Goal: Task Accomplishment & Management: Complete application form

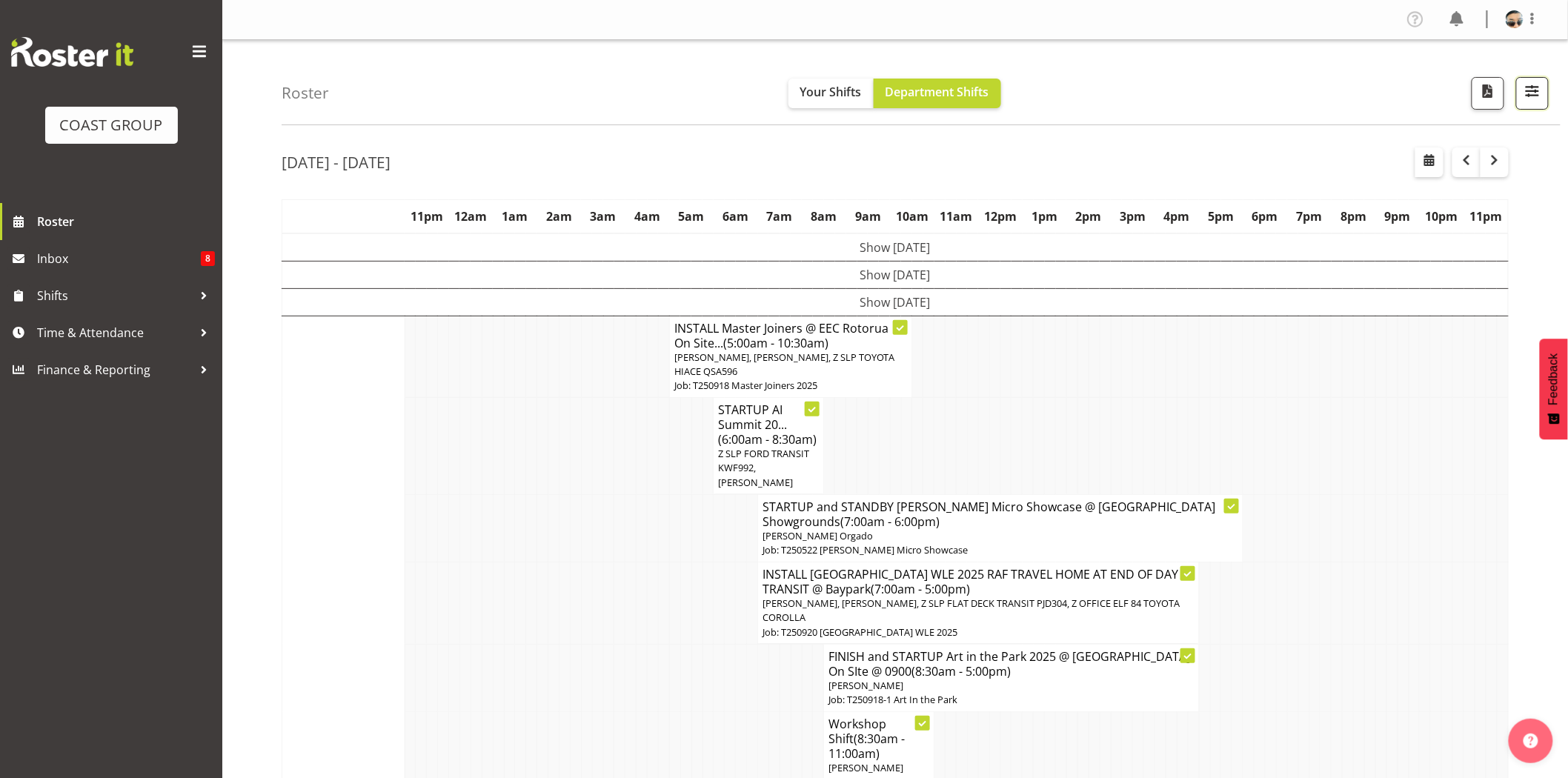
click at [1518, 101] on button "button" at bounding box center [1533, 93] width 33 height 33
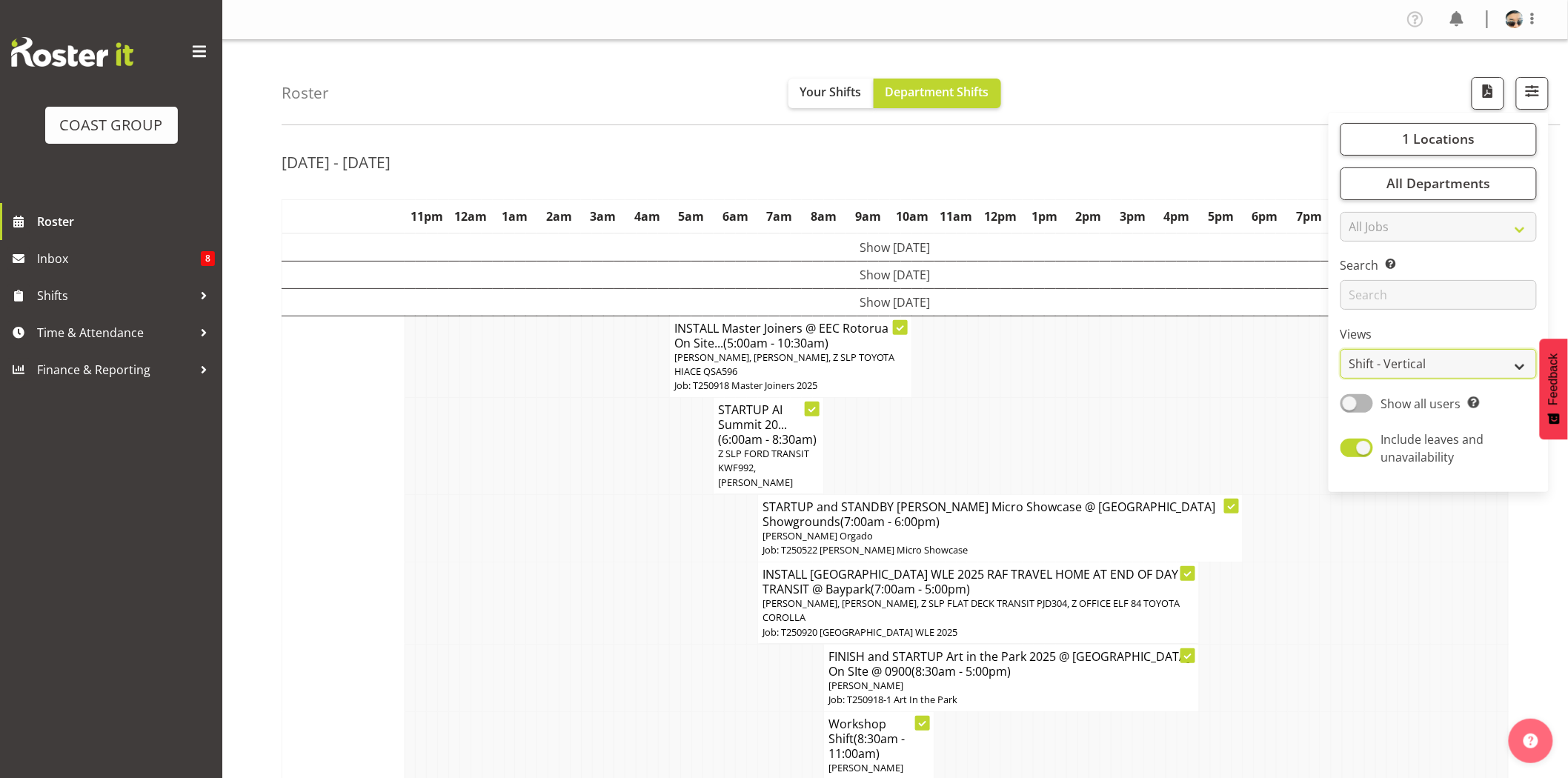
click at [1443, 360] on select "Staff Role Shift - Horizontal Shift - Vertical Staff - Location" at bounding box center [1438, 364] width 196 height 30
select select "staff"
click at [1341, 349] on select "Staff Role Shift - Horizontal Shift - Vertical Staff - Location" at bounding box center [1438, 364] width 196 height 30
click at [1315, 93] on div "Roster Your Shifts Department Shifts 1 Locations Clear CARLTON EVENTS Carlton H…" at bounding box center [920, 82] width 1278 height 85
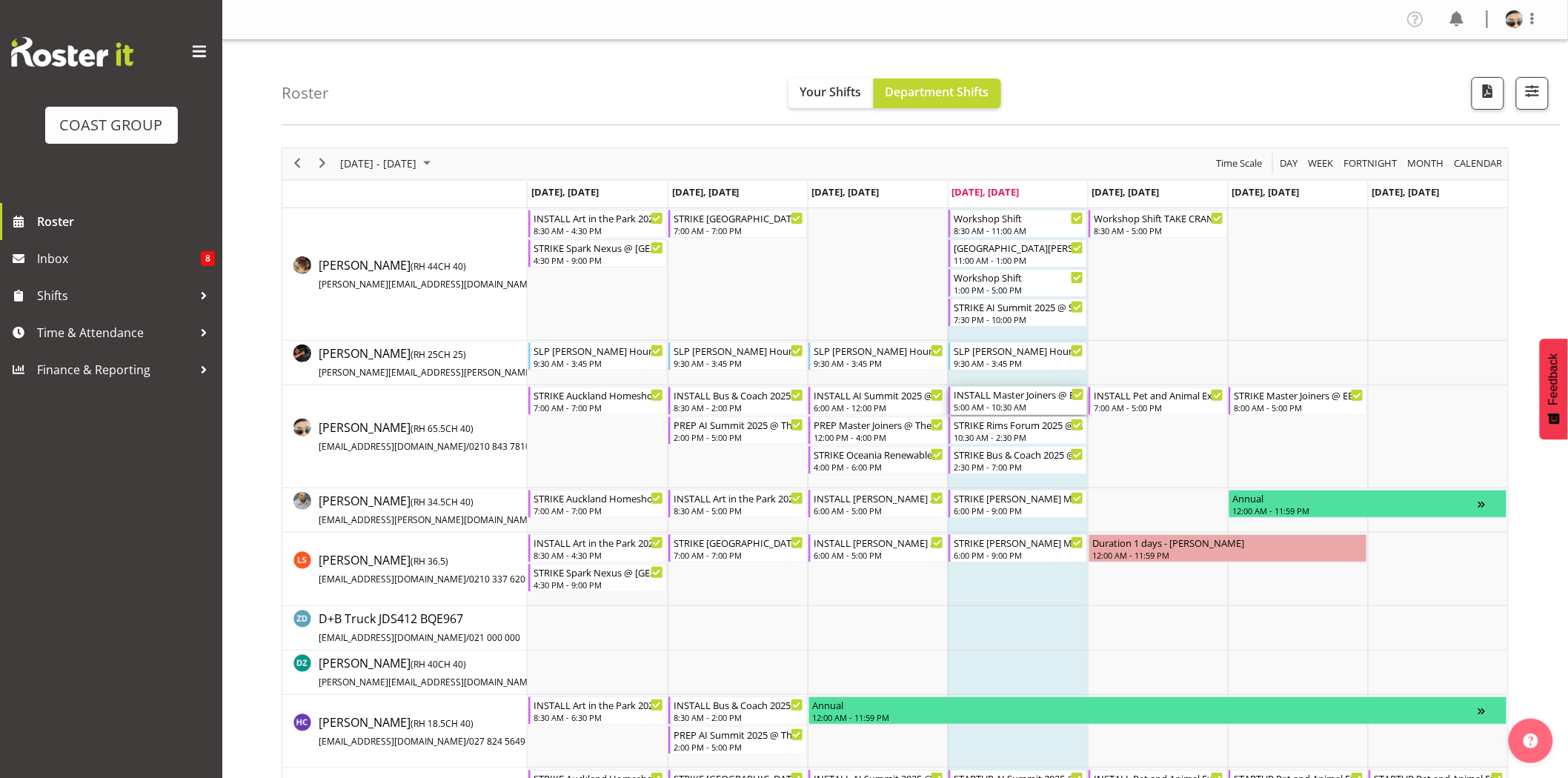
click at [1020, 394] on div "INSTALL Master Joiners @ EEC Rotorua On Site @ 0800" at bounding box center [1018, 394] width 130 height 15
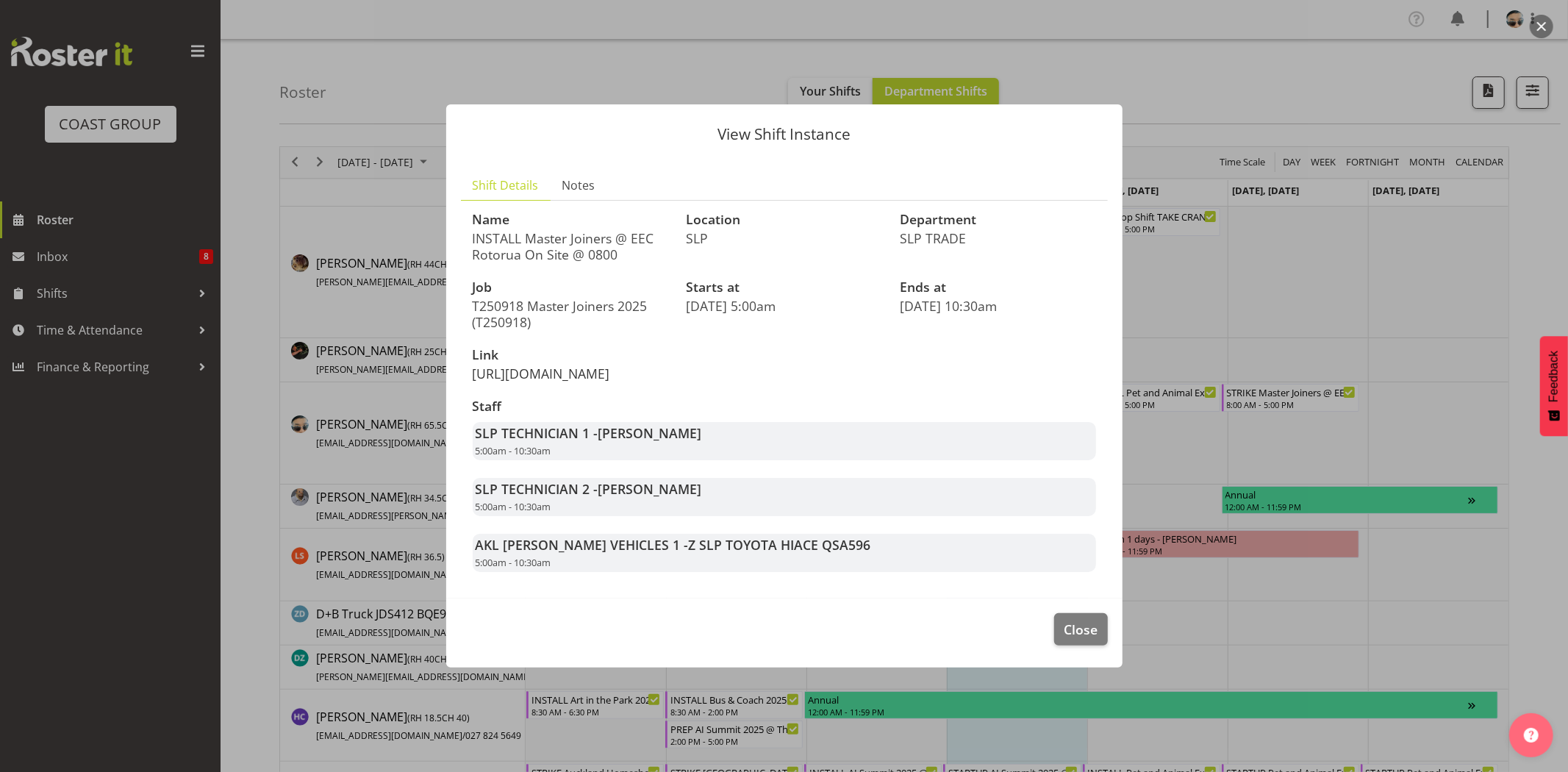
click at [559, 377] on link "https://drive.google.com/drive/folders/12NzYBMJkoMoNVBKGk1m1VH9OPKadta4z" at bounding box center [541, 373] width 138 height 18
click at [1085, 639] on span "Close" at bounding box center [1080, 629] width 34 height 19
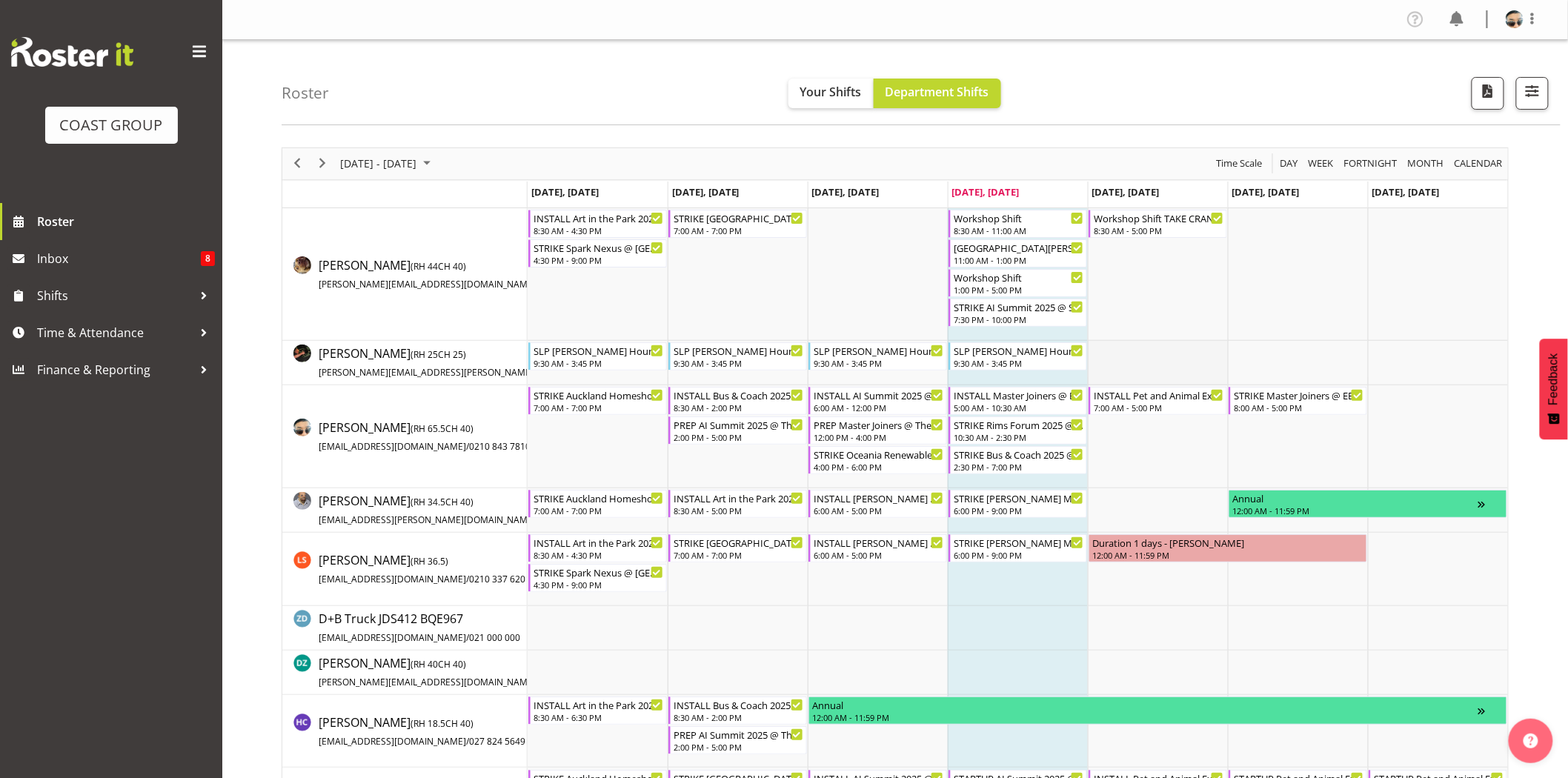
click at [1206, 342] on td "Timeline Week of September 18, 2025" at bounding box center [1158, 363] width 140 height 45
click at [68, 342] on span "Time & Attendance" at bounding box center [115, 332] width 156 height 22
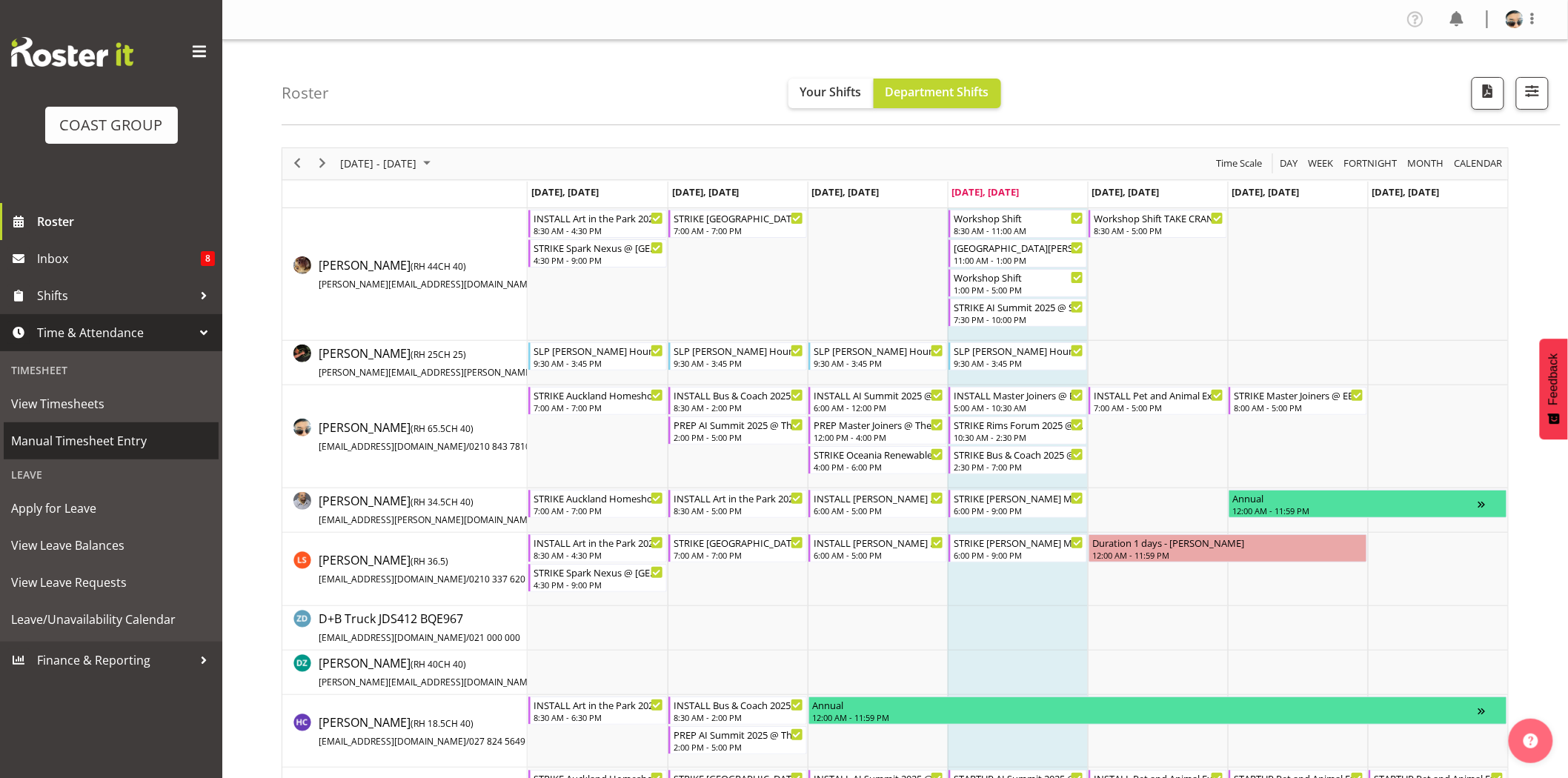
click at [94, 453] on link "Manual Timesheet Entry" at bounding box center [111, 441] width 215 height 37
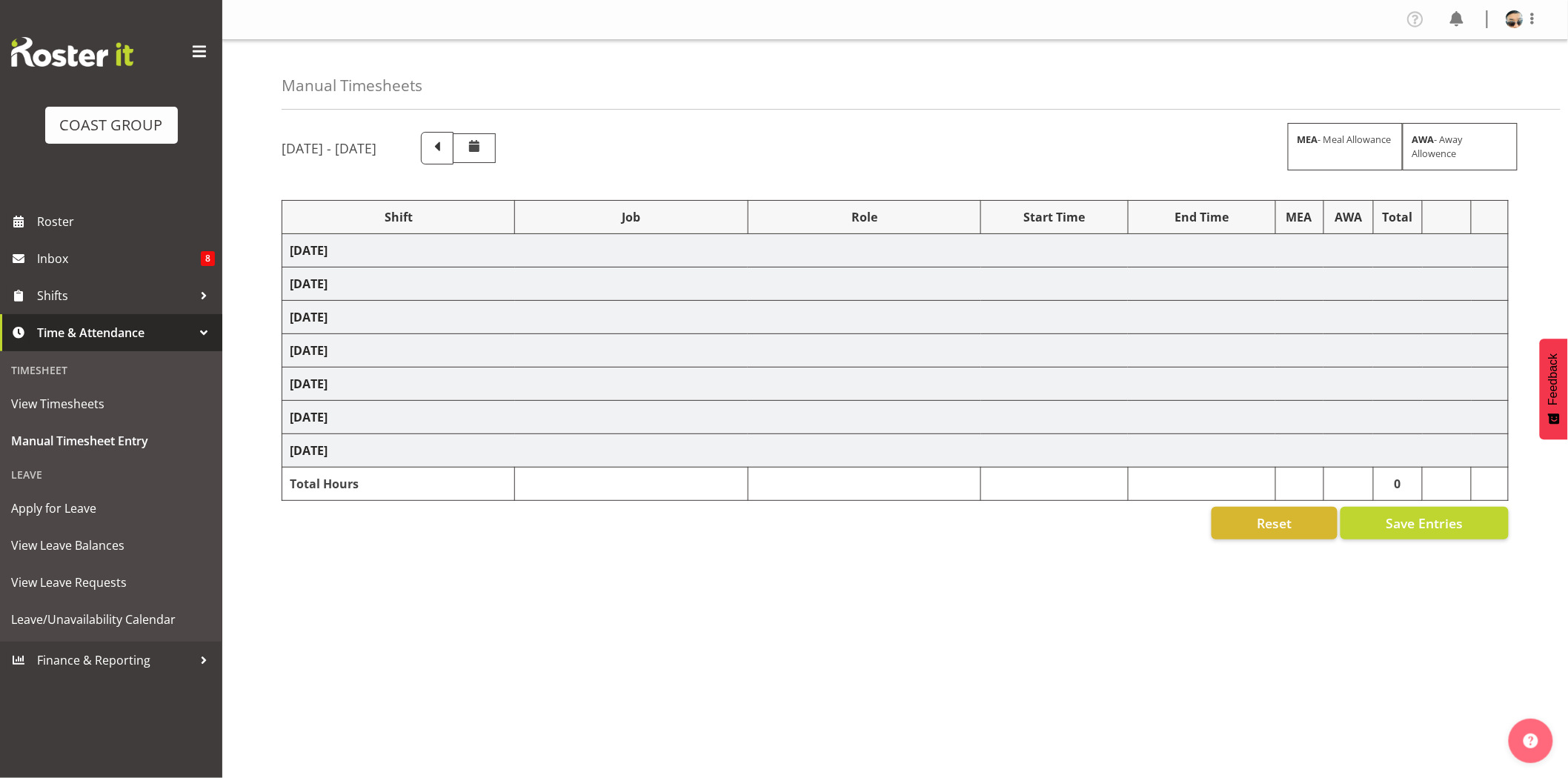
select select "78452"
select select "10280"
select select "72811"
select select "9802"
select select "80832"
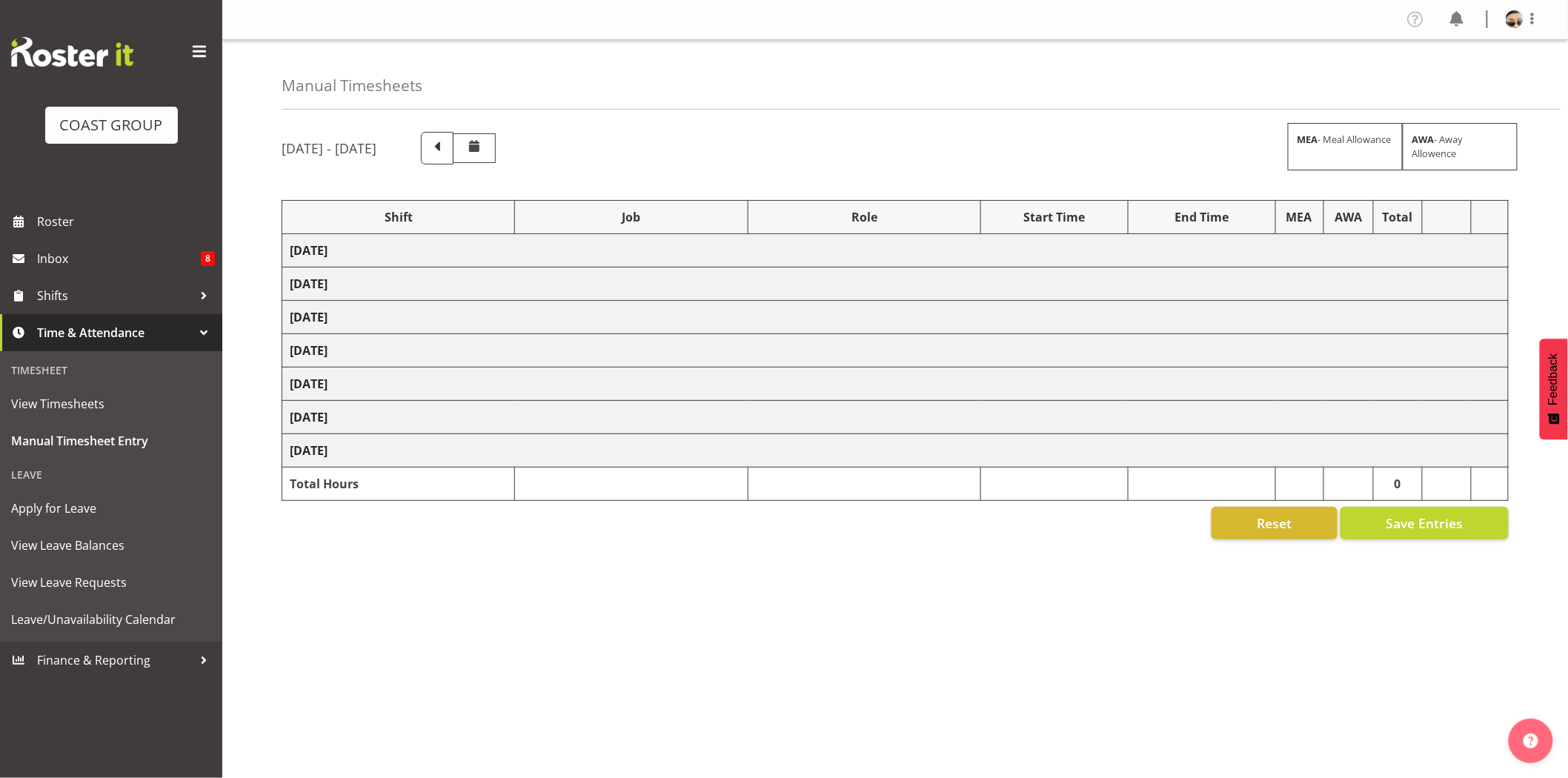
select select "10547"
select select "72811"
select select "9802"
select select "74392"
select select "9942"
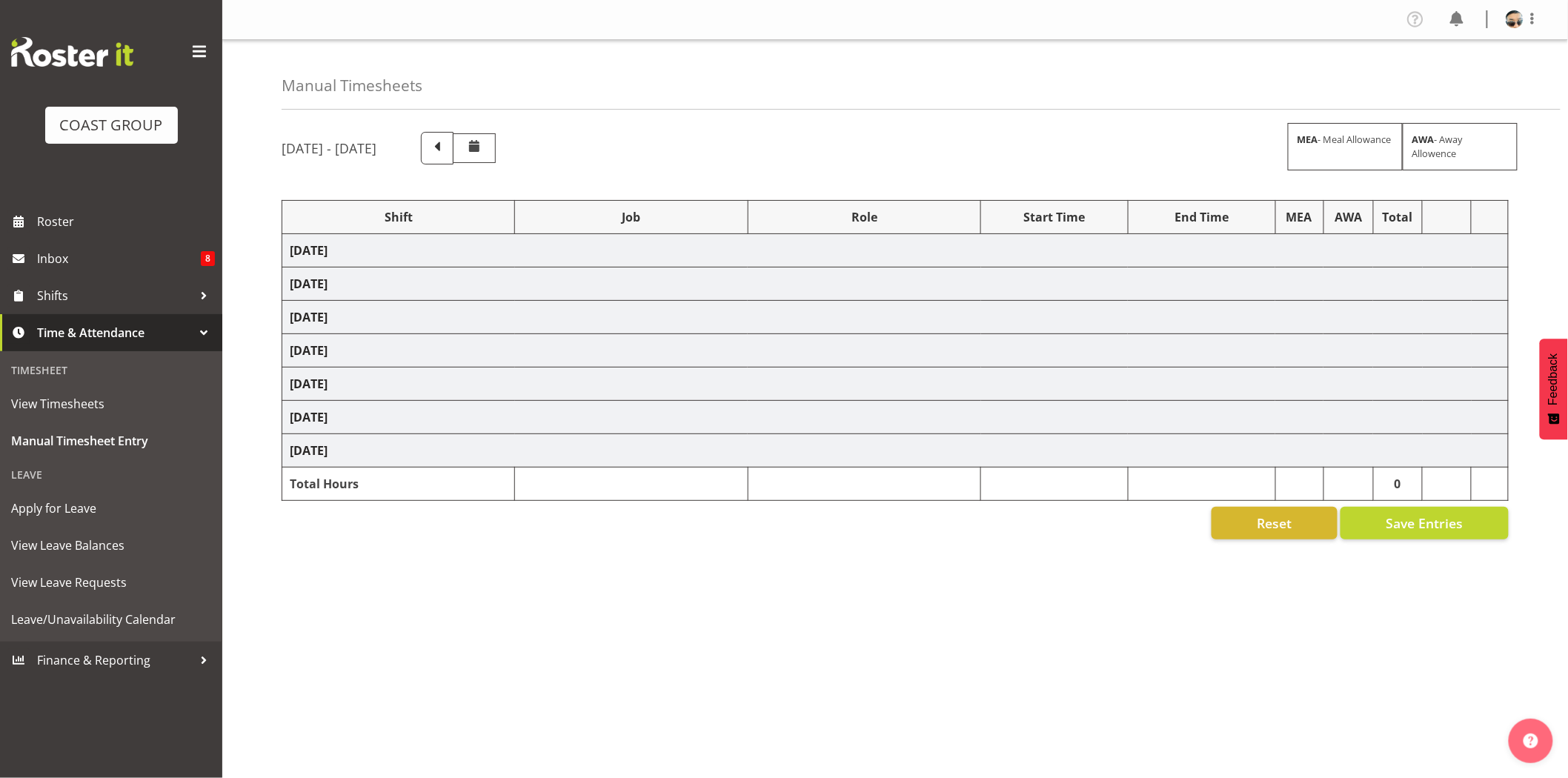
select select "79707"
select select "10453"
select select "19"
select select "77482"
select select "10165"
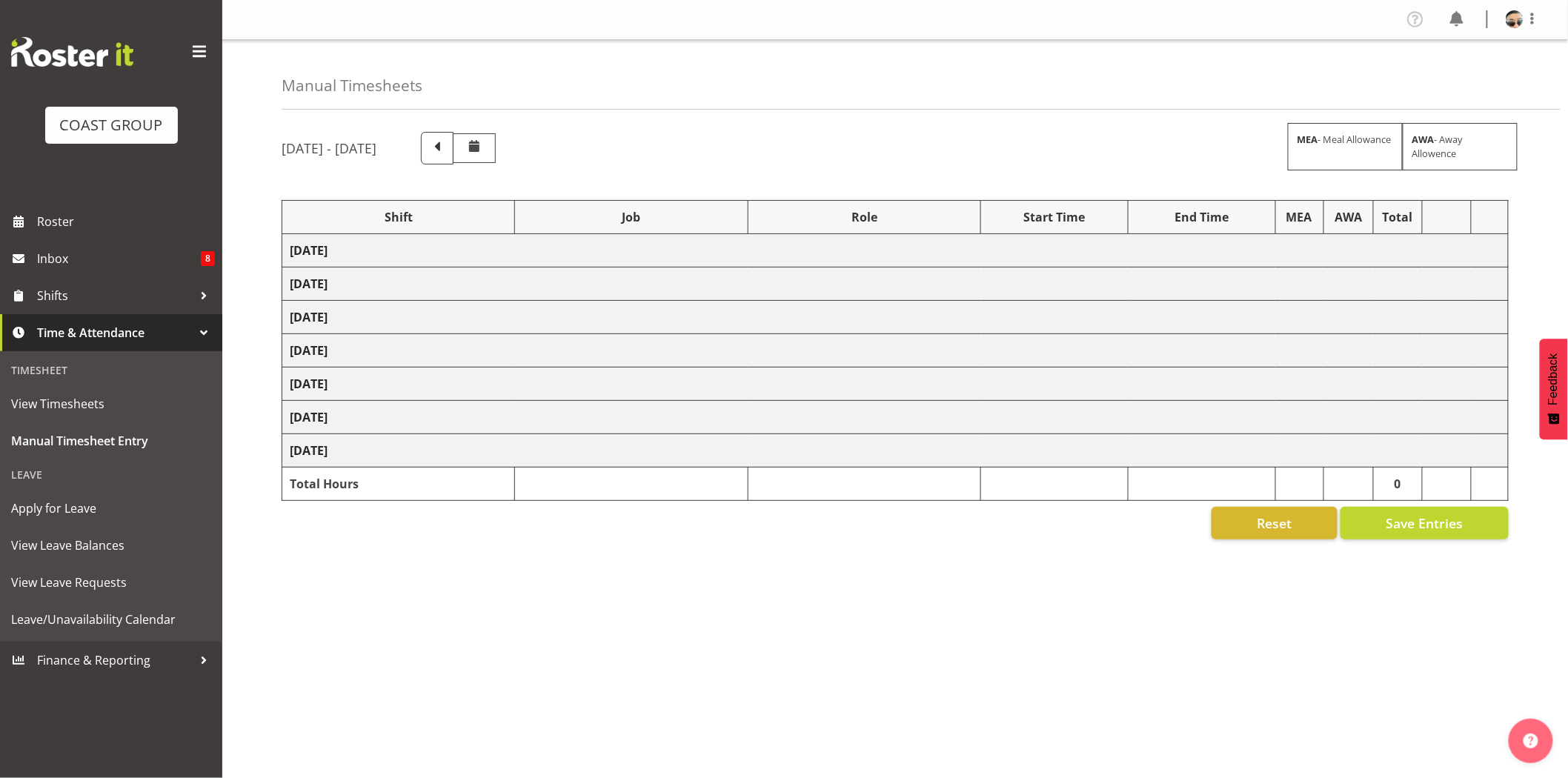
select select "72811"
select select "9802"
select select "74313"
select select "9928"
select select "66173"
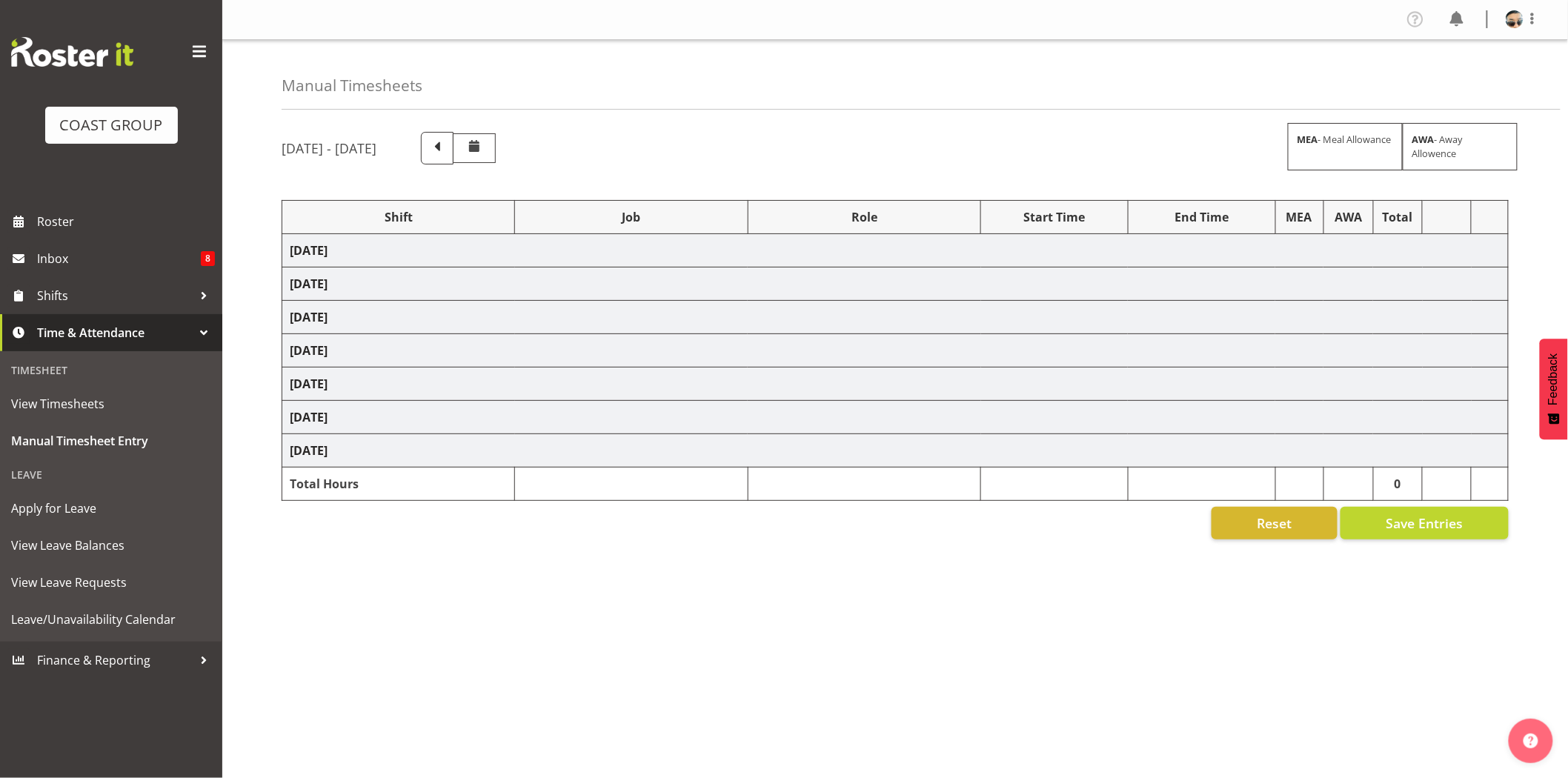
select select "9156"
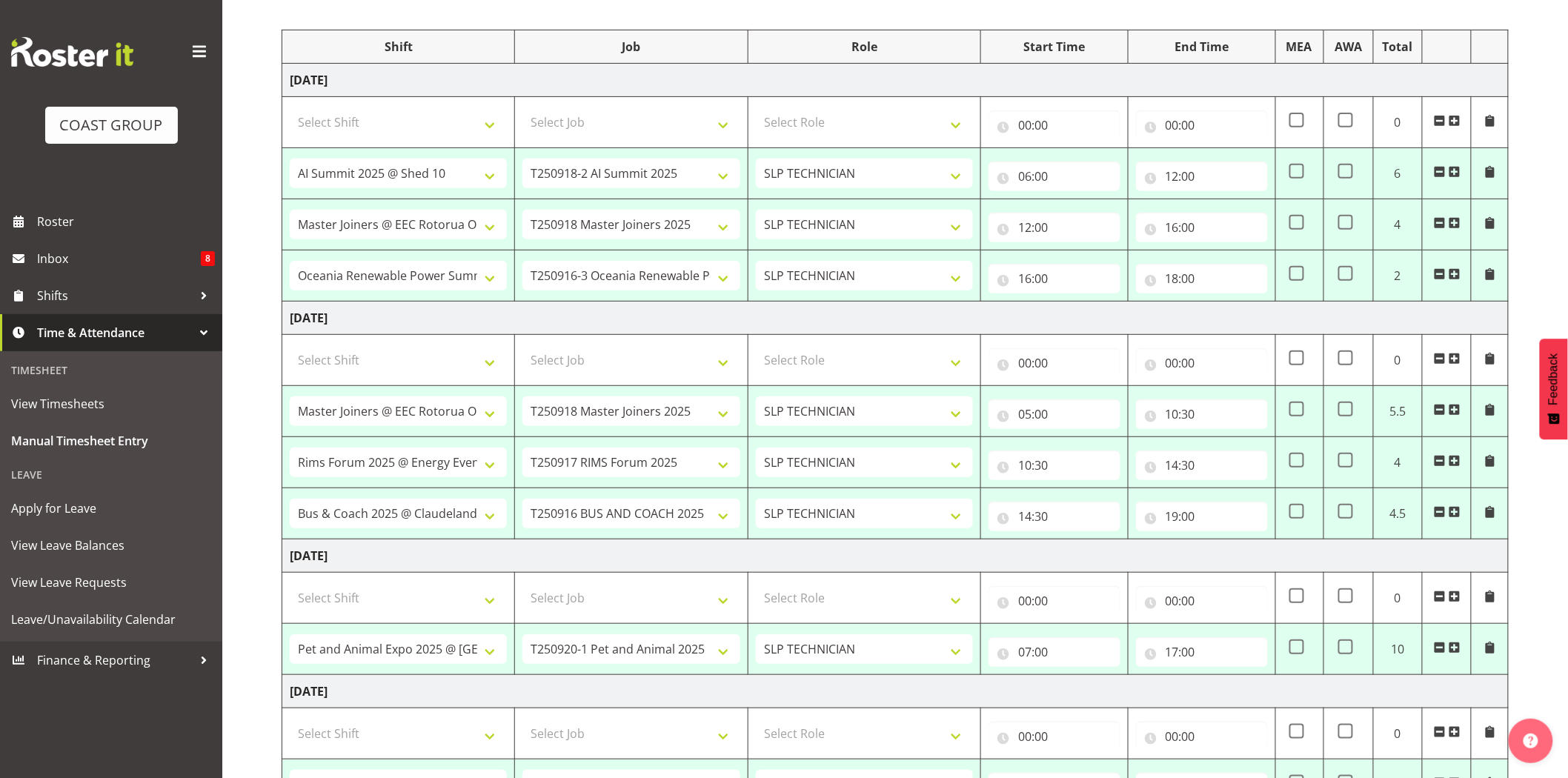
scroll to position [177, 0]
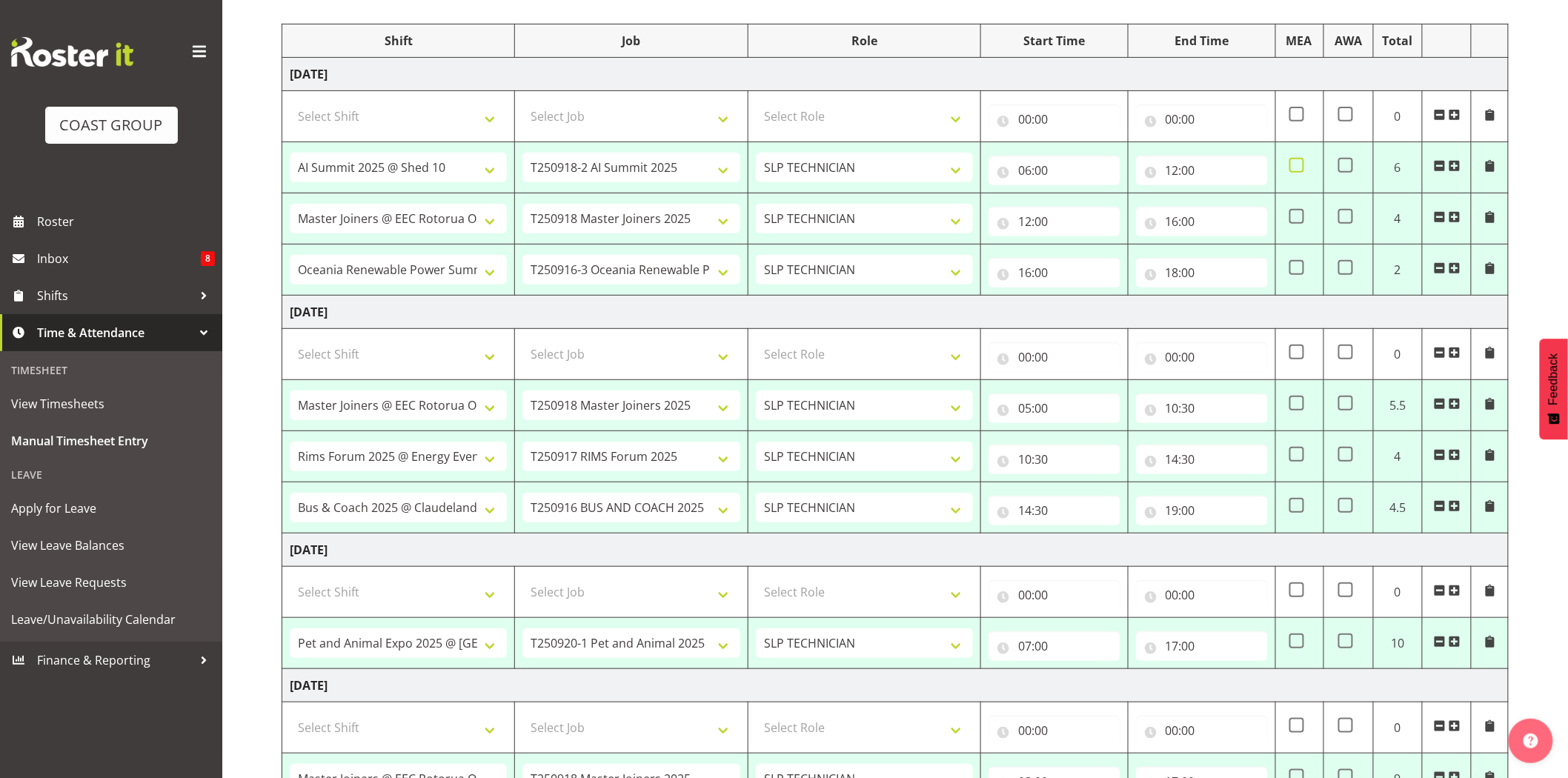
click at [1299, 163] on span at bounding box center [1296, 165] width 15 height 15
click at [1299, 163] on input "checkbox" at bounding box center [1294, 166] width 10 height 10
checkbox input "true"
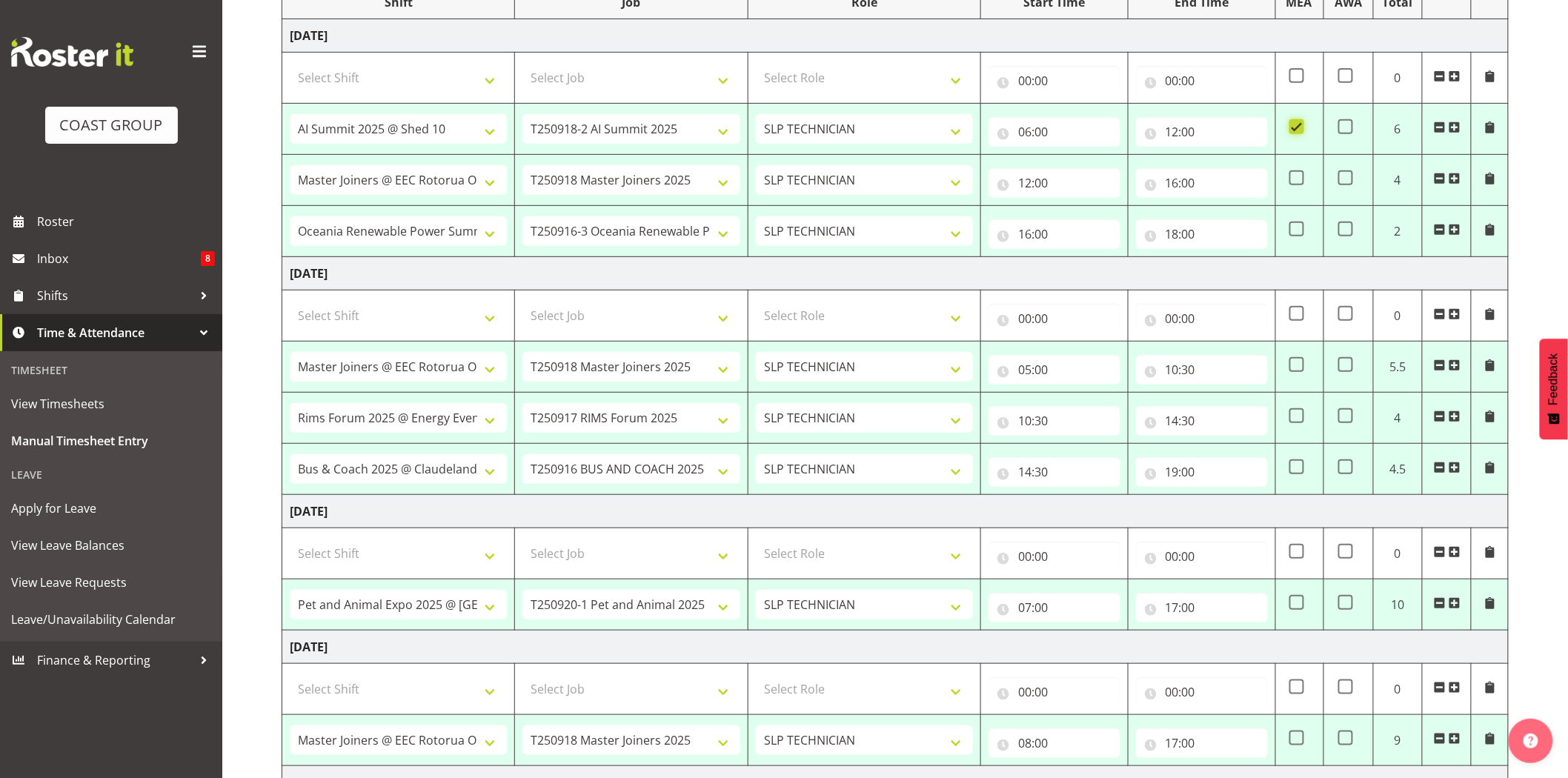
scroll to position [224, 0]
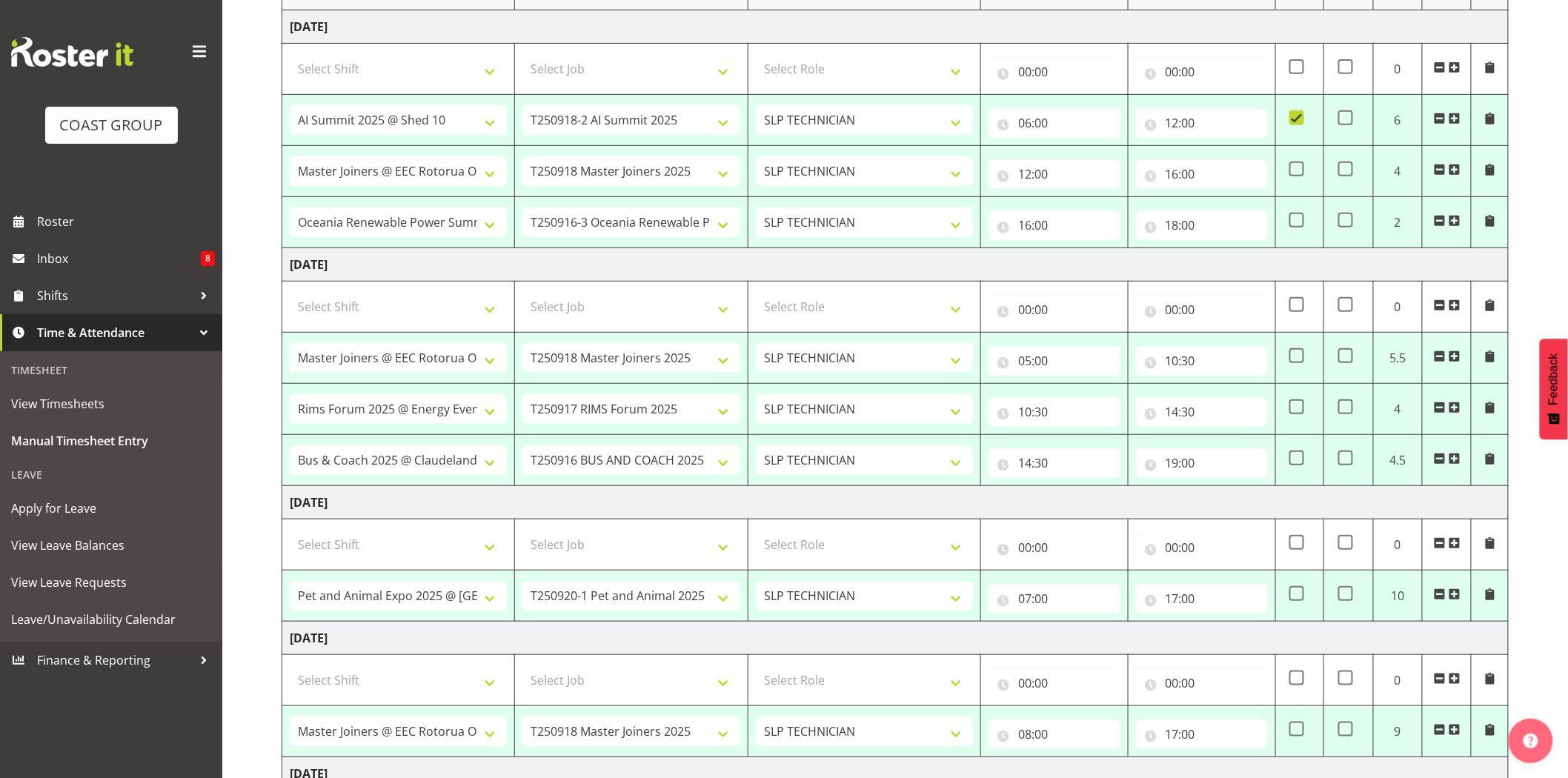
click at [1154, 275] on td "[DATE]" at bounding box center [895, 265] width 1226 height 33
click at [1186, 468] on input "19:00" at bounding box center [1202, 463] width 132 height 30
click at [1245, 503] on select "00 01 02 03 04 05 06 07 08 09 10 11 12 13 14 15 16 17 18 19 20 21 22 23" at bounding box center [1237, 502] width 33 height 30
select select "18"
click at [1221, 488] on select "00 01 02 03 04 05 06 07 08 09 10 11 12 13 14 15 16 17 18 19 20 21 22 23" at bounding box center [1237, 502] width 33 height 30
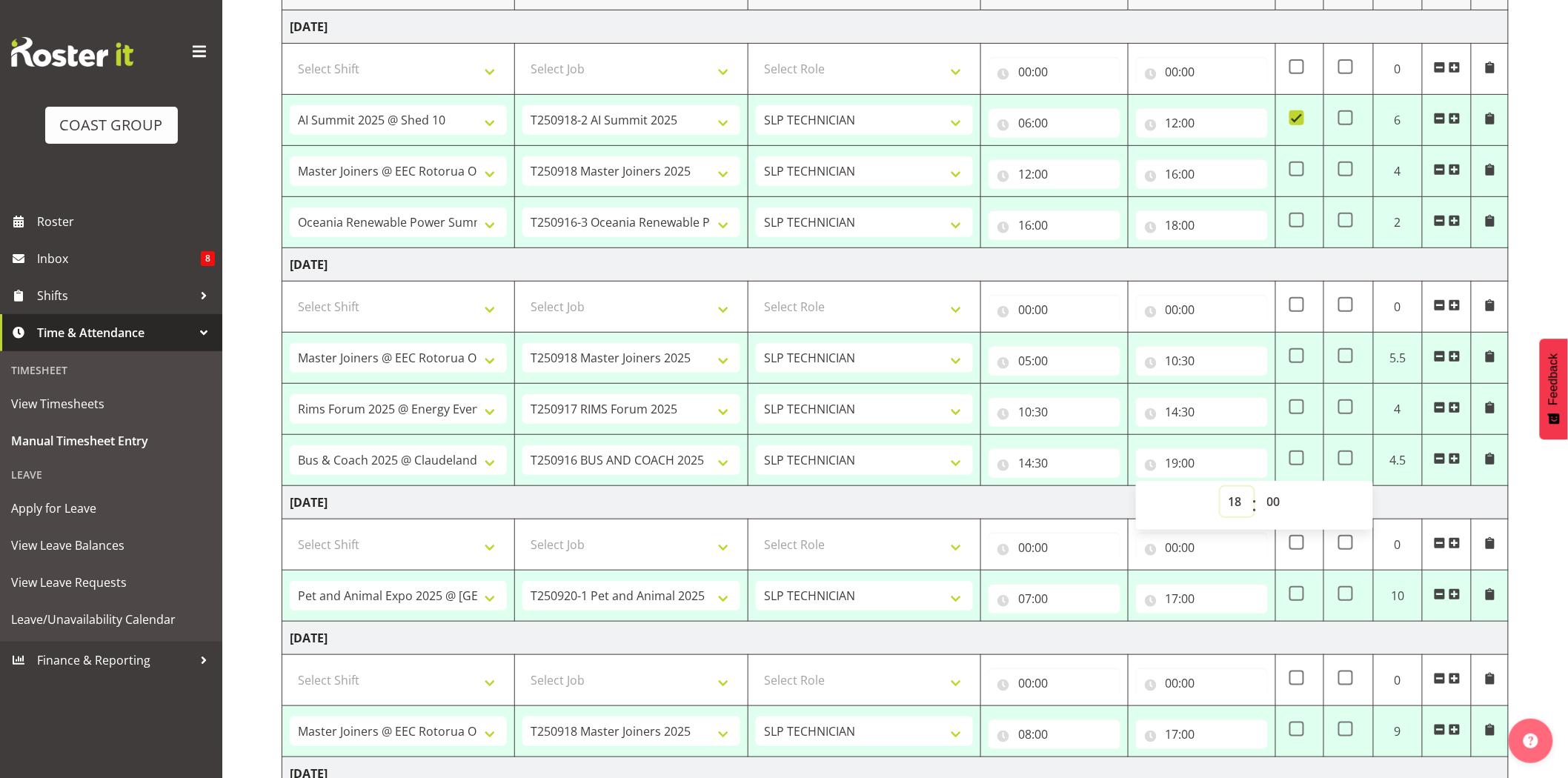
type input "18:00"
click at [1272, 257] on td "Thursday 18th September 2025" at bounding box center [895, 265] width 1226 height 33
click at [1305, 359] on td at bounding box center [1299, 358] width 48 height 51
click at [1301, 353] on span at bounding box center [1296, 356] width 15 height 15
click at [1299, 353] on input "checkbox" at bounding box center [1294, 356] width 10 height 10
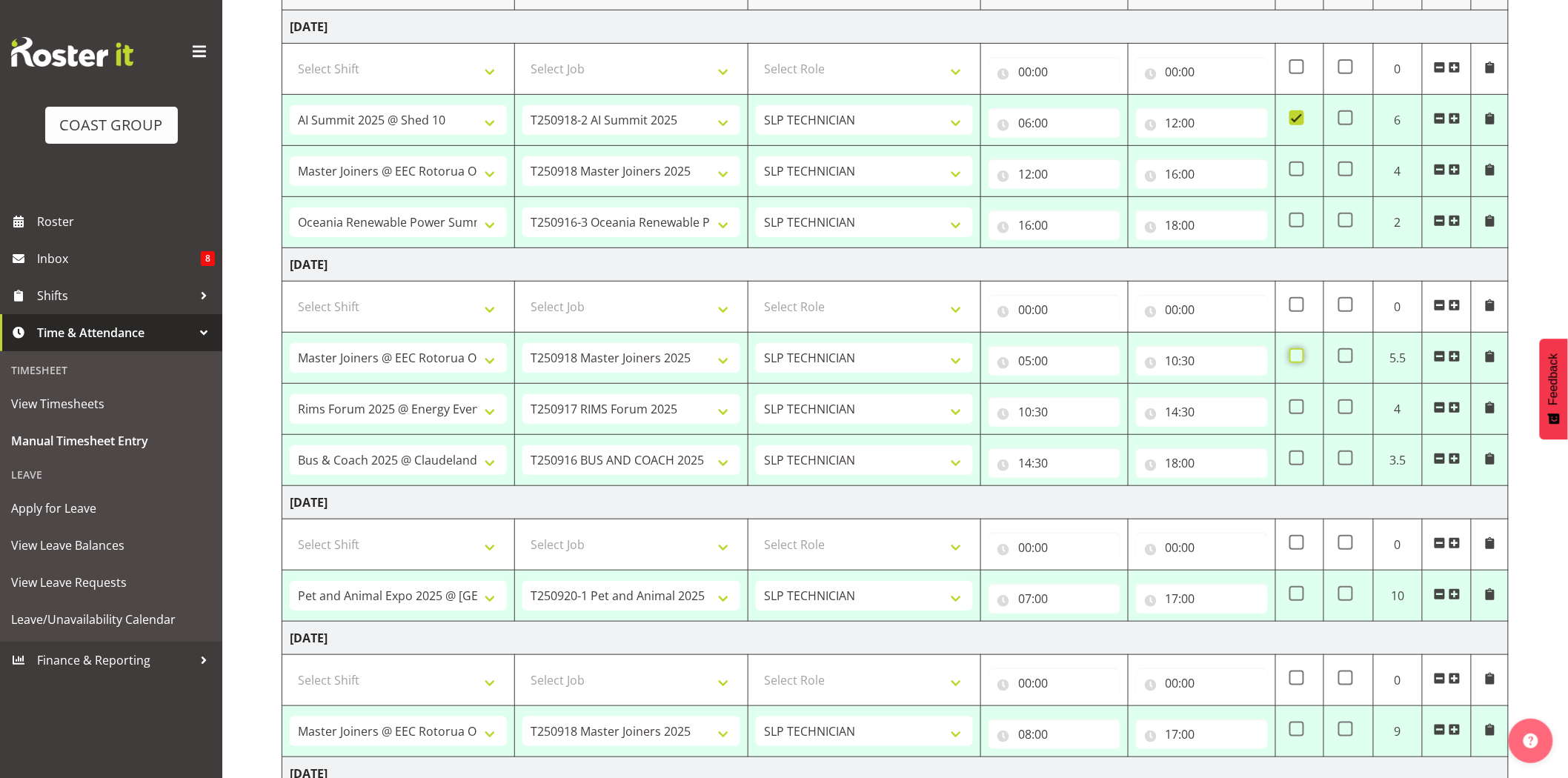
checkbox input "true"
click at [1394, 269] on td "Thursday 18th September 2025" at bounding box center [895, 265] width 1226 height 33
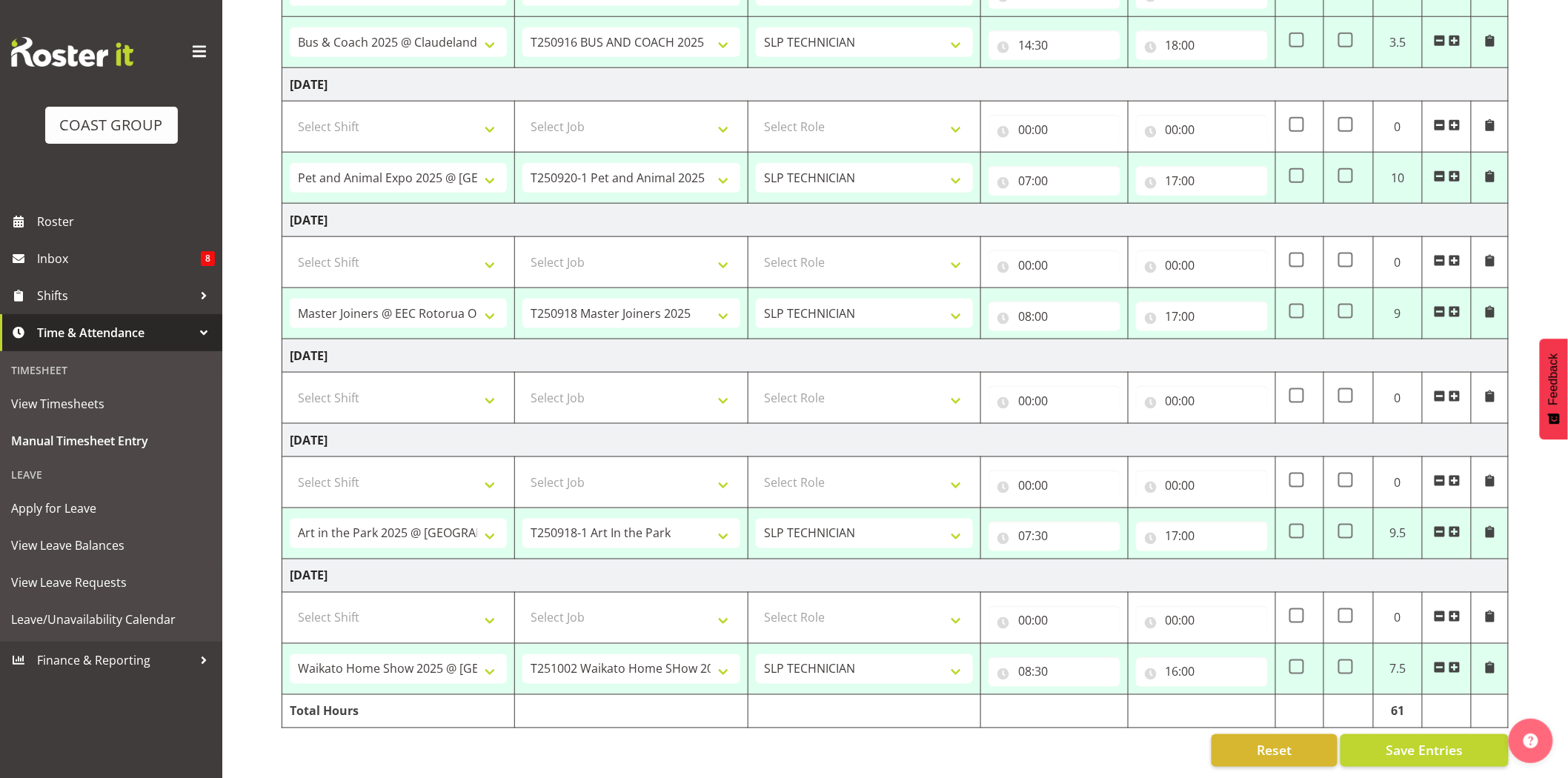
scroll to position [655, 0]
click at [1435, 741] on span "Save Entries" at bounding box center [1424, 750] width 77 height 19
select select "78452"
select select "10280"
type input "06:00"
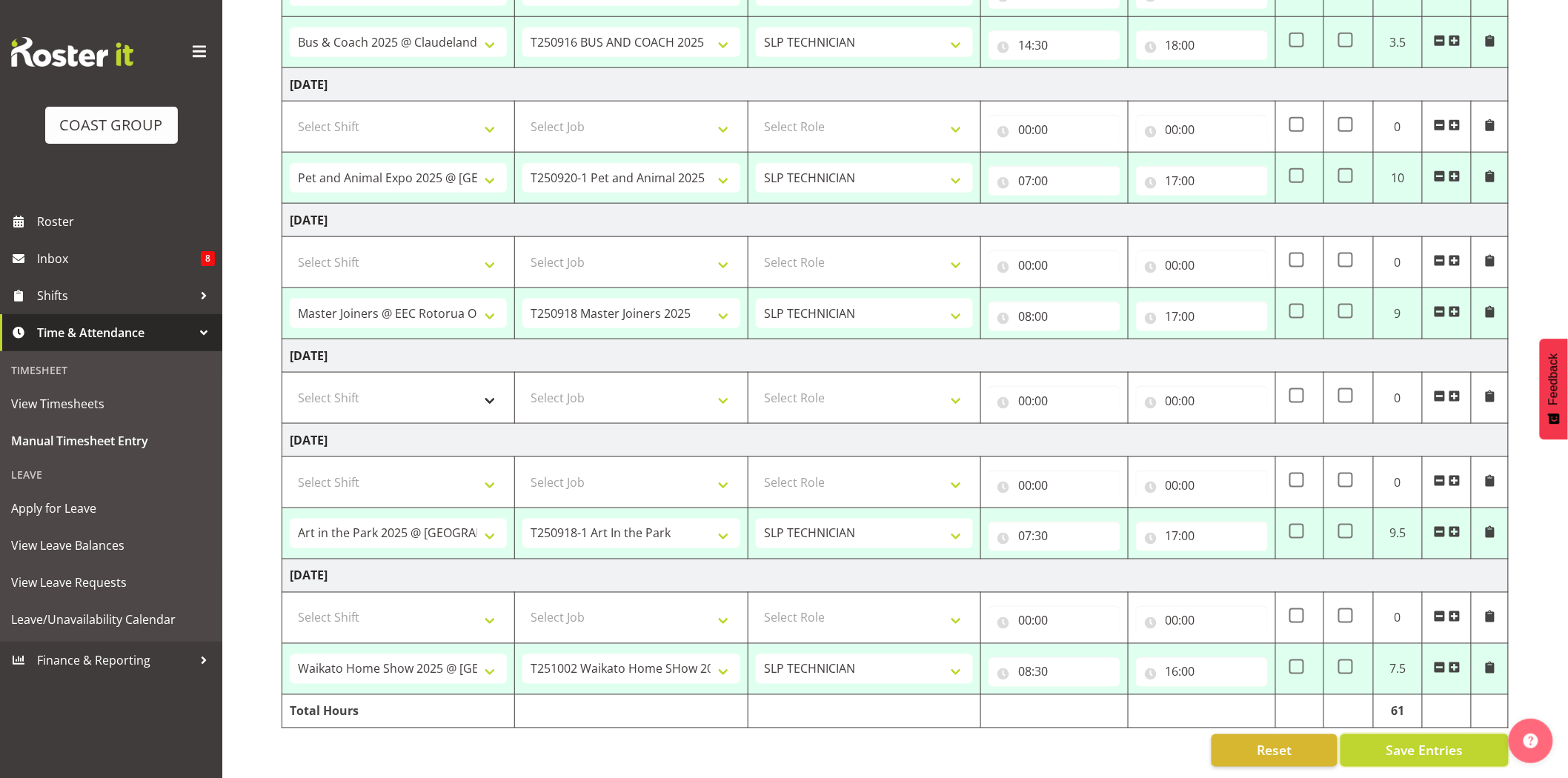
type input "12:00"
checkbox input "true"
select select "72811"
select select "9802"
type input "12:00"
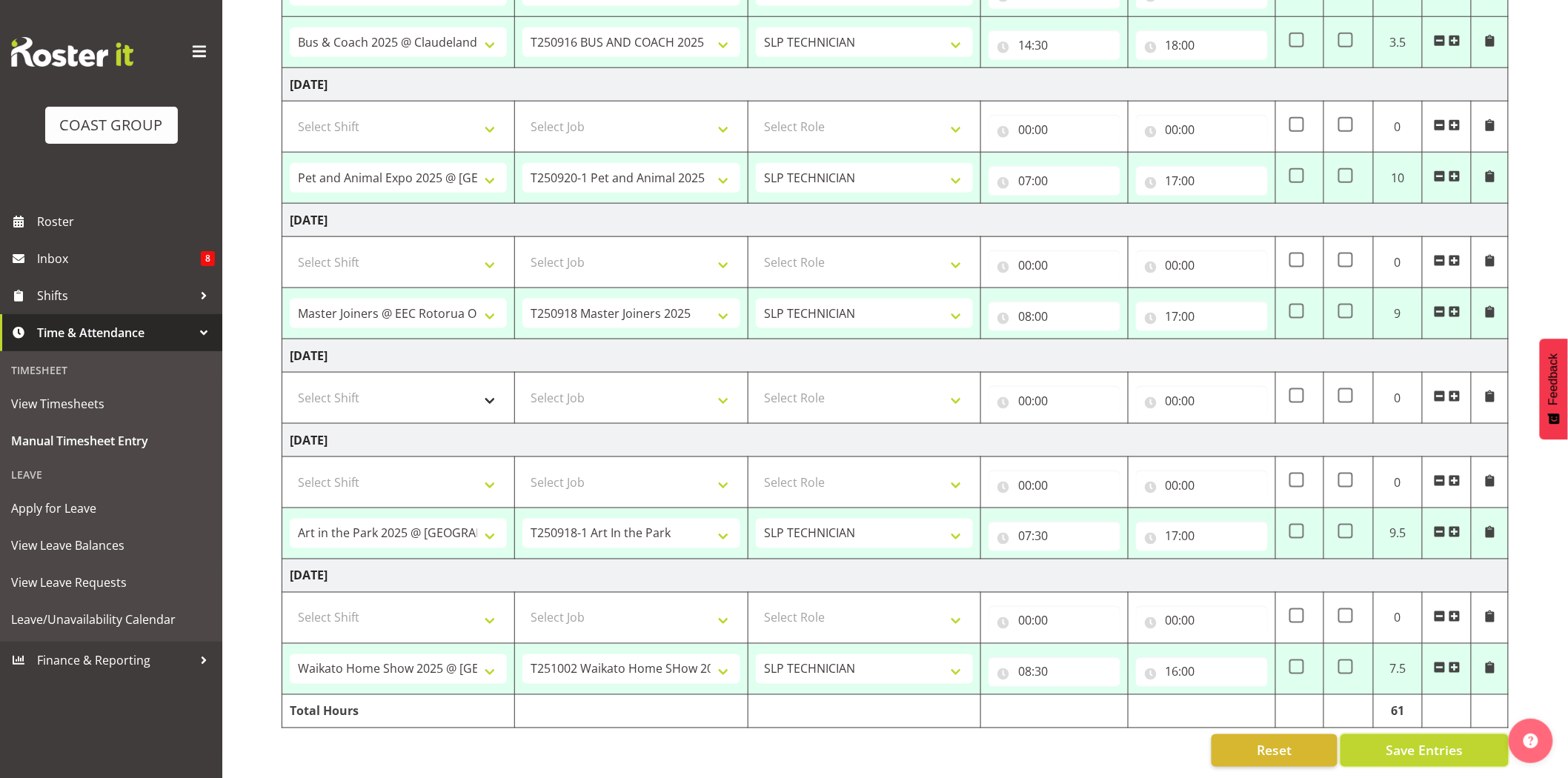
type input "16:00"
checkbox input "false"
select select "80832"
select select "10547"
type input "16:00"
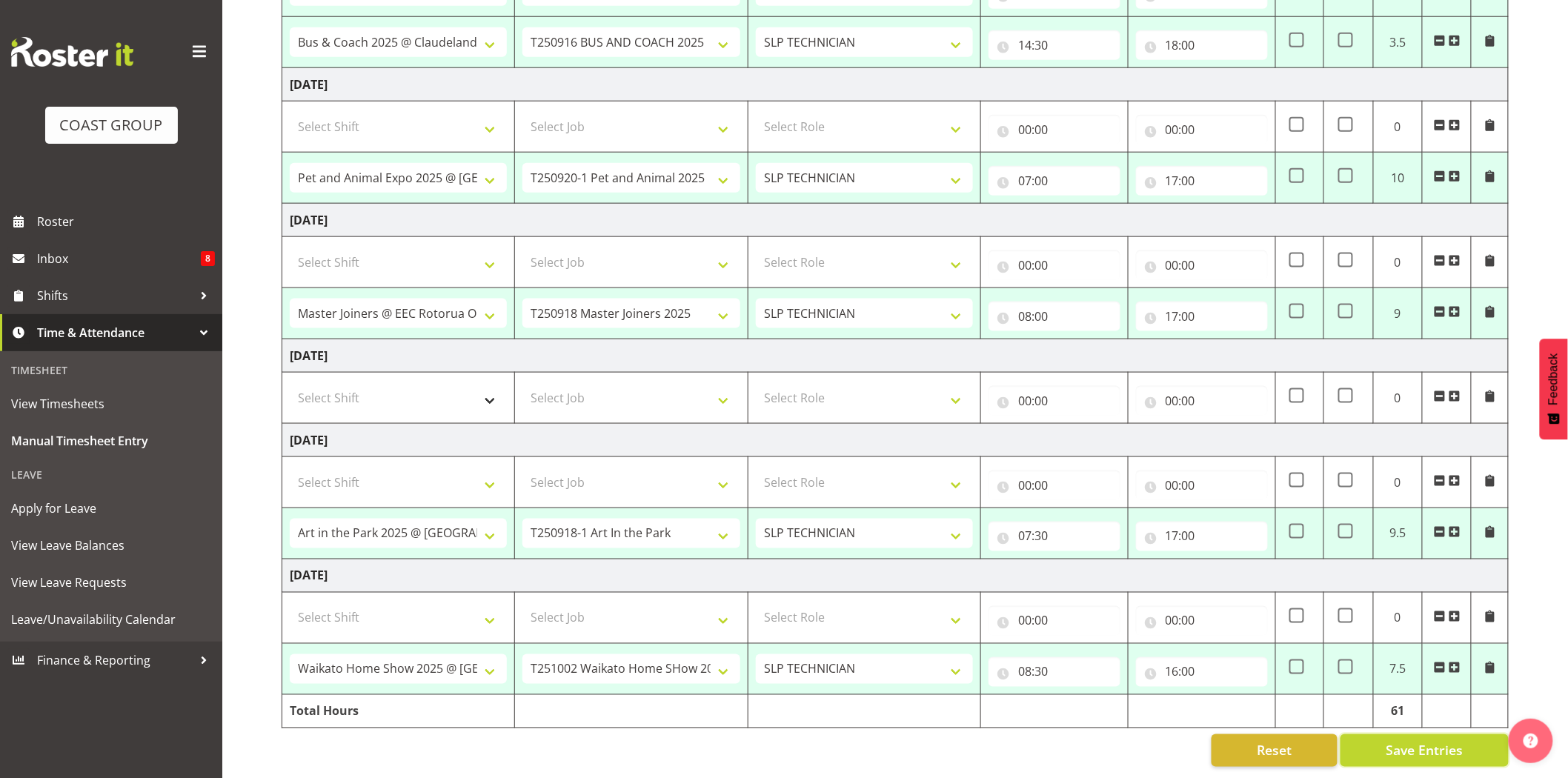
type input "18:00"
select select "72811"
select select "9802"
type input "05:00"
type input "10:30"
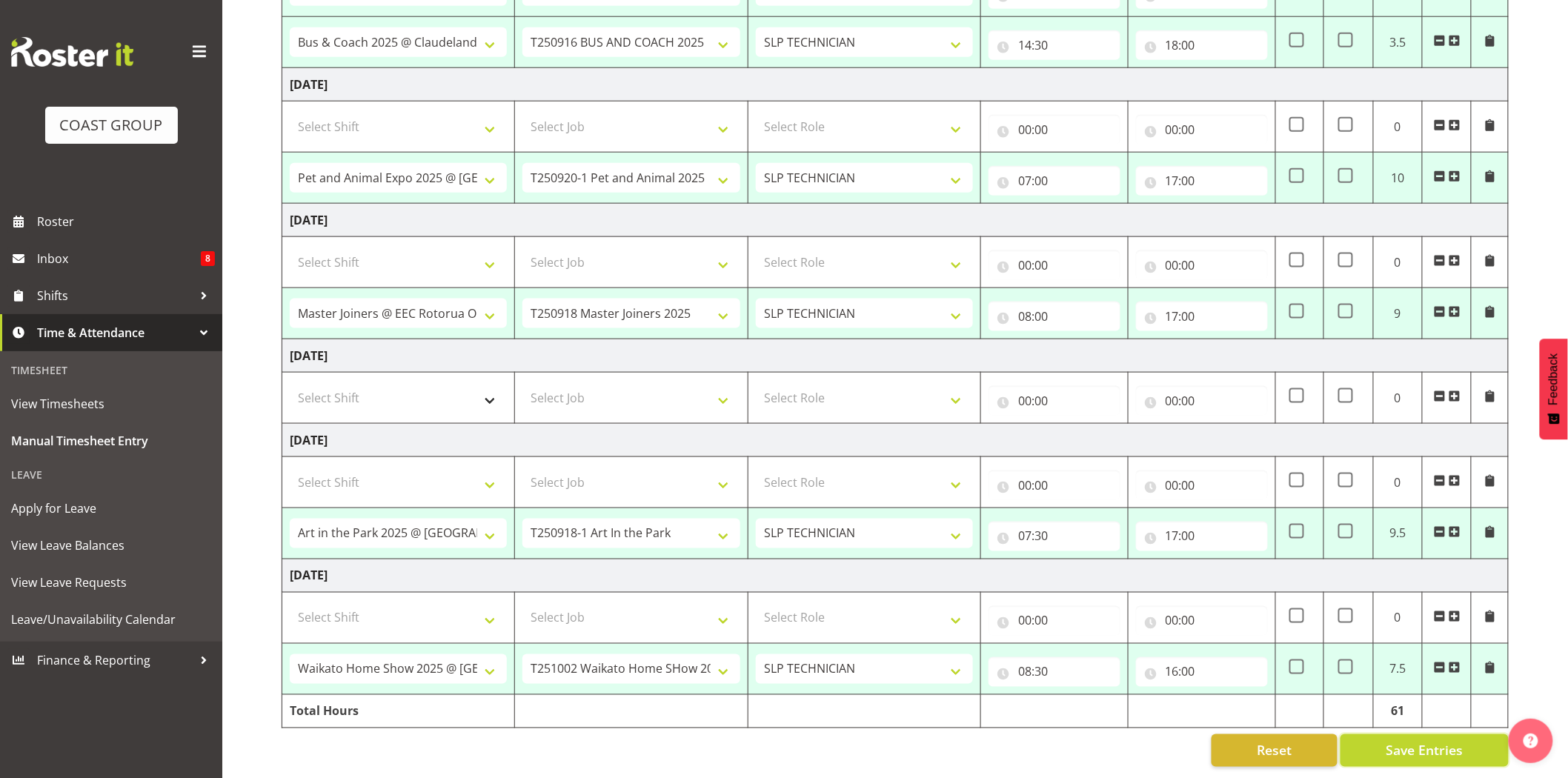
checkbox input "true"
select select "74392"
select select "9942"
type input "10:30"
type input "14:30"
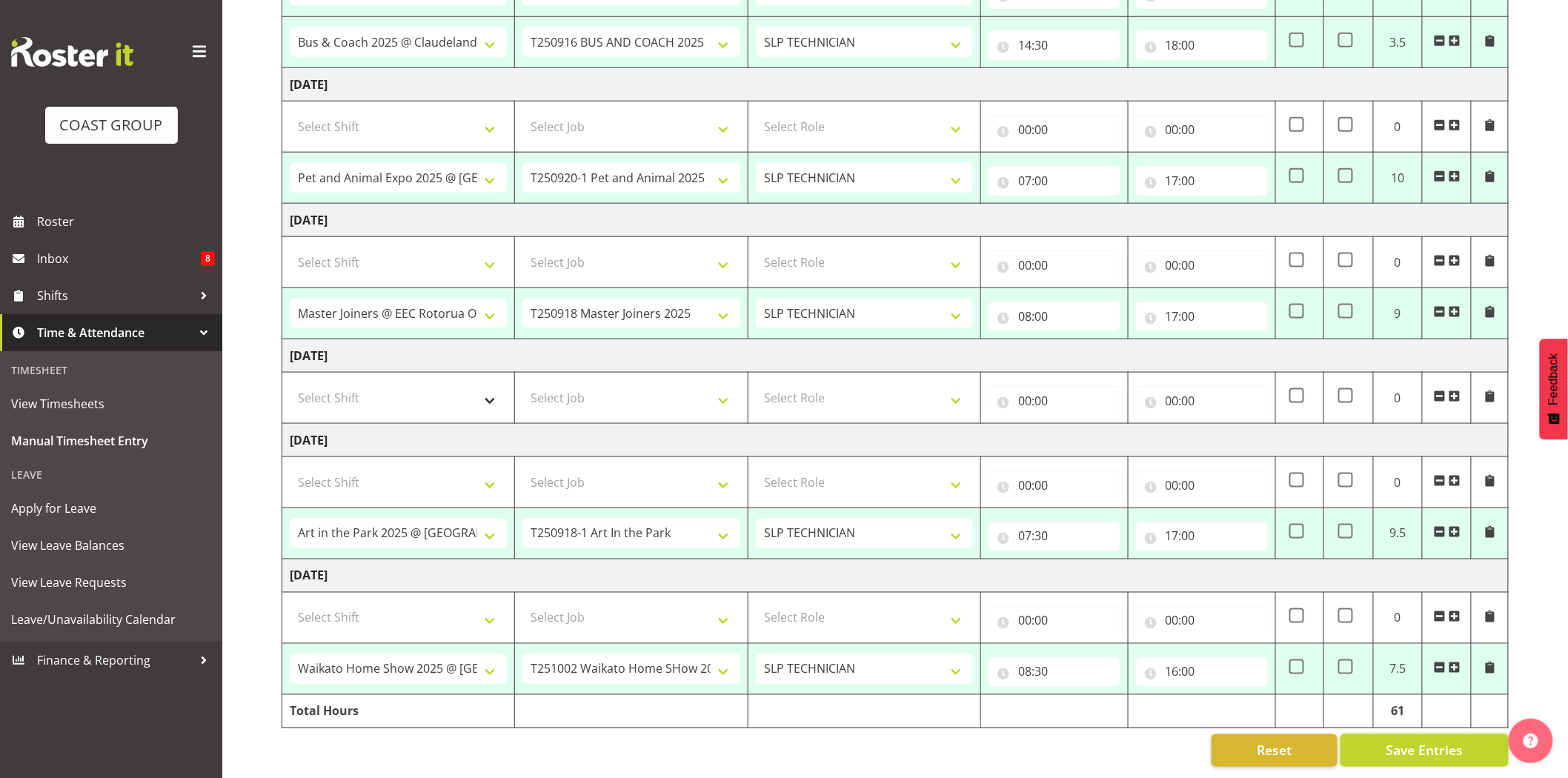
checkbox input "false"
select select "79707"
select select "10453"
type input "14:30"
type input "18:00"
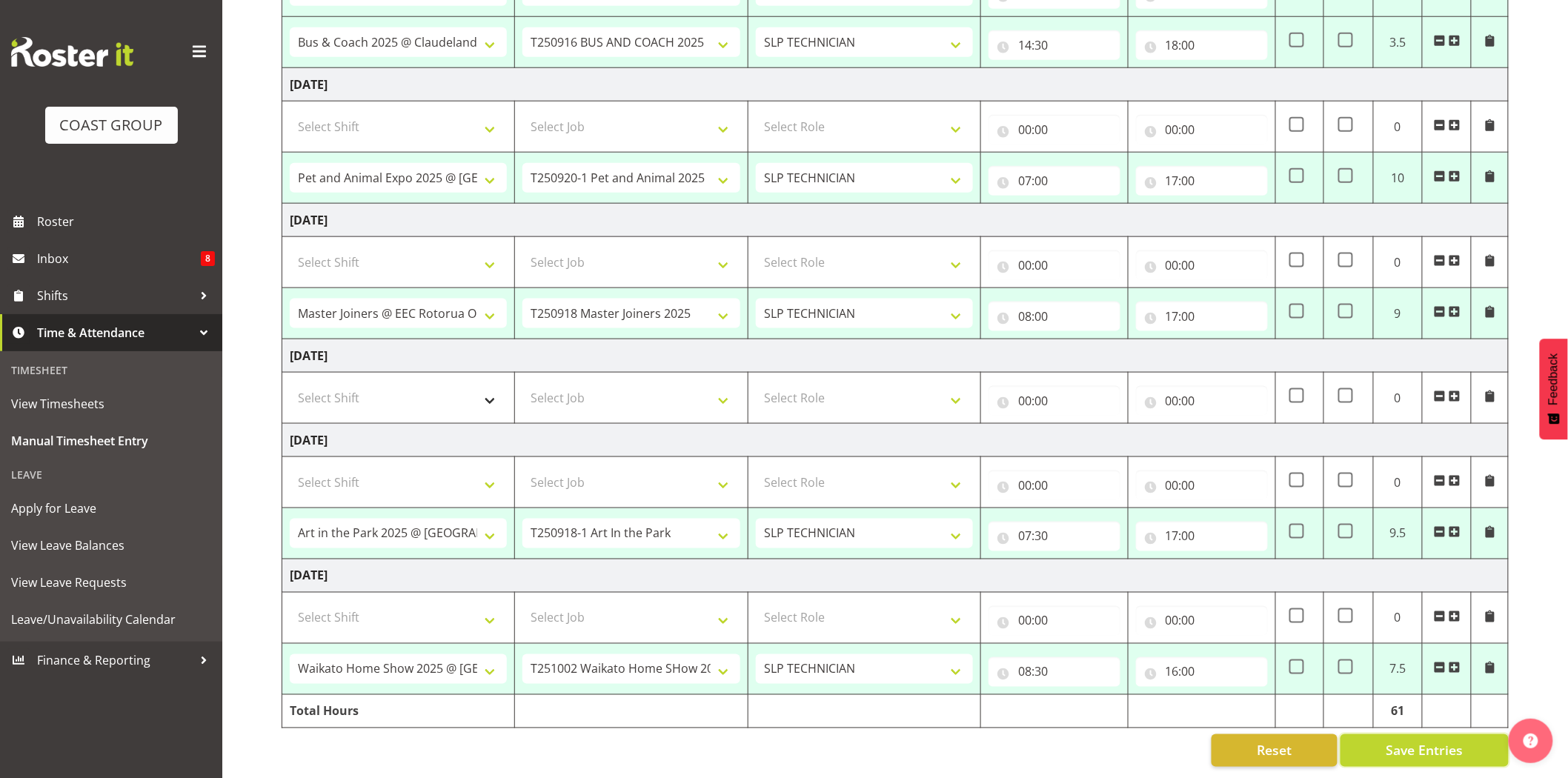
select select "77482"
select select "10165"
type input "07:00"
type input "17:00"
select select "72811"
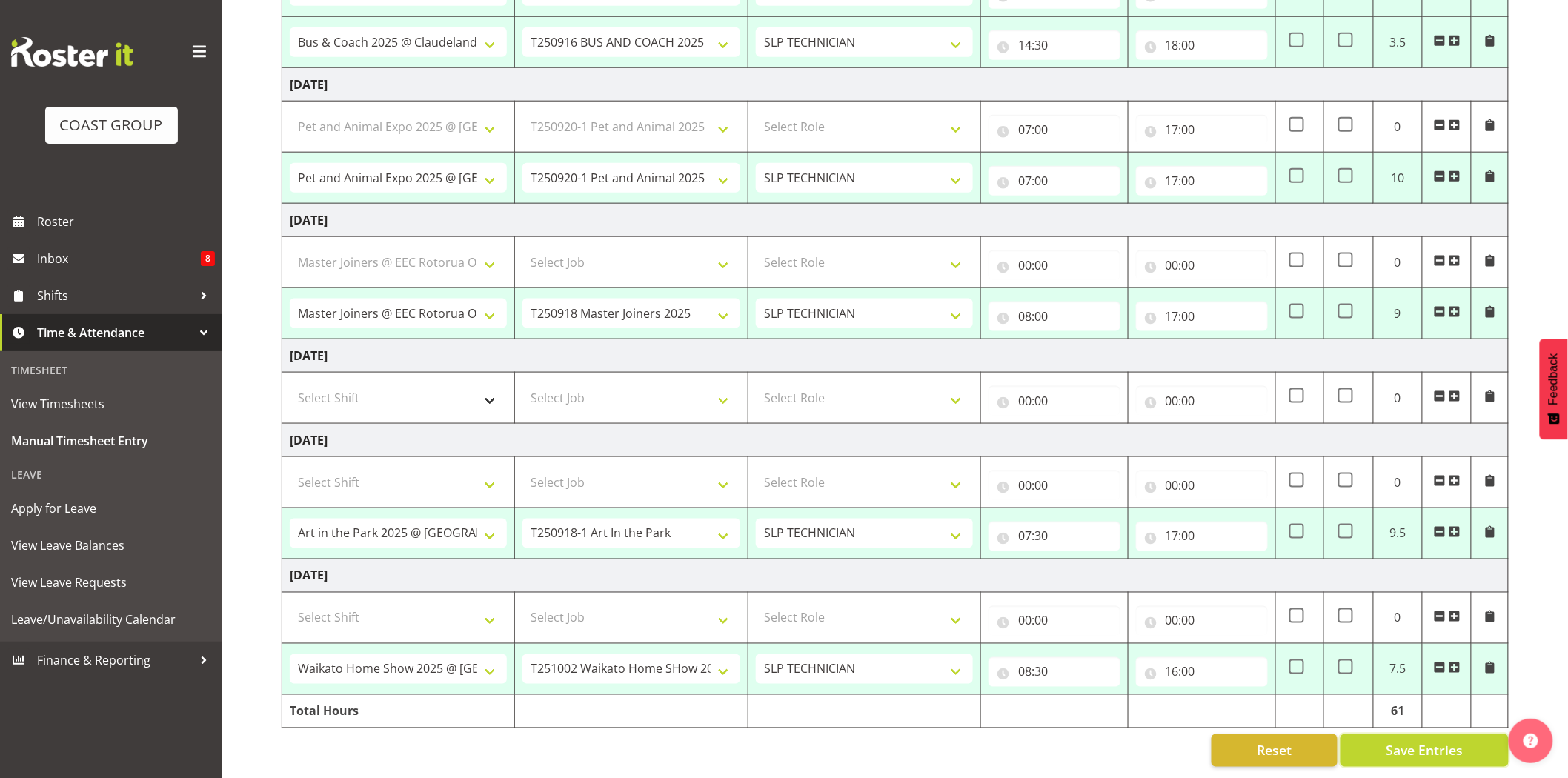
select select "9802"
type input "08:00"
type input "17:00"
select select "74313"
select select "9928"
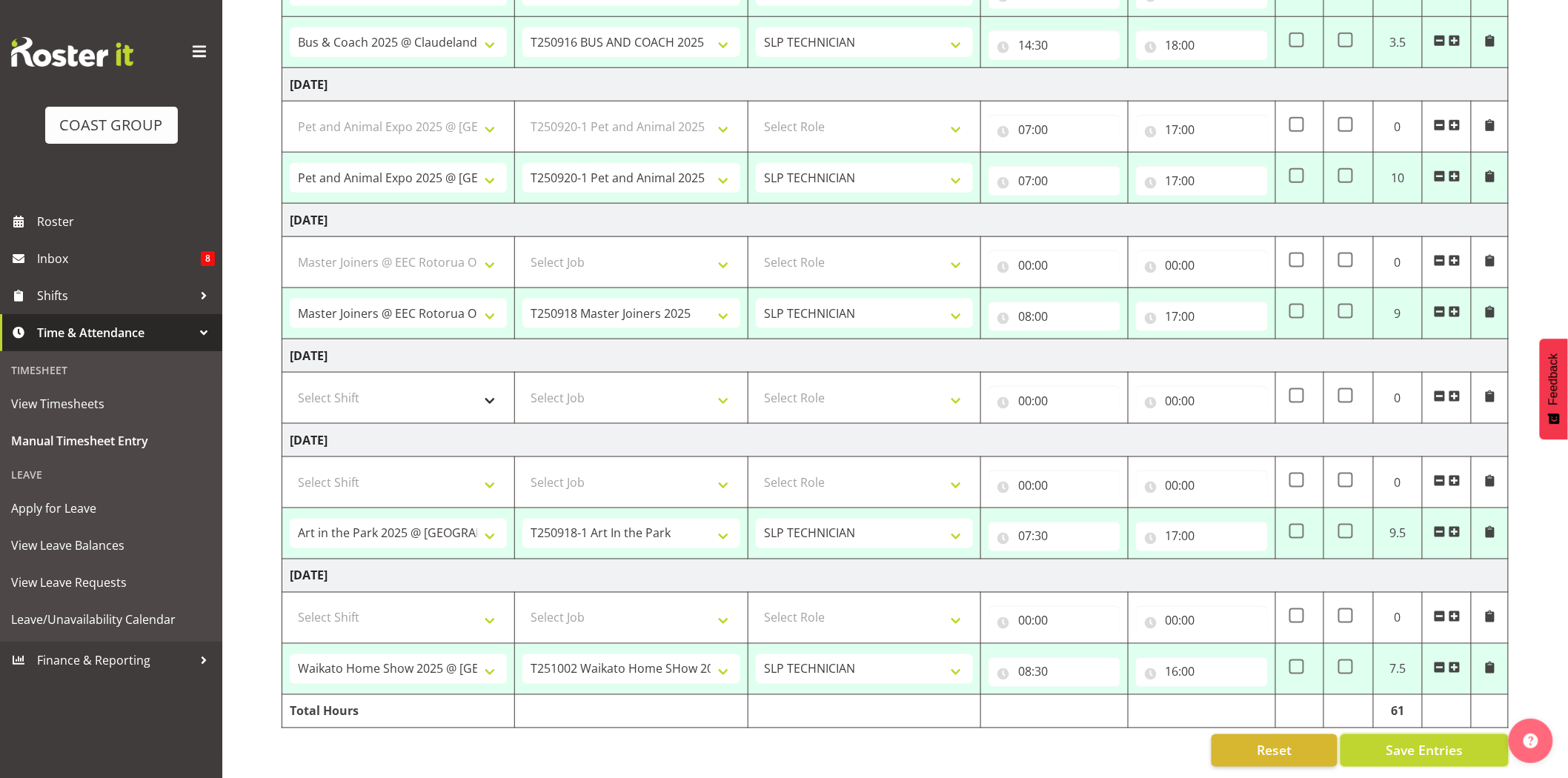
type input "07:30"
type input "17:00"
select select "66173"
select select "9156"
type input "08:30"
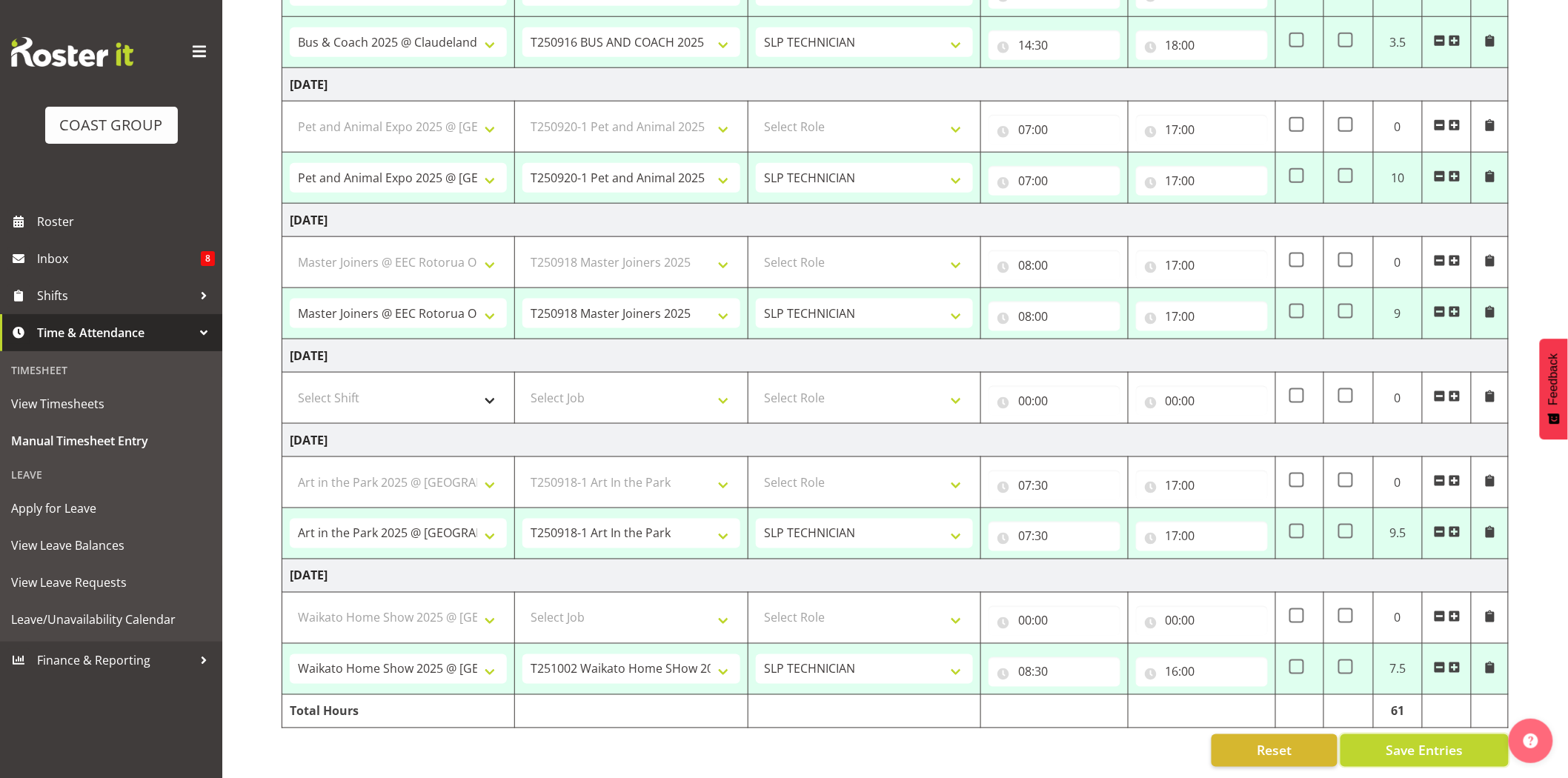
type input "16:00"
select select "72811"
select select "9802"
select select "74392"
select select "9942"
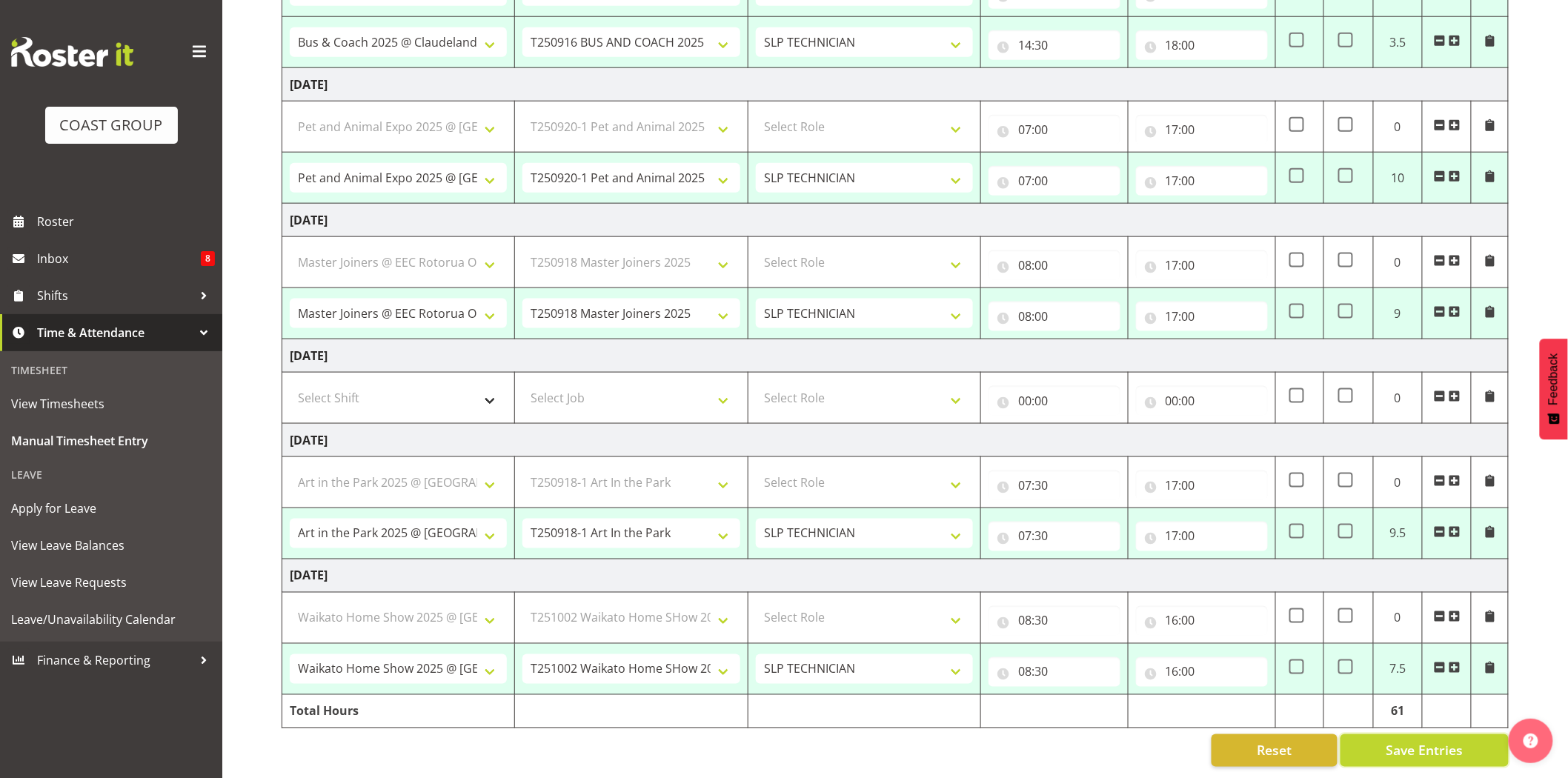
select select "79707"
select select "10453"
select select "77482"
select select "10165"
select select "72811"
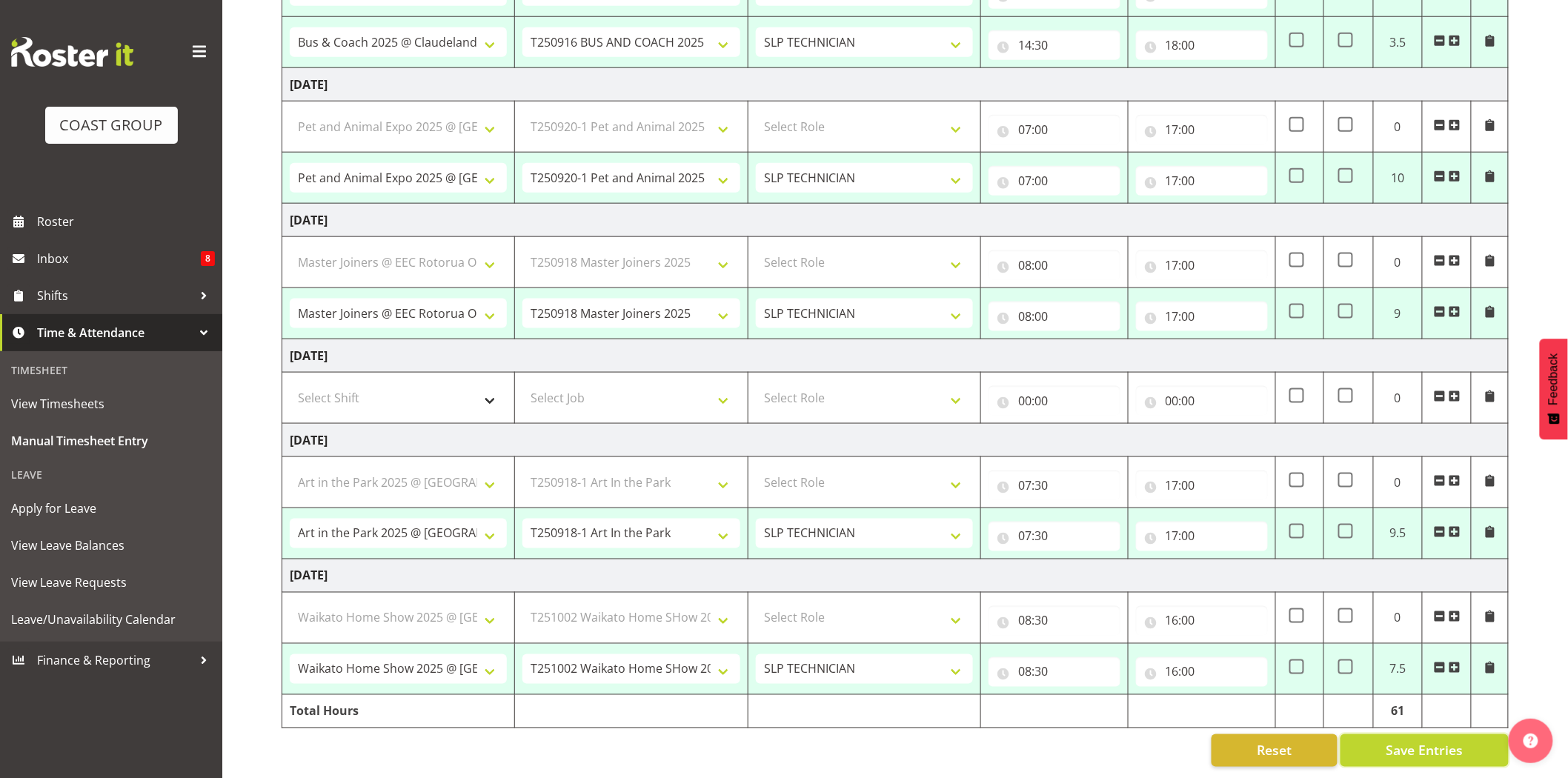
select select "9802"
select select "74313"
select select "9928"
select select "66173"
select select "9156"
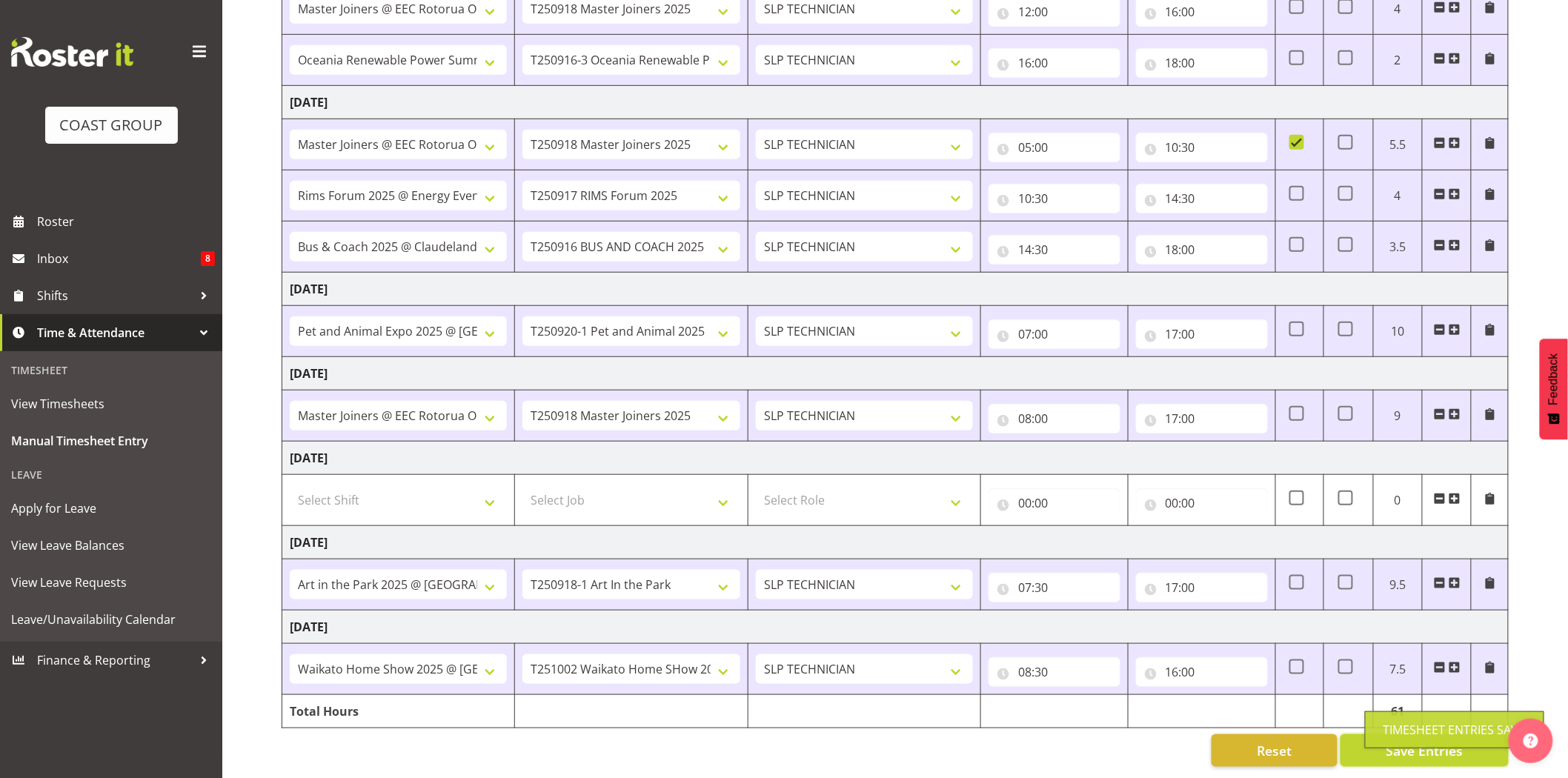
scroll to position [349, 0]
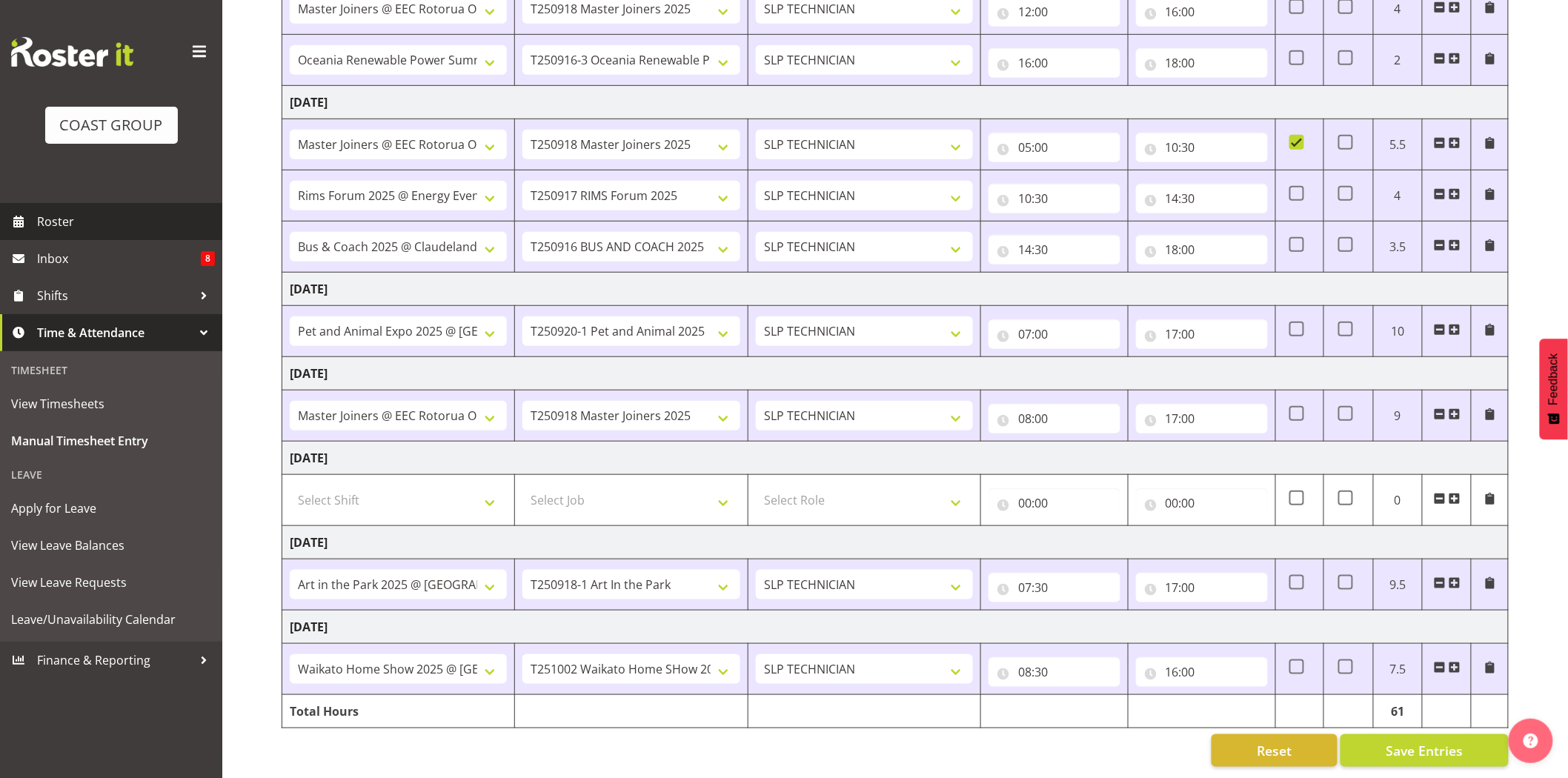
click at [68, 223] on span "Roster" at bounding box center [125, 221] width 177 height 22
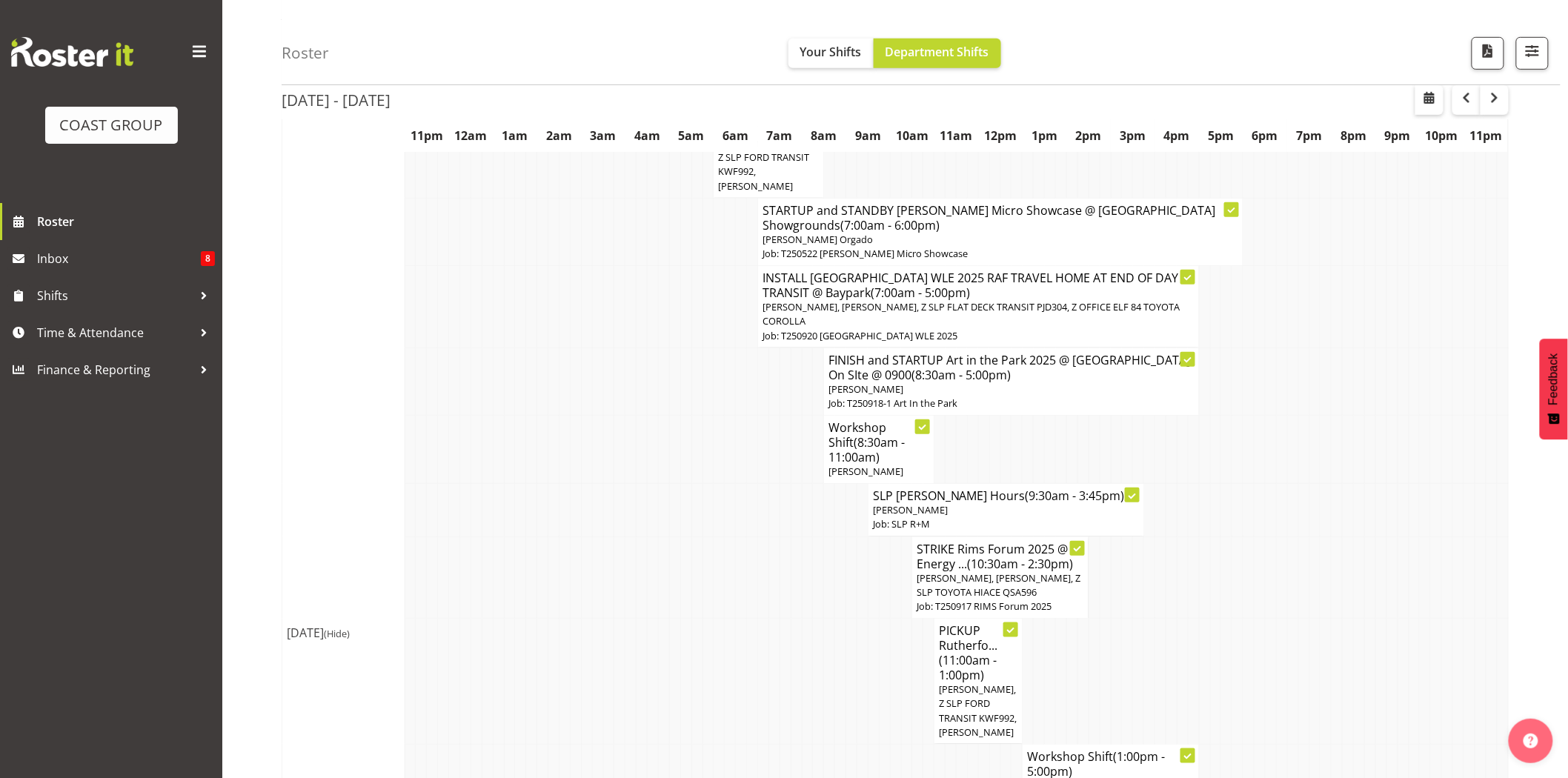
scroll to position [287, 0]
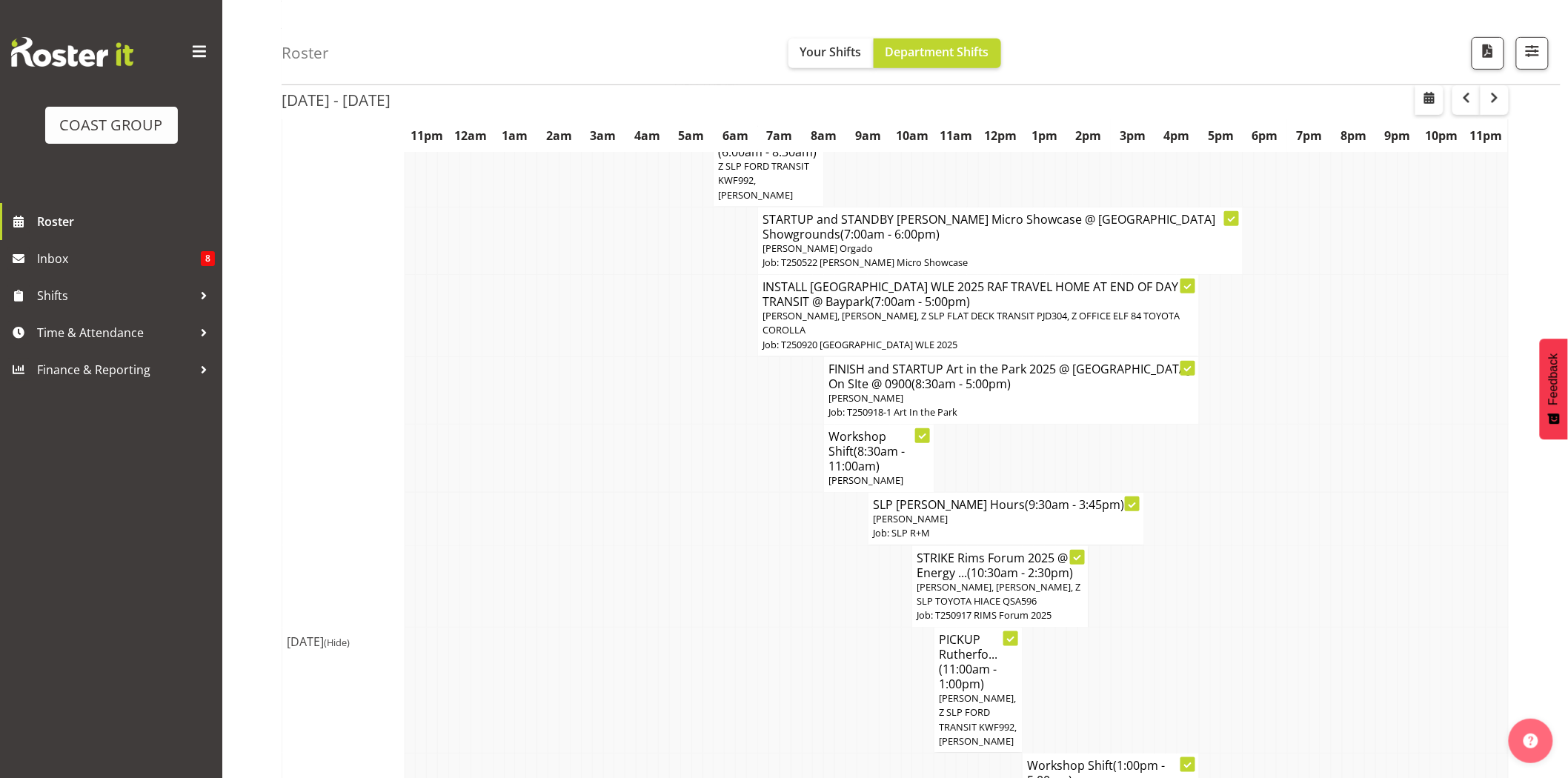
click at [780, 455] on td at bounding box center [784, 458] width 11 height 68
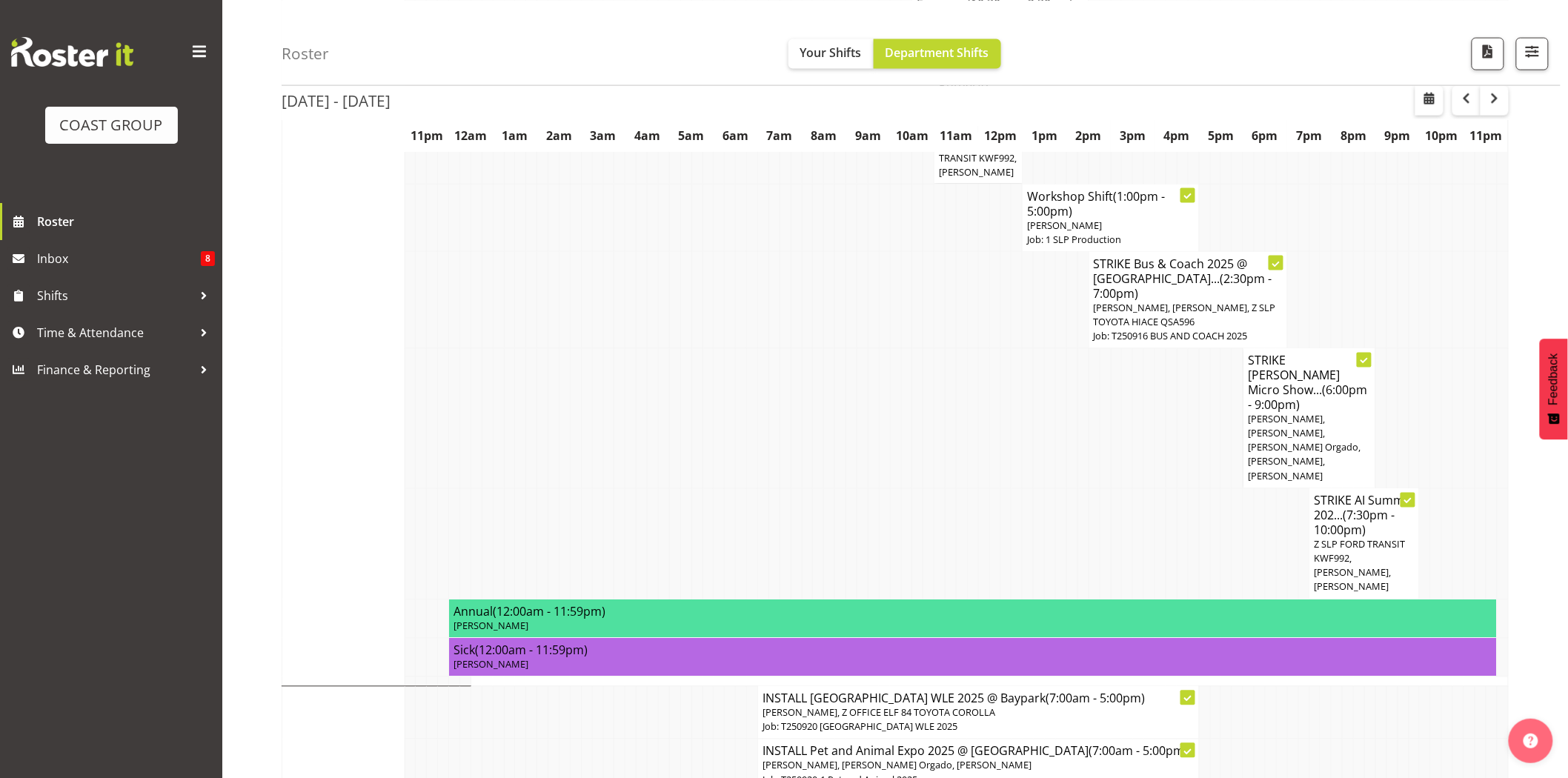
scroll to position [906, 0]
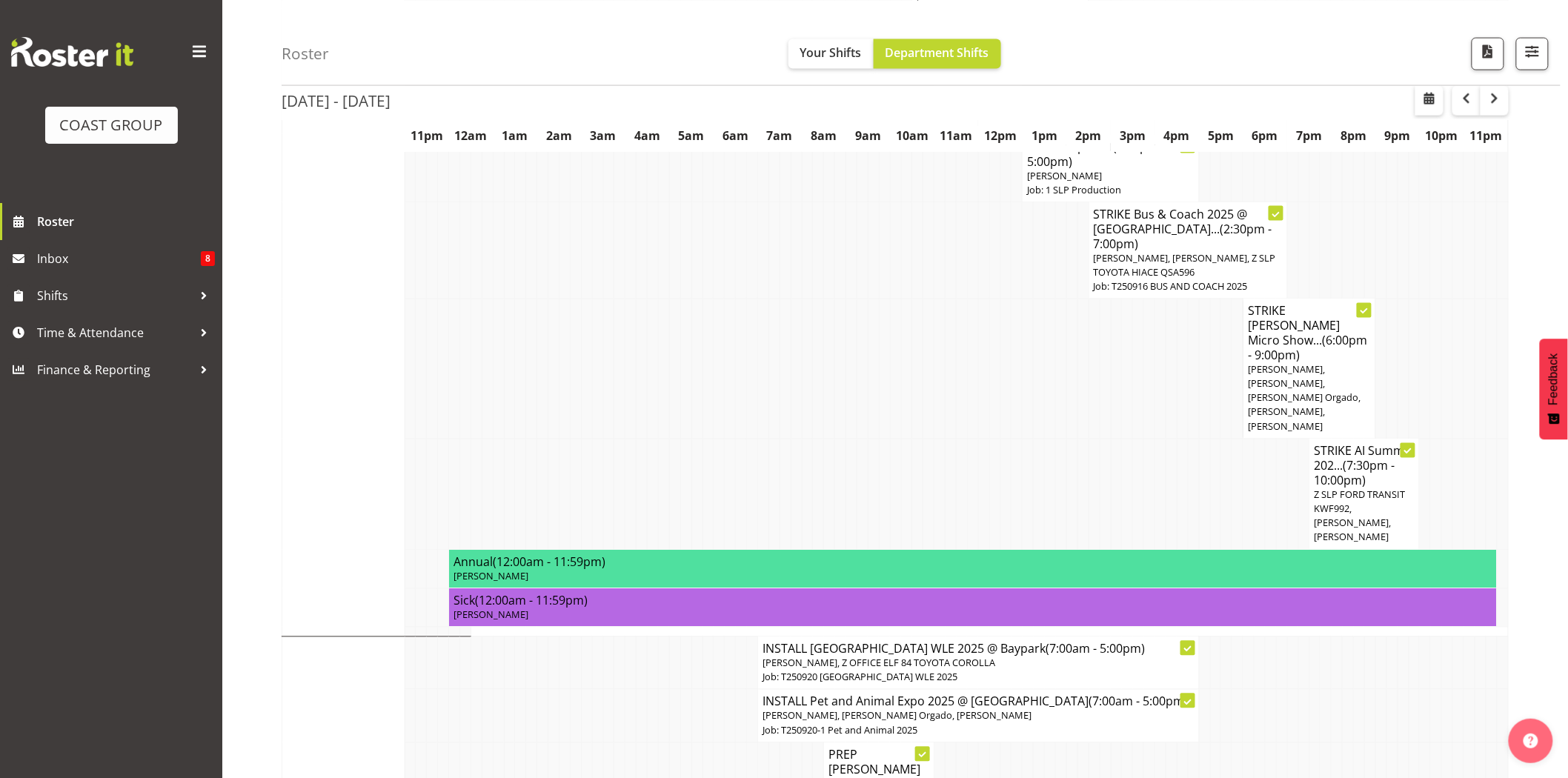
click at [1455, 465] on td at bounding box center [1457, 493] width 11 height 111
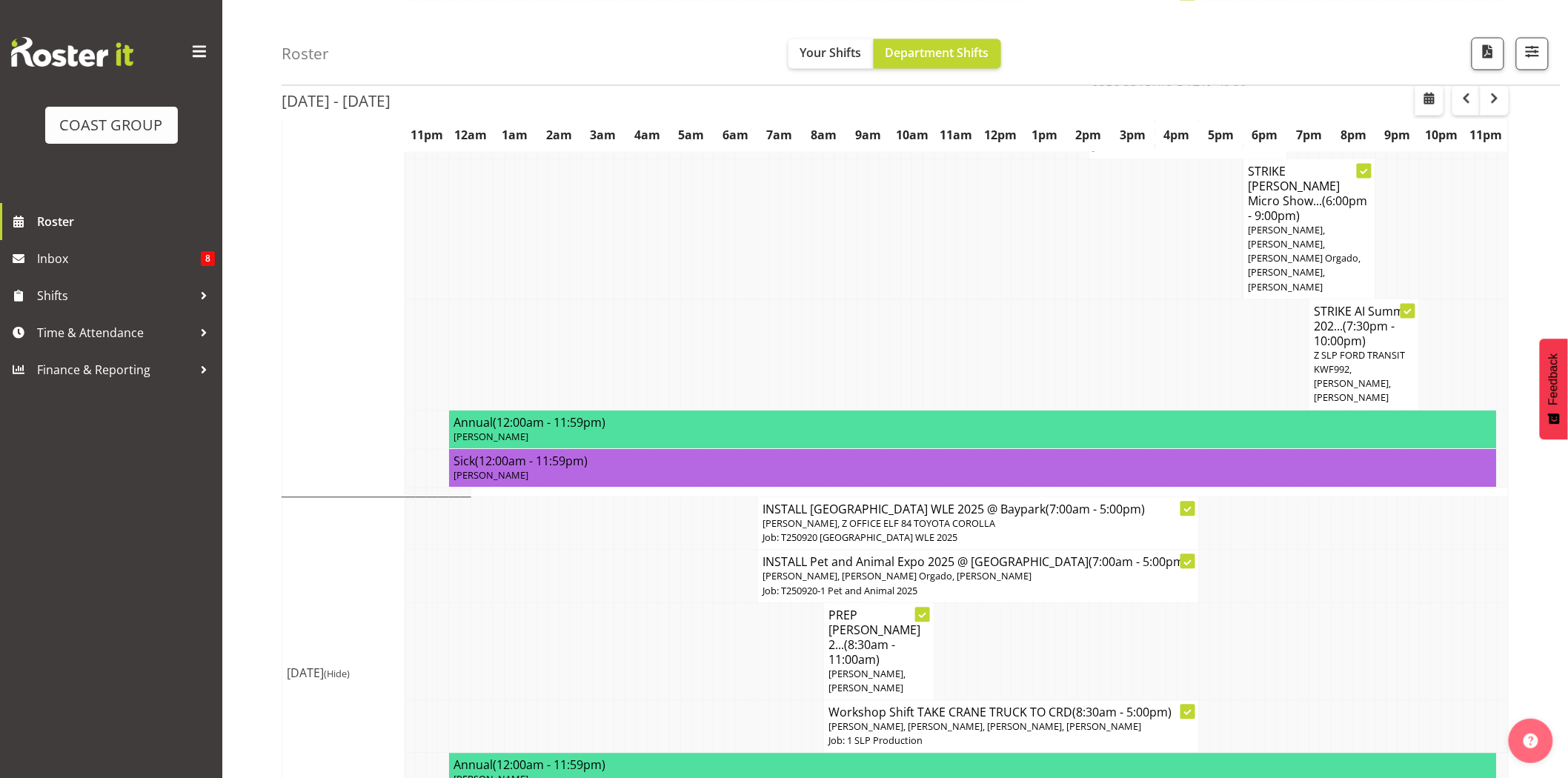
scroll to position [1068, 0]
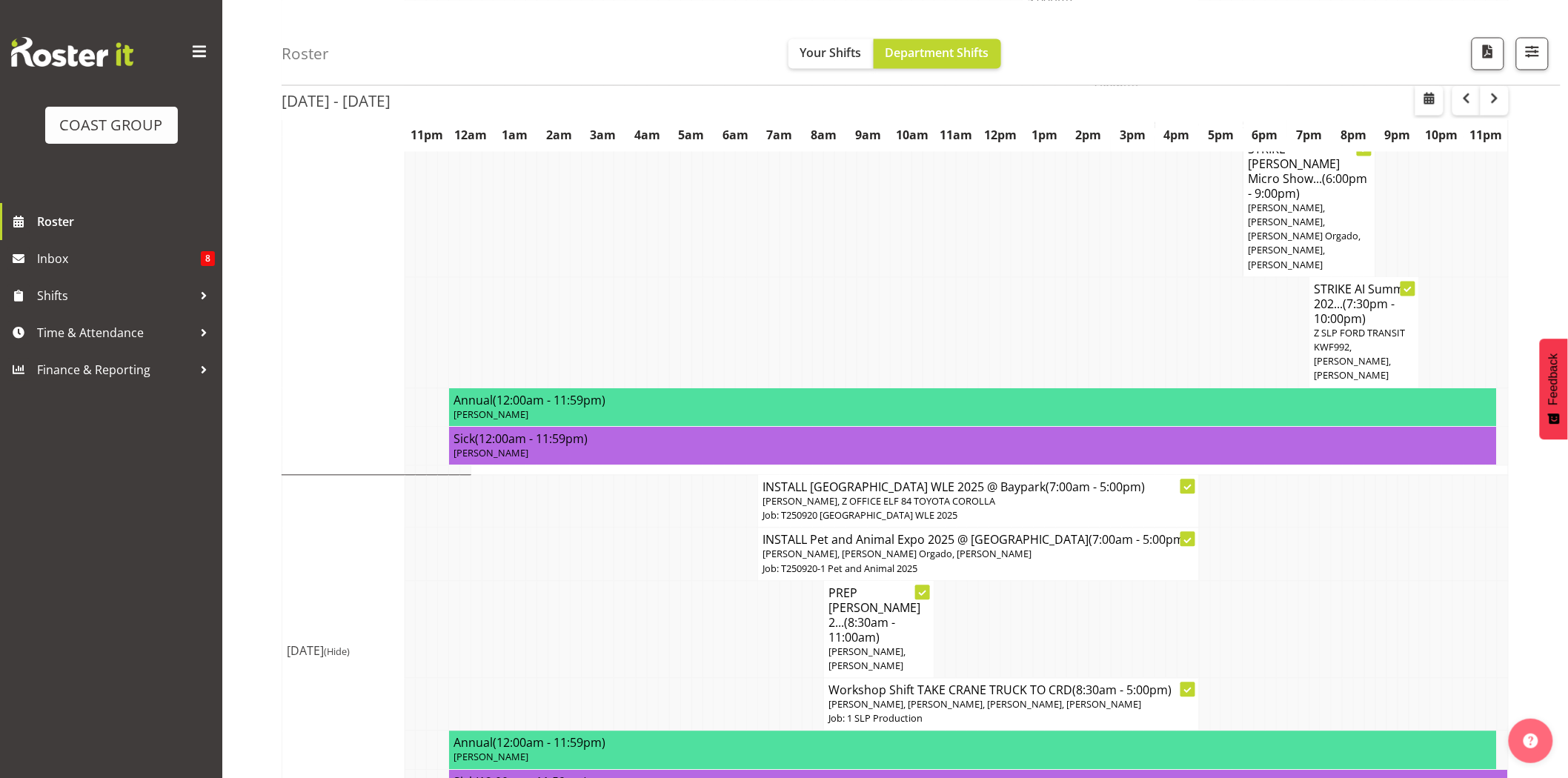
click at [1443, 278] on td at bounding box center [1447, 332] width 11 height 111
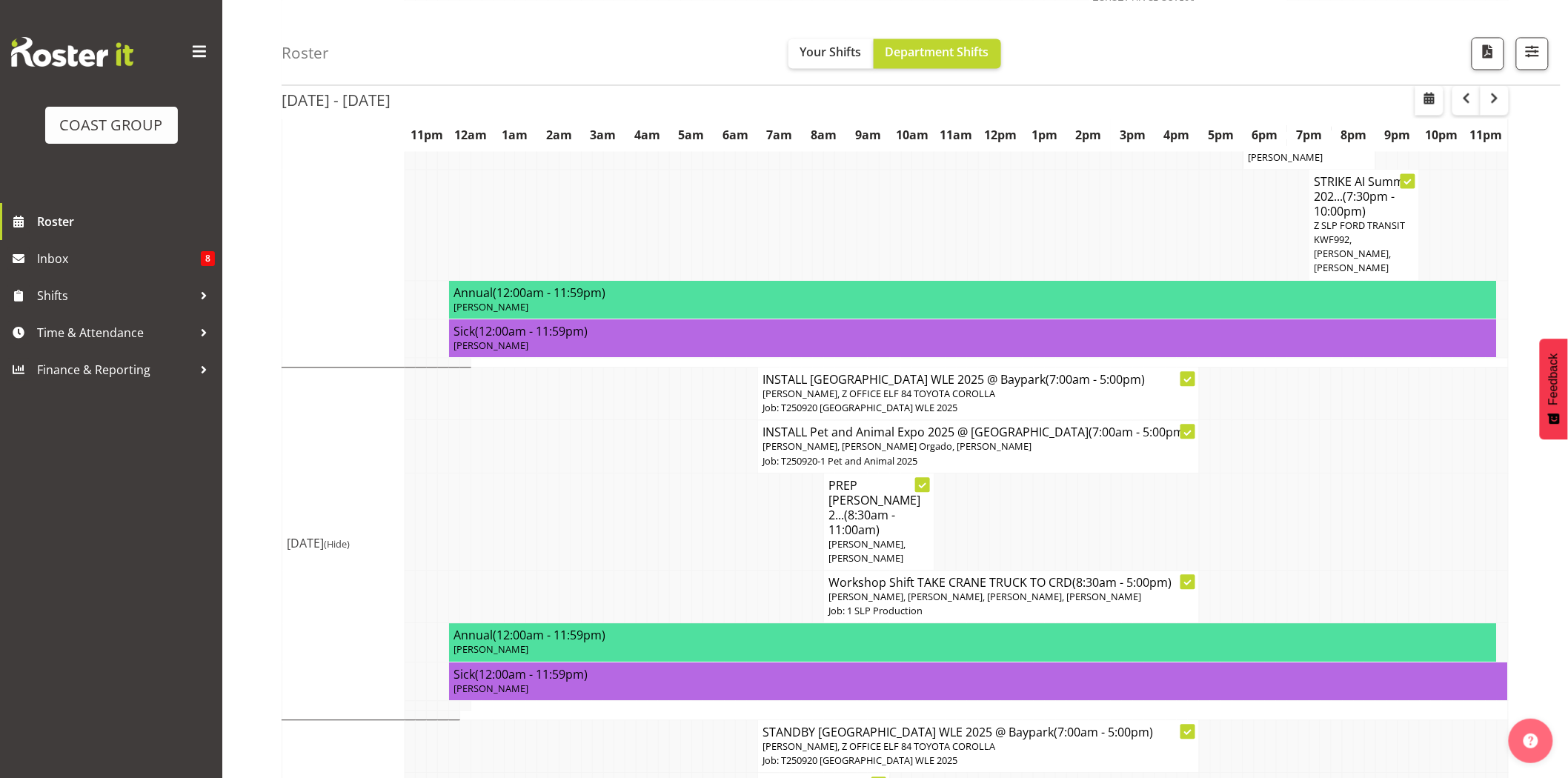
scroll to position [1189, 0]
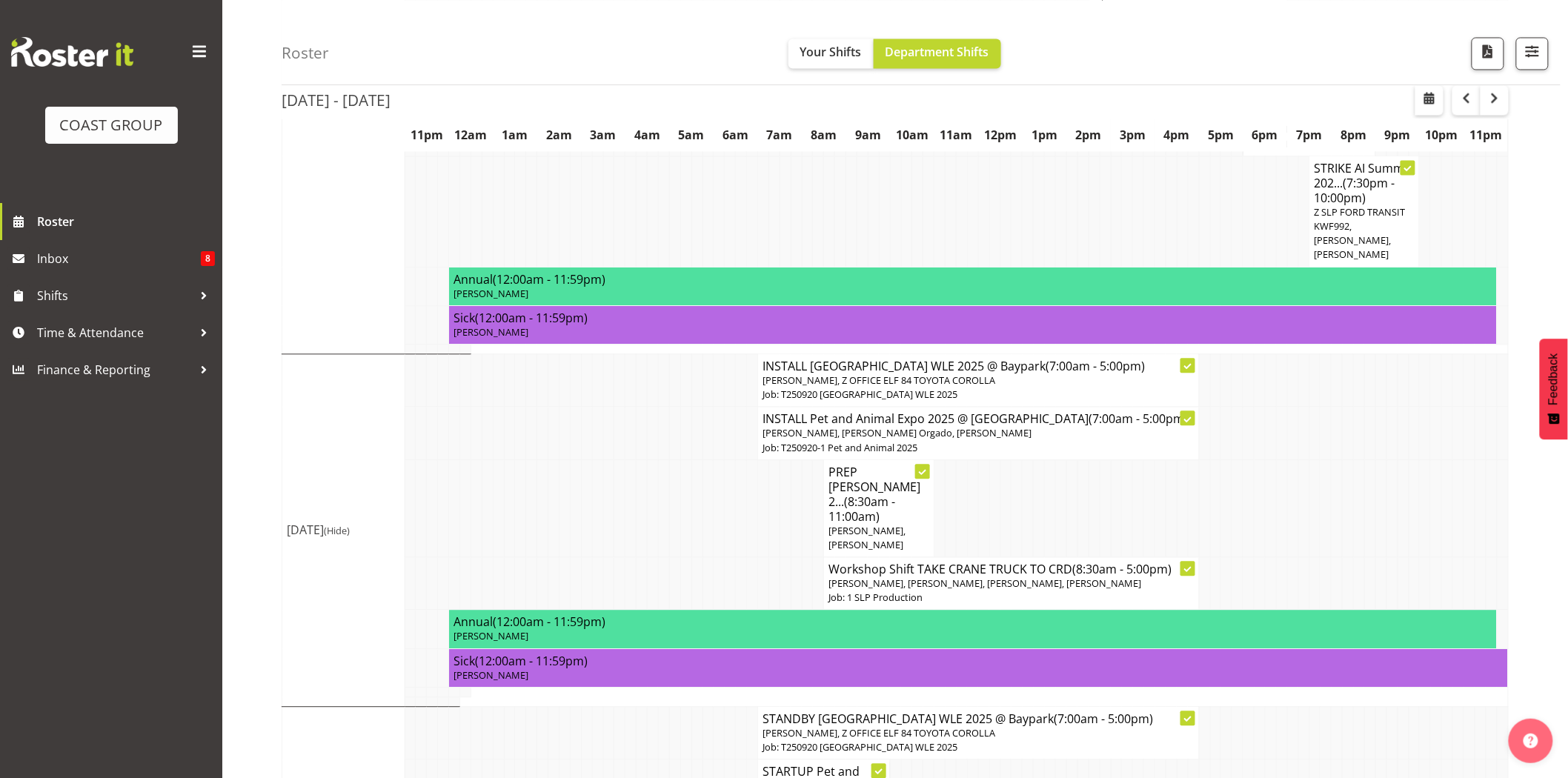
click at [942, 426] on span "[PERSON_NAME], [PERSON_NAME] Orgado, [PERSON_NAME]" at bounding box center [897, 432] width 269 height 13
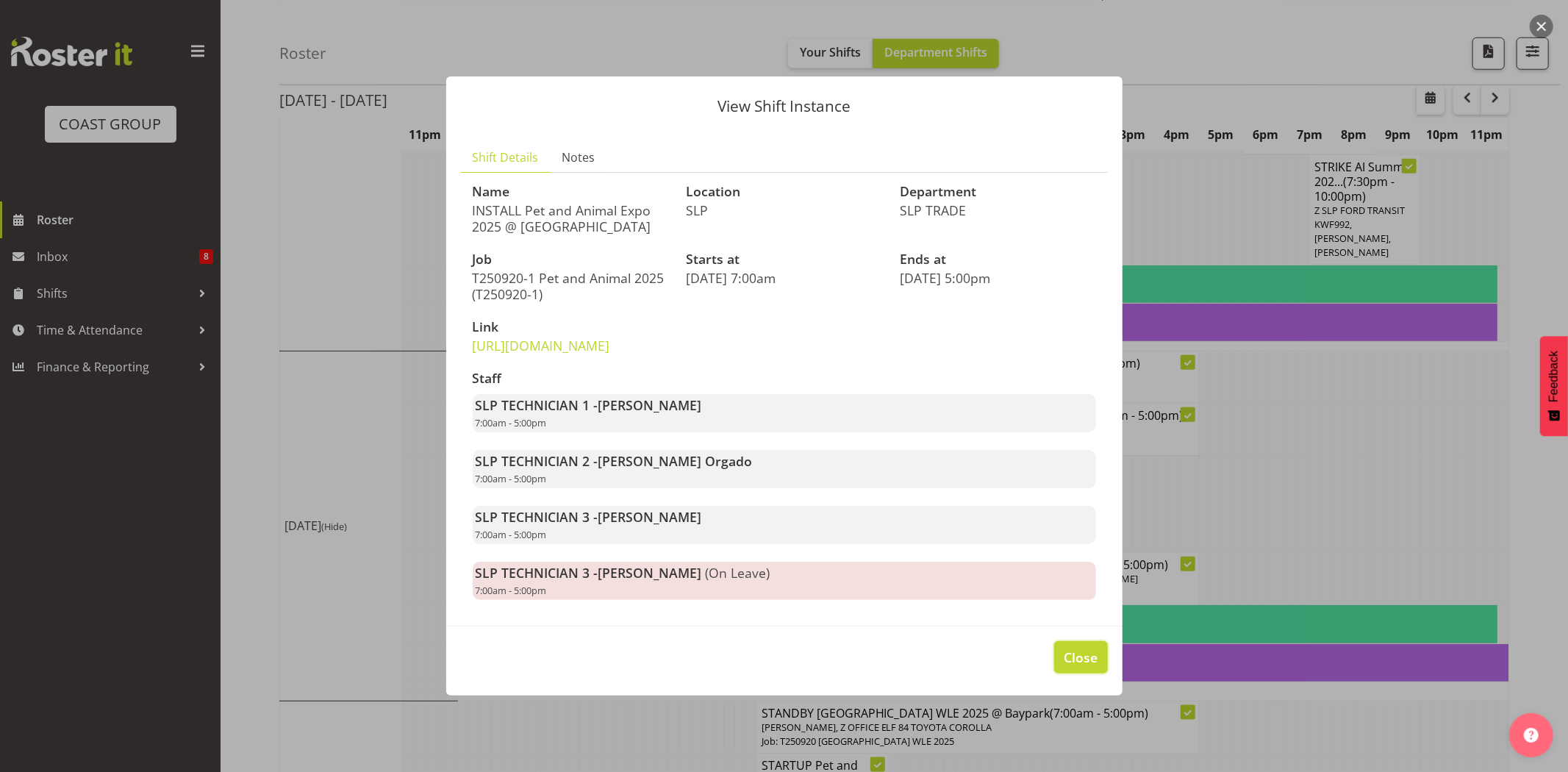
click at [1100, 671] on button "Close" at bounding box center [1080, 657] width 53 height 33
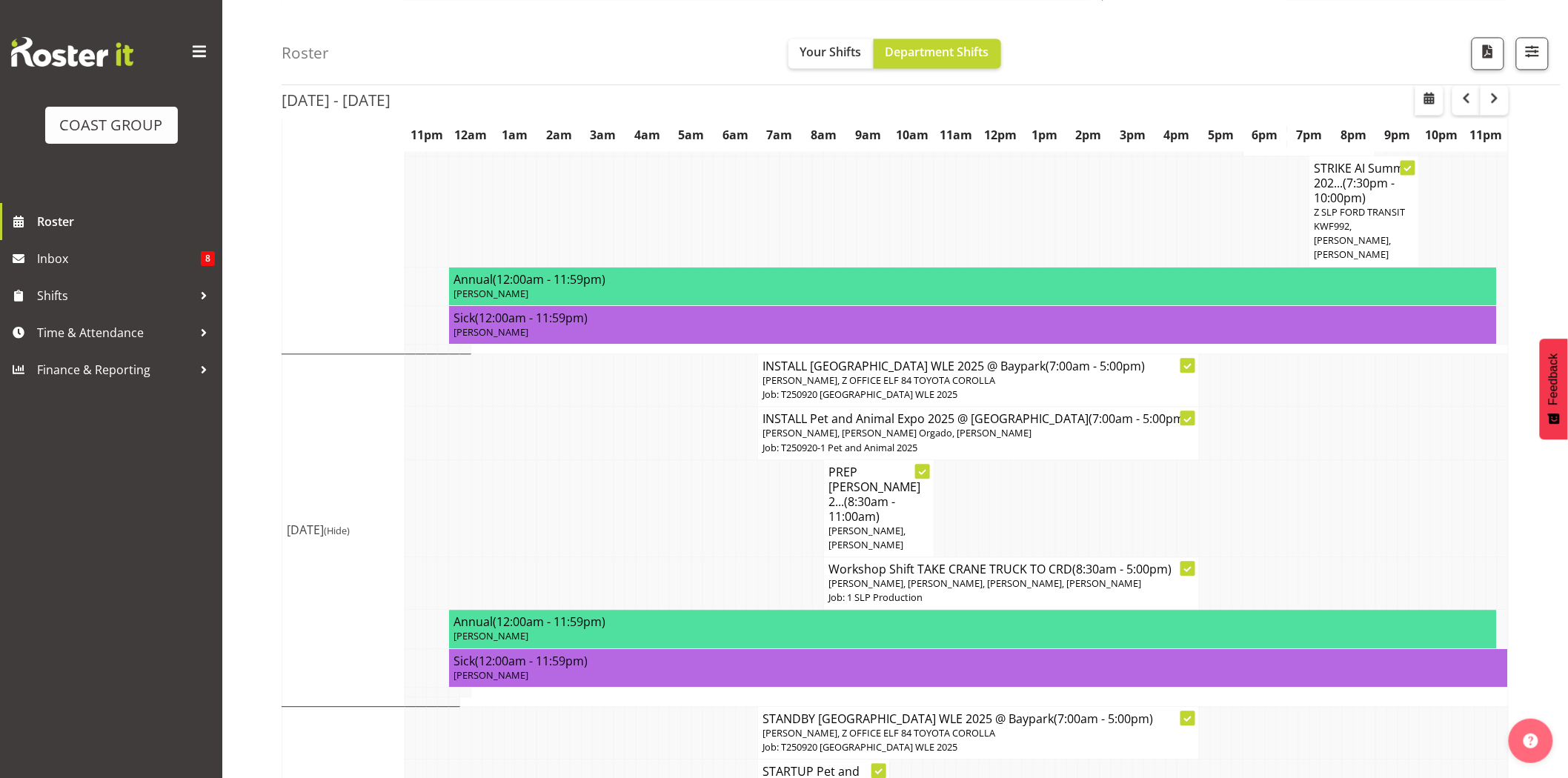
click at [979, 474] on td at bounding box center [983, 508] width 11 height 97
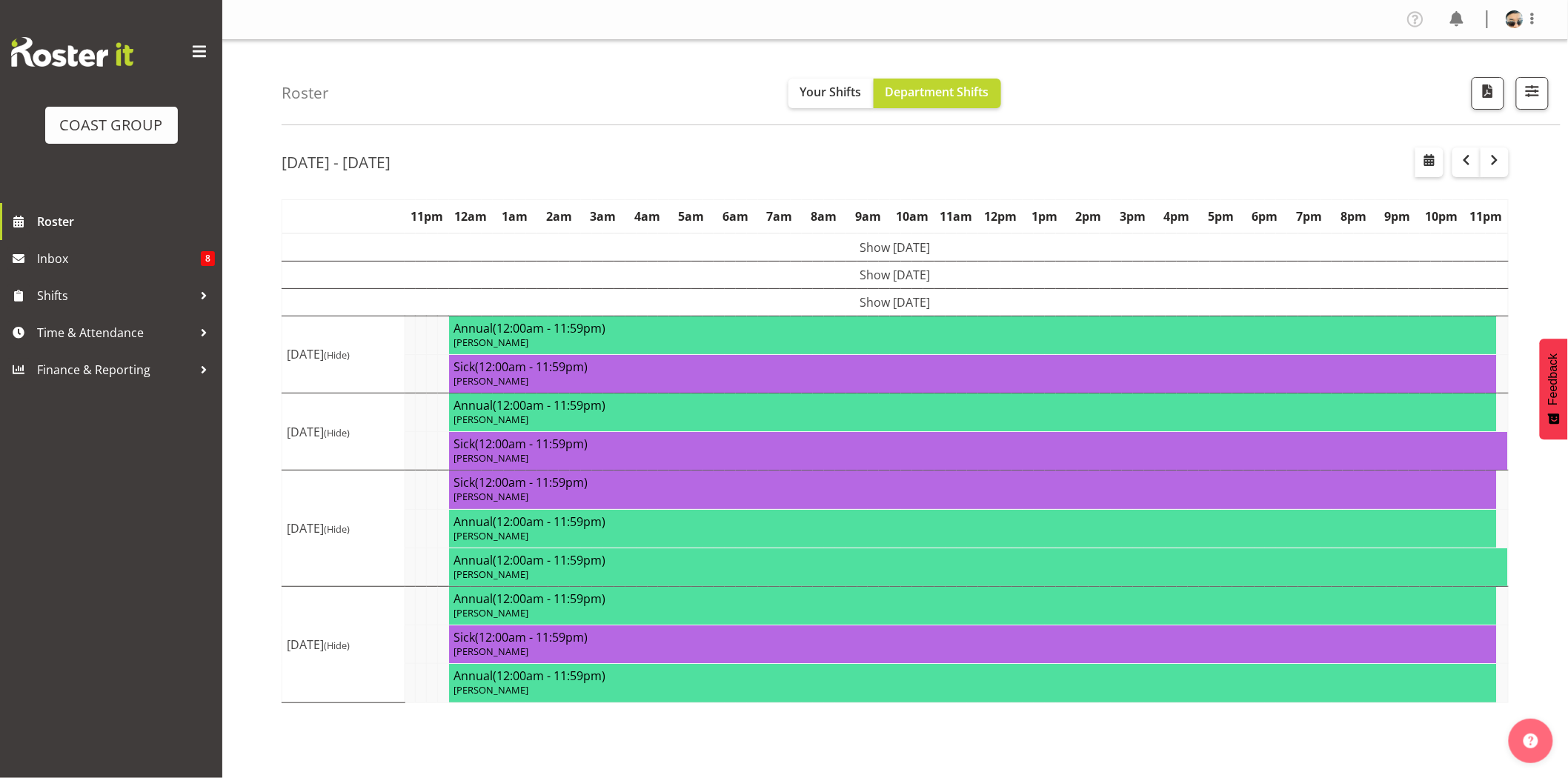
click at [677, 186] on div "[DATE] - [DATE] [DATE] - [DATE] [DATE] Day Week Fortnight Month calendar Month …" at bounding box center [924, 432] width 1286 height 592
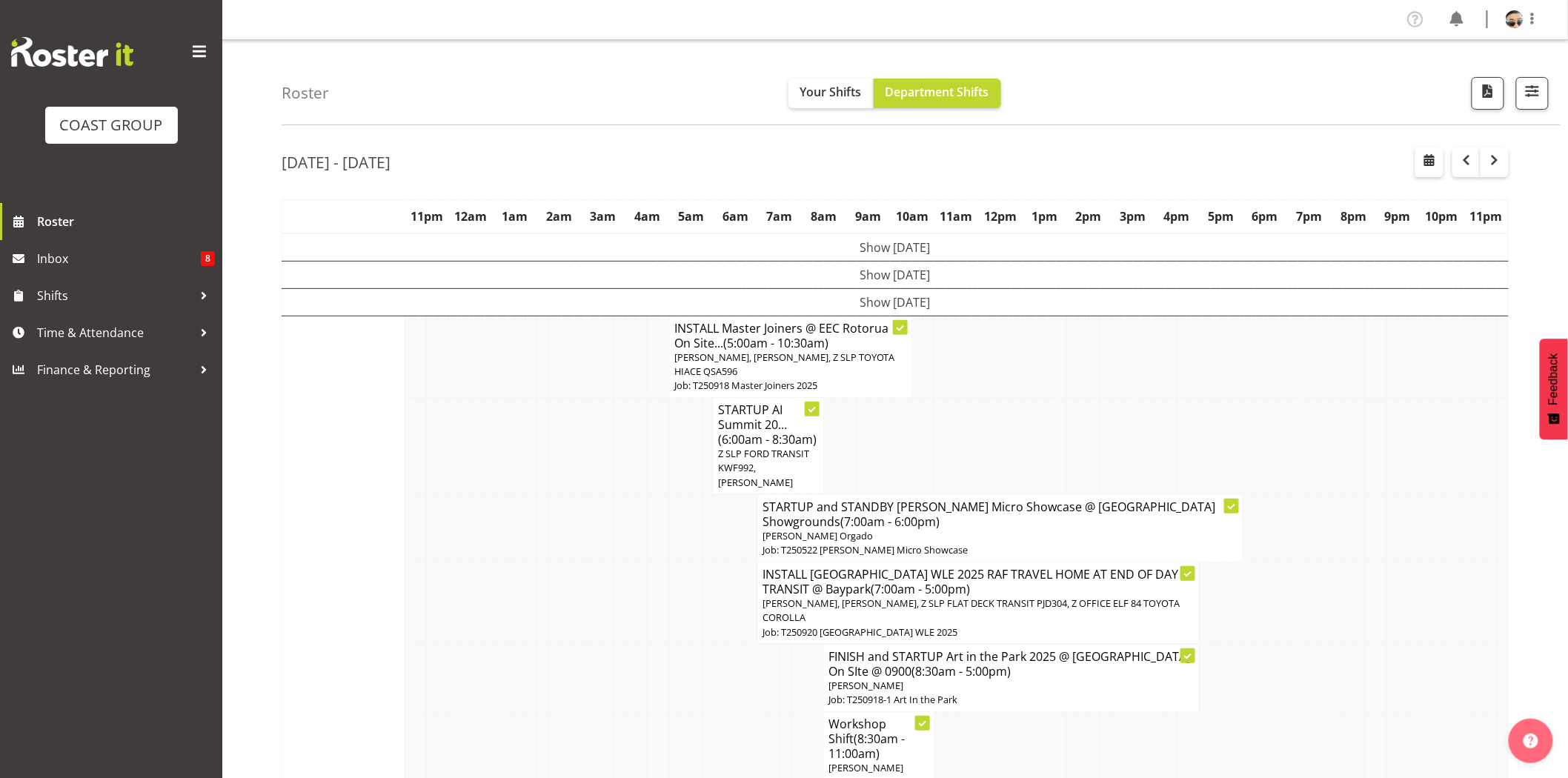
drag, startPoint x: 560, startPoint y: 211, endPoint x: 784, endPoint y: 210, distance: 224.0
click at [782, 210] on tr "11pm 12am 1am 2am 3am 4am 5am 6am 7am 8am 9am 10am 11am 12pm 1pm 2pm 3pm 4pm 5p…" at bounding box center [895, 215] width 1226 height 34
click at [786, 210] on th "7am" at bounding box center [780, 215] width 45 height 34
drag, startPoint x: 786, startPoint y: 210, endPoint x: 914, endPoint y: 205, distance: 128.1
click at [914, 205] on tr "11pm 12am 1am 2am 3am 4am 5am 6am 7am 8am 9am 10am 11am 12pm 1pm 2pm 3pm 4pm 5p…" at bounding box center [895, 215] width 1226 height 34
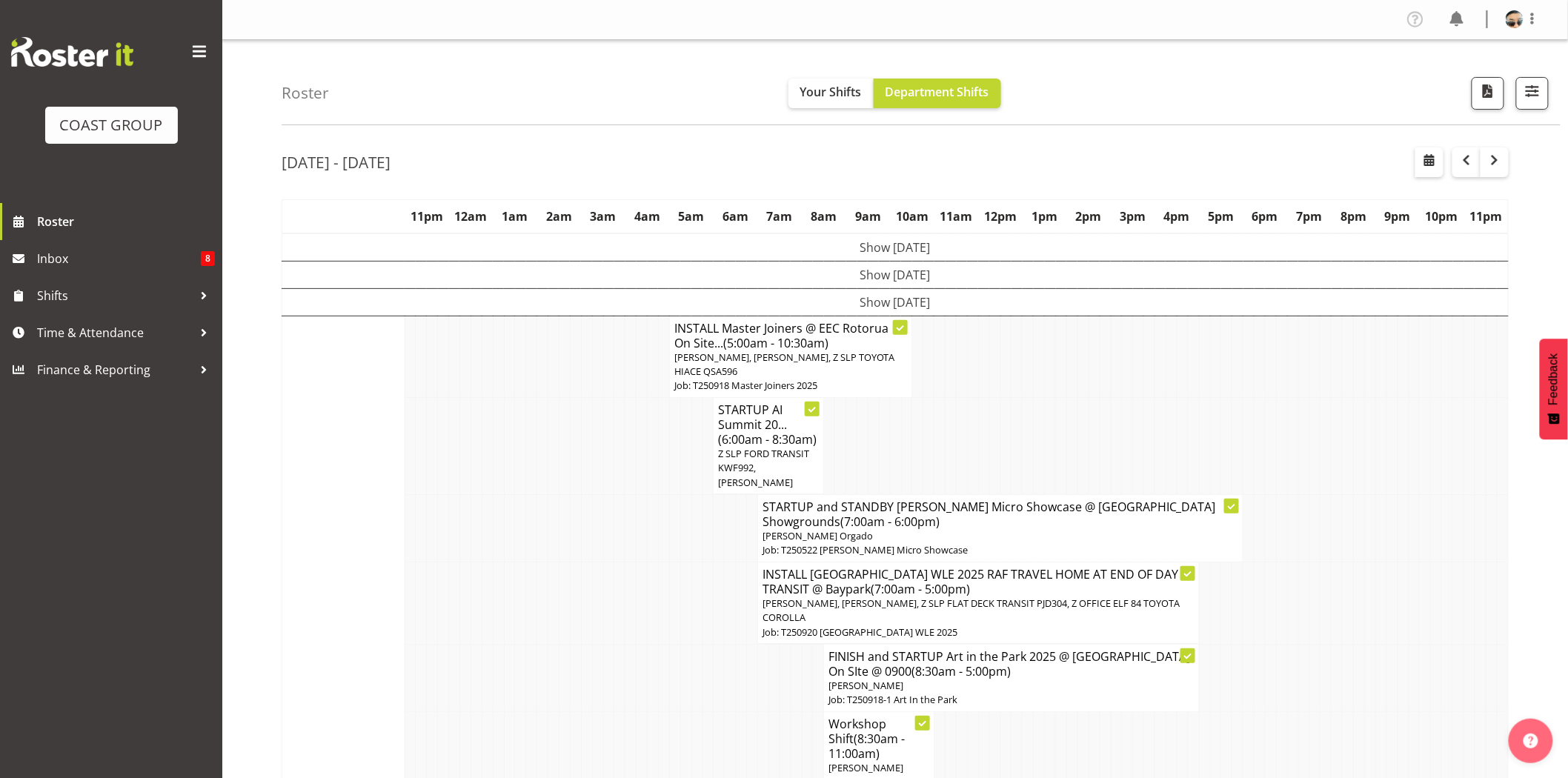
click at [871, 205] on th "9am" at bounding box center [868, 215] width 45 height 34
click at [730, 222] on th "6am" at bounding box center [736, 215] width 45 height 34
drag, startPoint x: 496, startPoint y: 210, endPoint x: 649, endPoint y: 210, distance: 153.0
click at [649, 210] on tr "11pm 12am 1am 2am 3am 4am 5am 6am 7am 8am 9am 10am 11am 12pm 1pm 2pm 3pm 4pm 5p…" at bounding box center [895, 215] width 1226 height 34
click at [650, 210] on th "4am" at bounding box center [648, 215] width 45 height 34
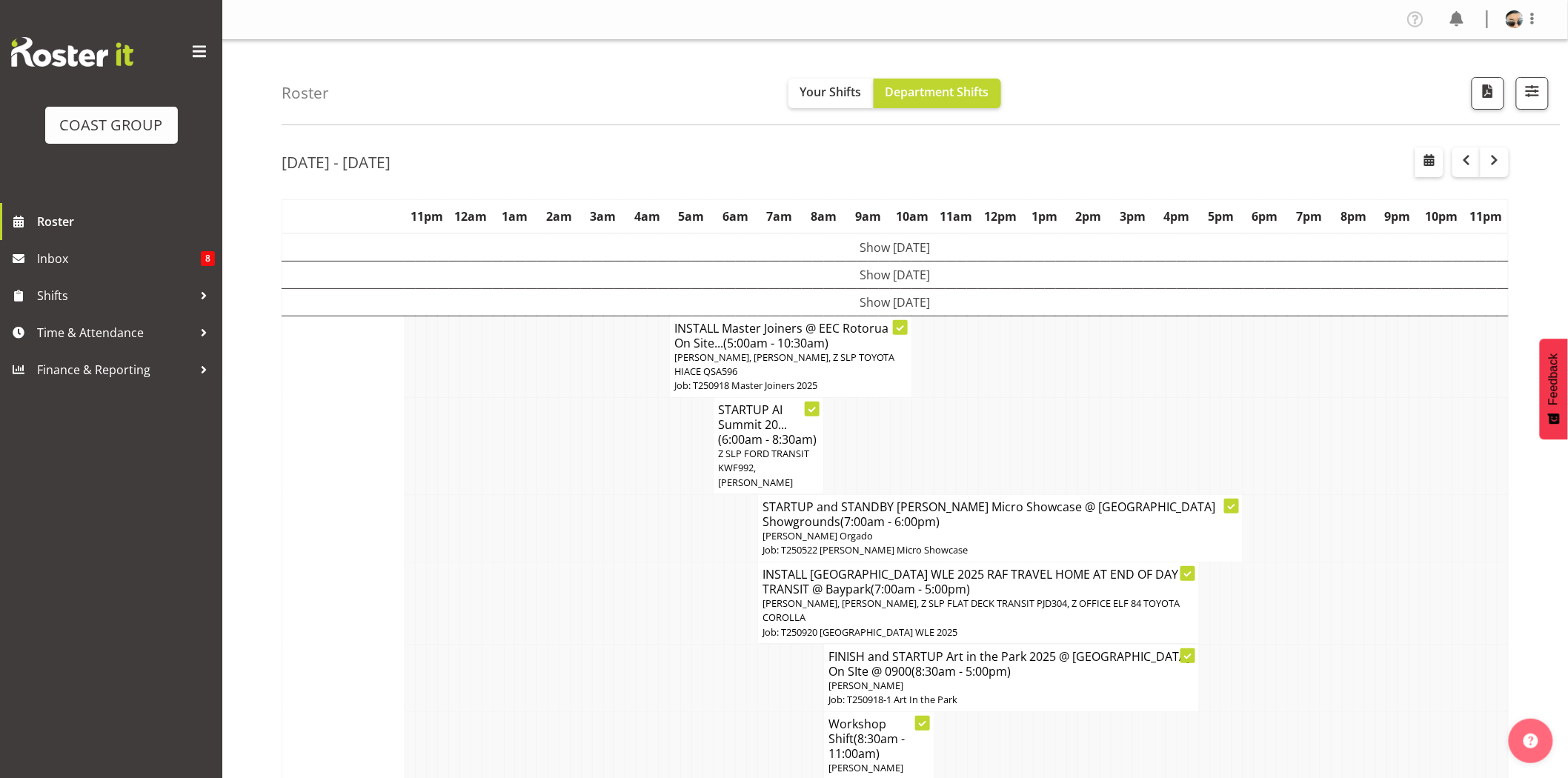
click at [608, 162] on div "[DATE] - [DATE]" at bounding box center [895, 164] width 1227 height 34
click at [774, 156] on div "Sep 15th - 21st, 2025" at bounding box center [895, 164] width 1227 height 34
click at [839, 172] on div "Sep 15th - 21st, 2025" at bounding box center [895, 164] width 1227 height 34
click at [1530, 98] on span "button" at bounding box center [1532, 91] width 19 height 19
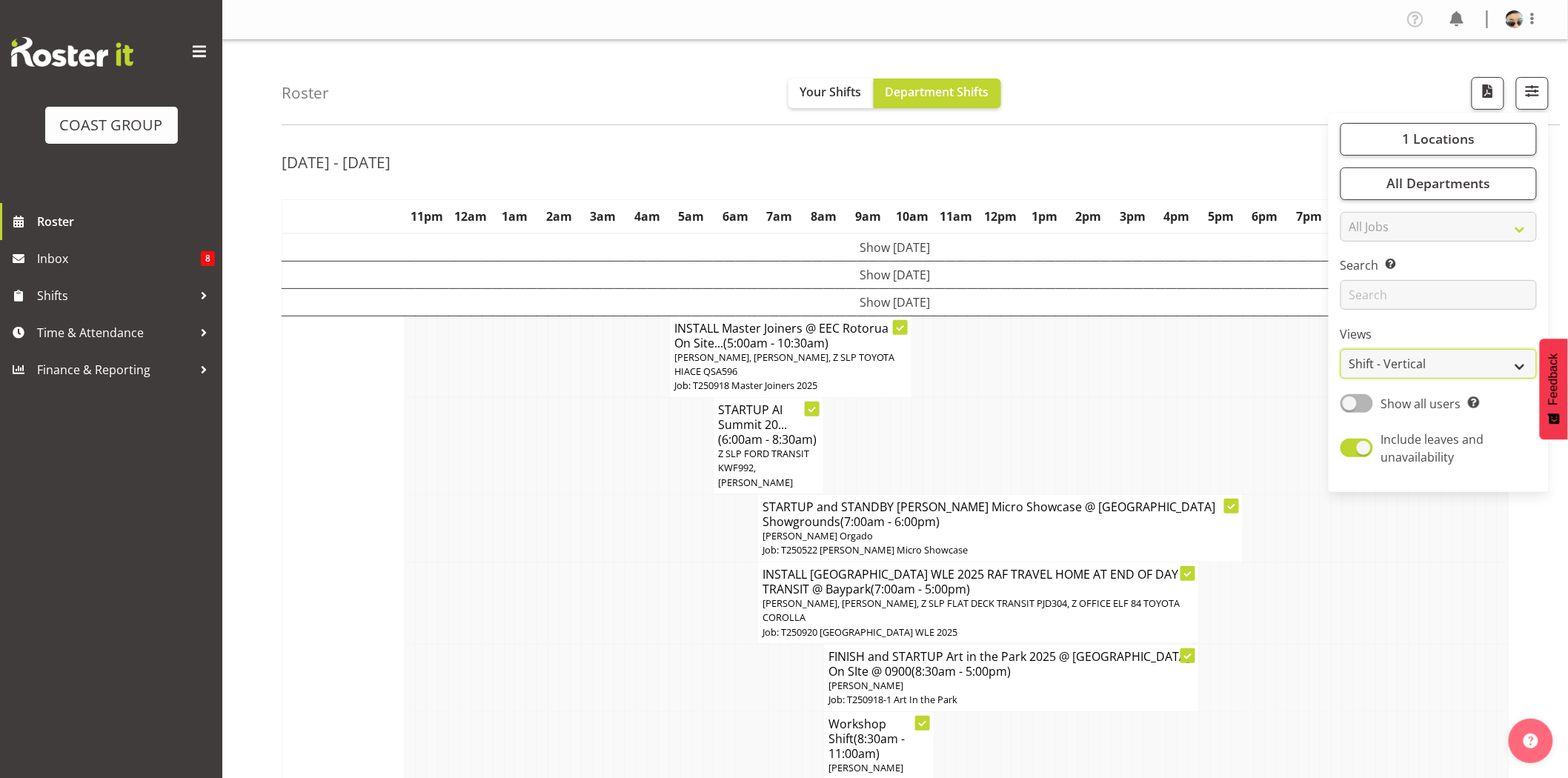
click at [1467, 361] on select "Staff Role Shift - Horizontal Shift - Vertical Staff - Location" at bounding box center [1438, 364] width 196 height 30
select select "staff"
click at [1341, 349] on select "Staff Role Shift - Horizontal Shift - Vertical Staff - Location" at bounding box center [1438, 364] width 196 height 30
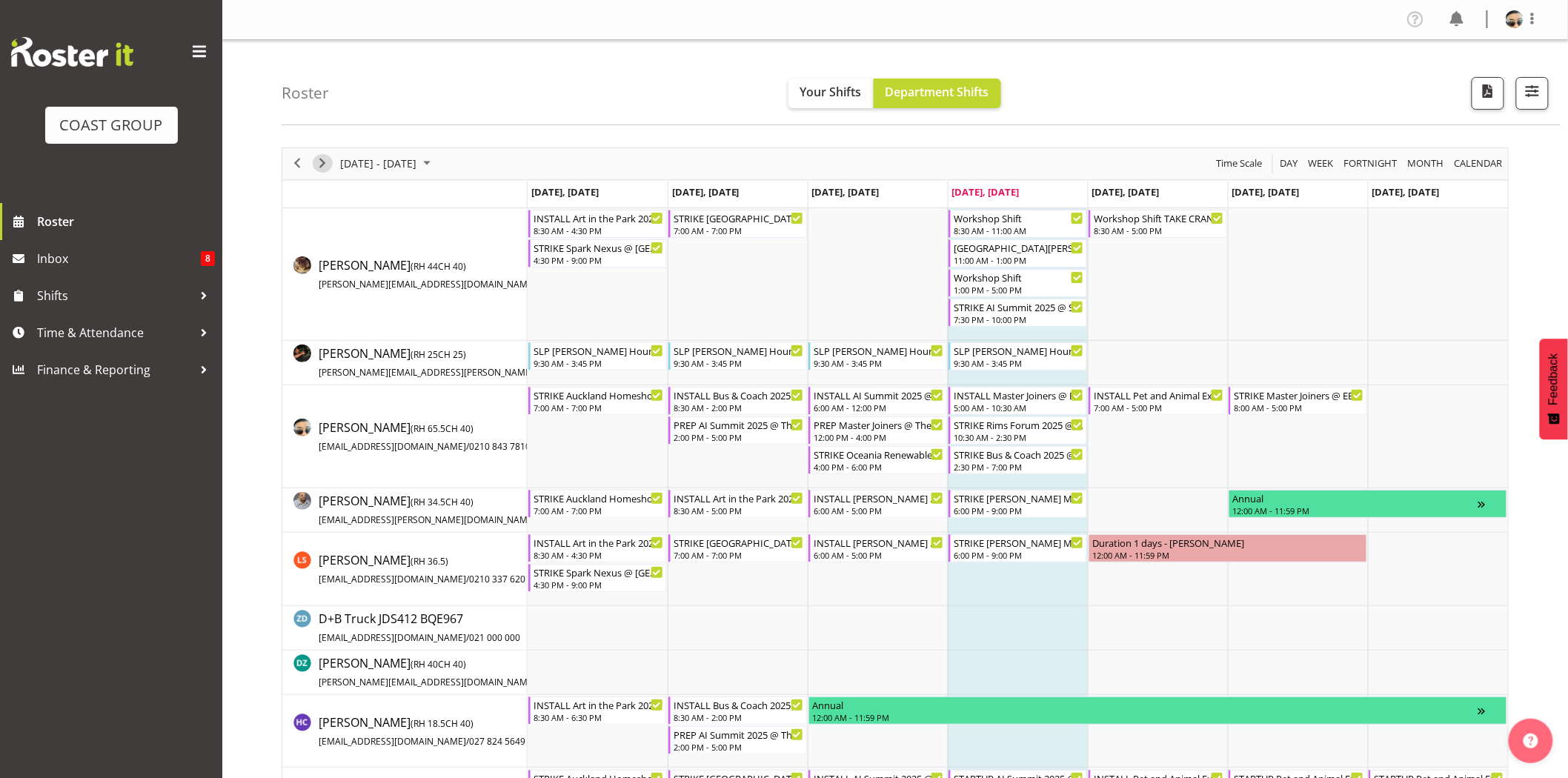
click at [319, 159] on span "Next" at bounding box center [323, 163] width 18 height 18
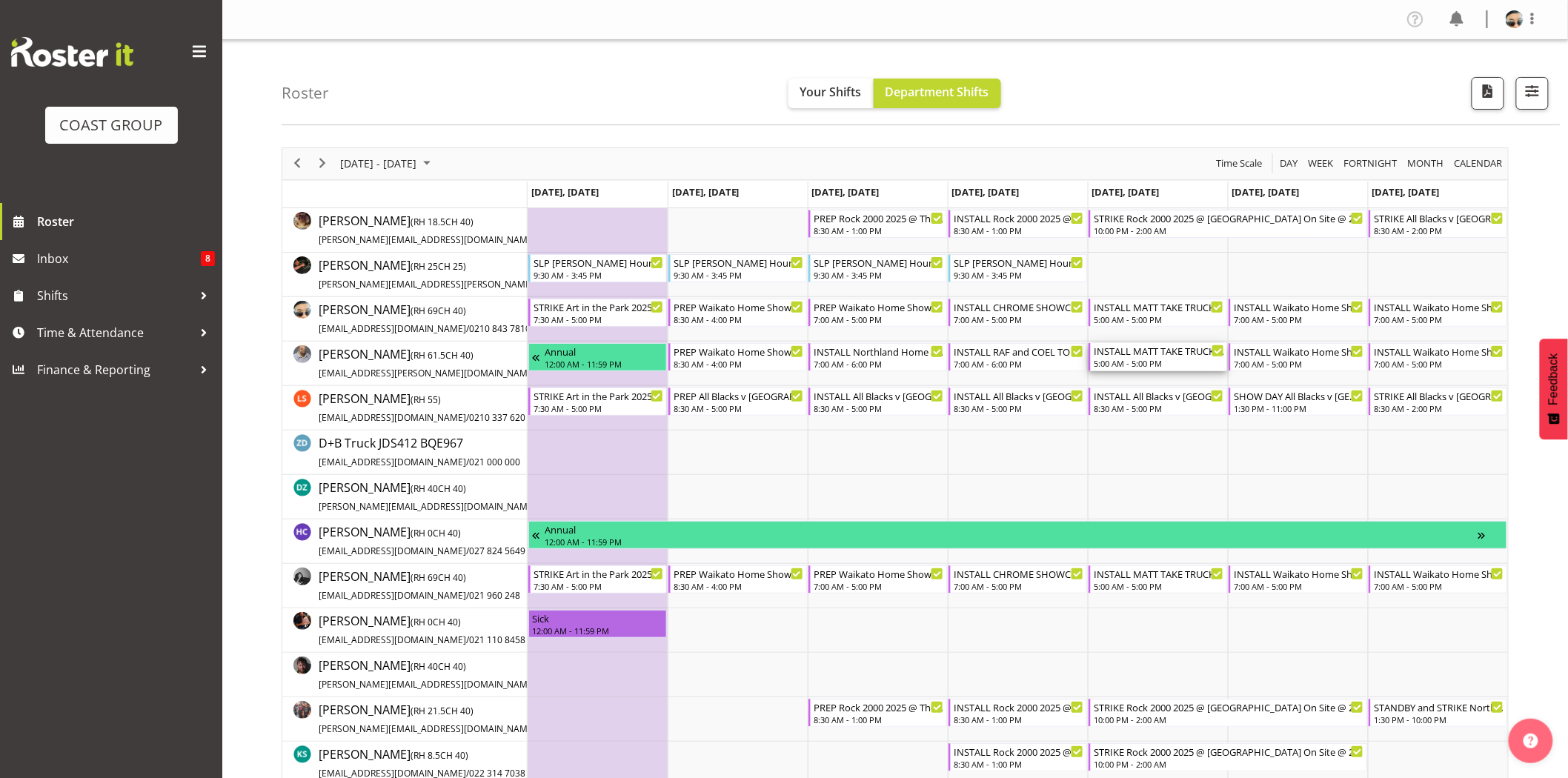
click at [1108, 346] on div "INSTALL MATT TAKE TRUCK Waikato Home Show 2025 @ Claudelands on site @ 0700" at bounding box center [1159, 351] width 130 height 15
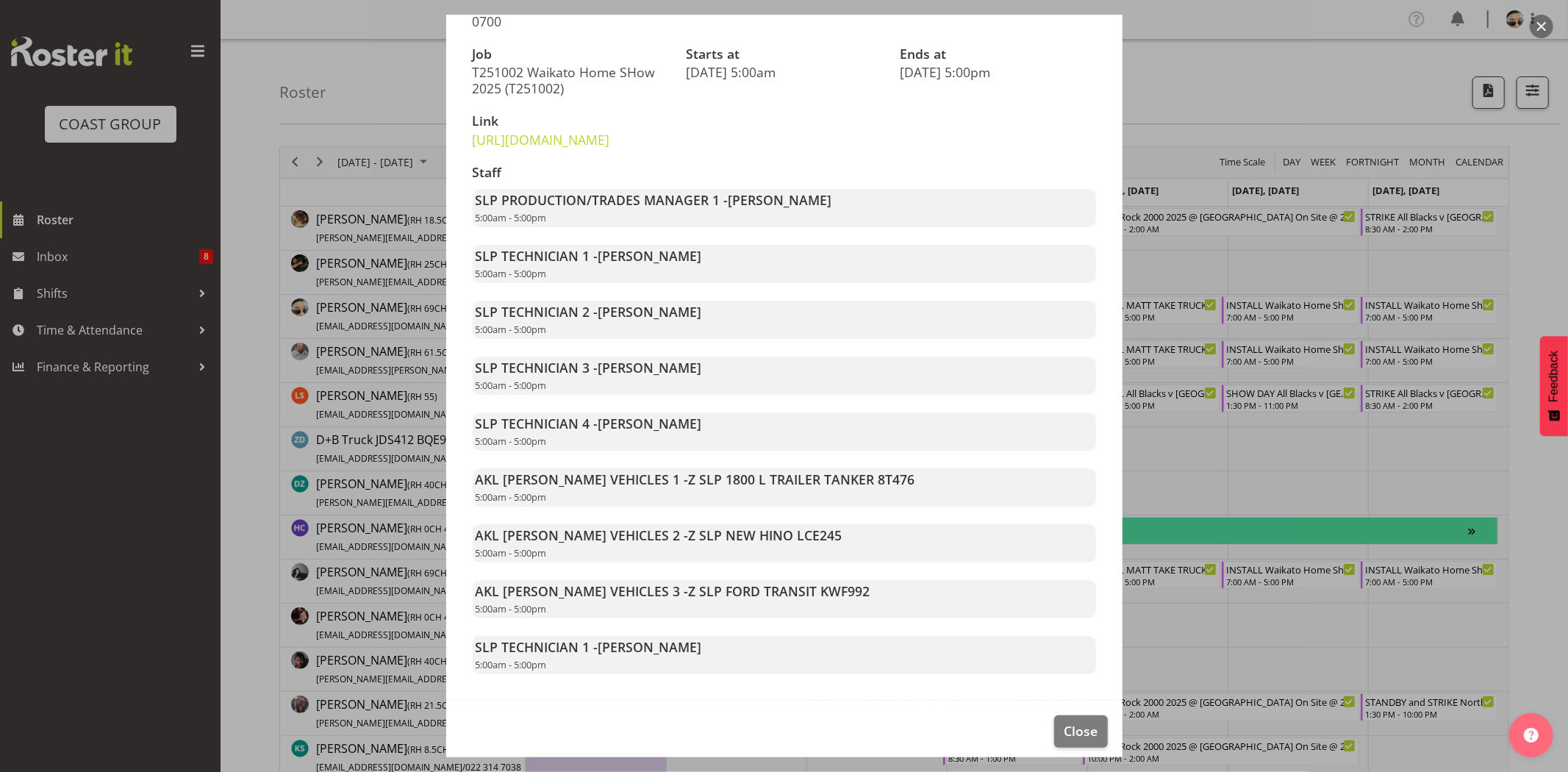
scroll to position [220, 0]
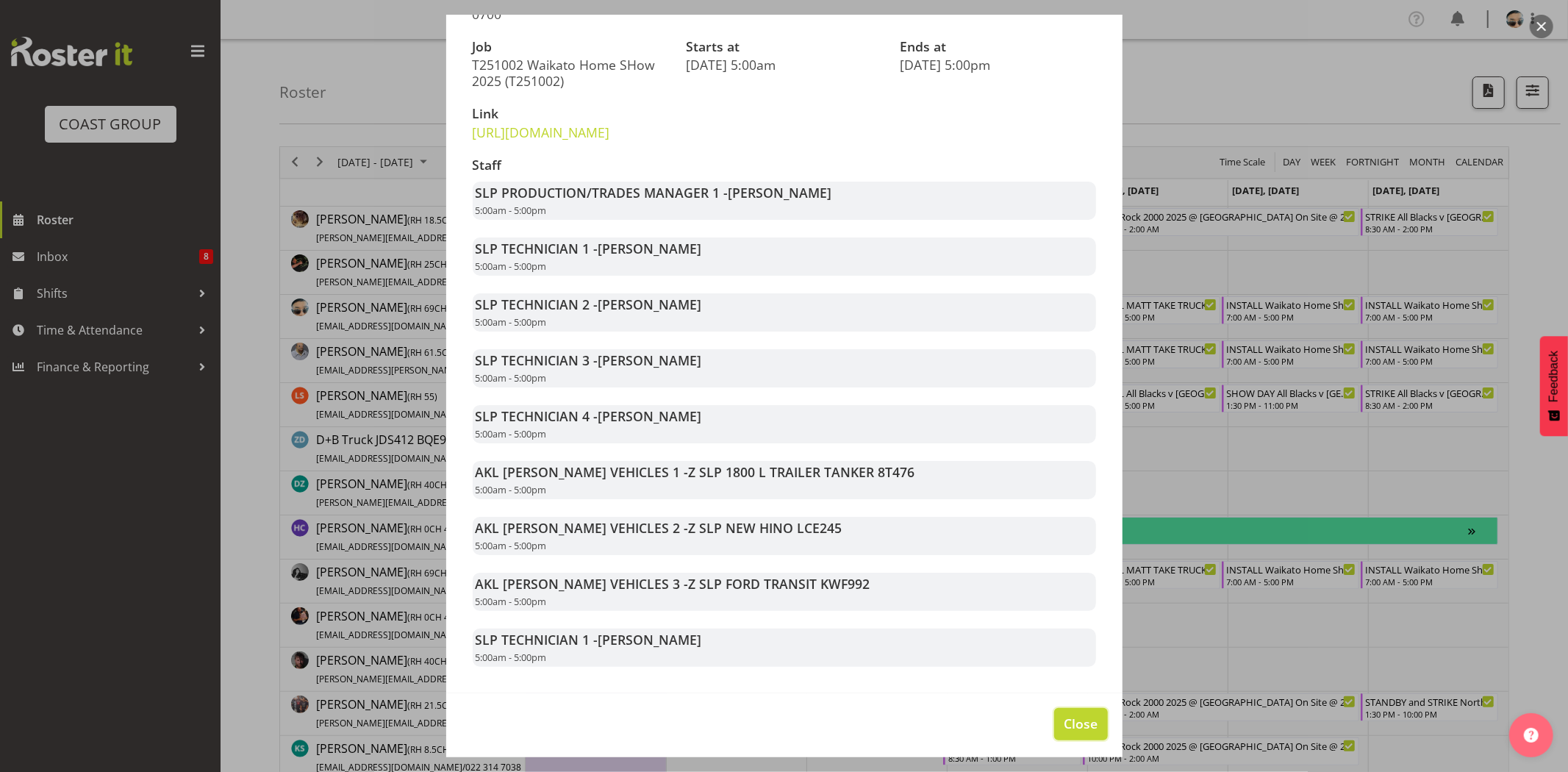
click at [1054, 731] on button "Close" at bounding box center [1080, 725] width 53 height 33
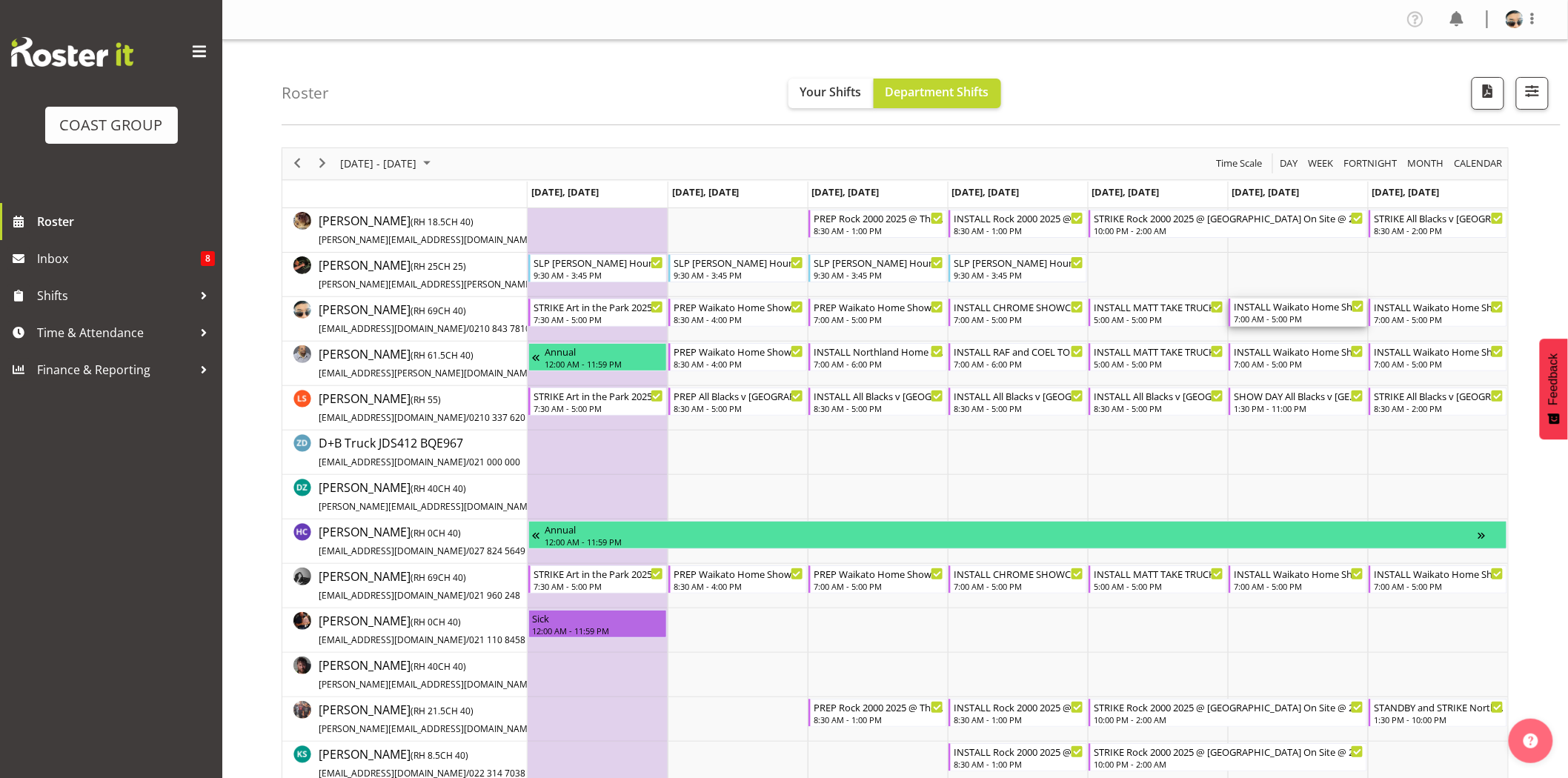
click at [1250, 308] on div "INSTALL Waikato Home Show 2025 @ Claudelands" at bounding box center [1299, 306] width 130 height 15
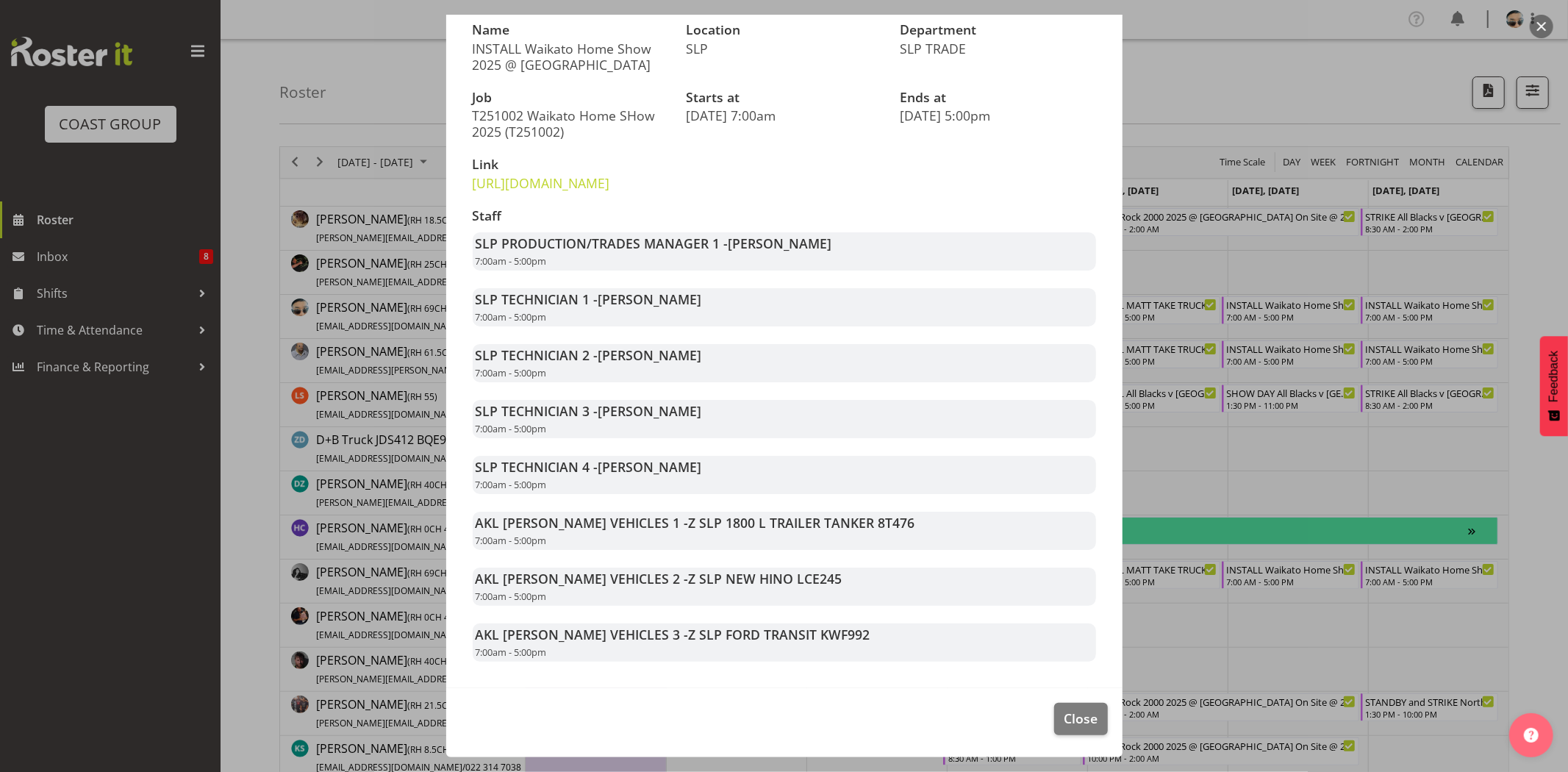
scroll to position [169, 0]
click at [1083, 716] on span "Close" at bounding box center [1080, 717] width 34 height 19
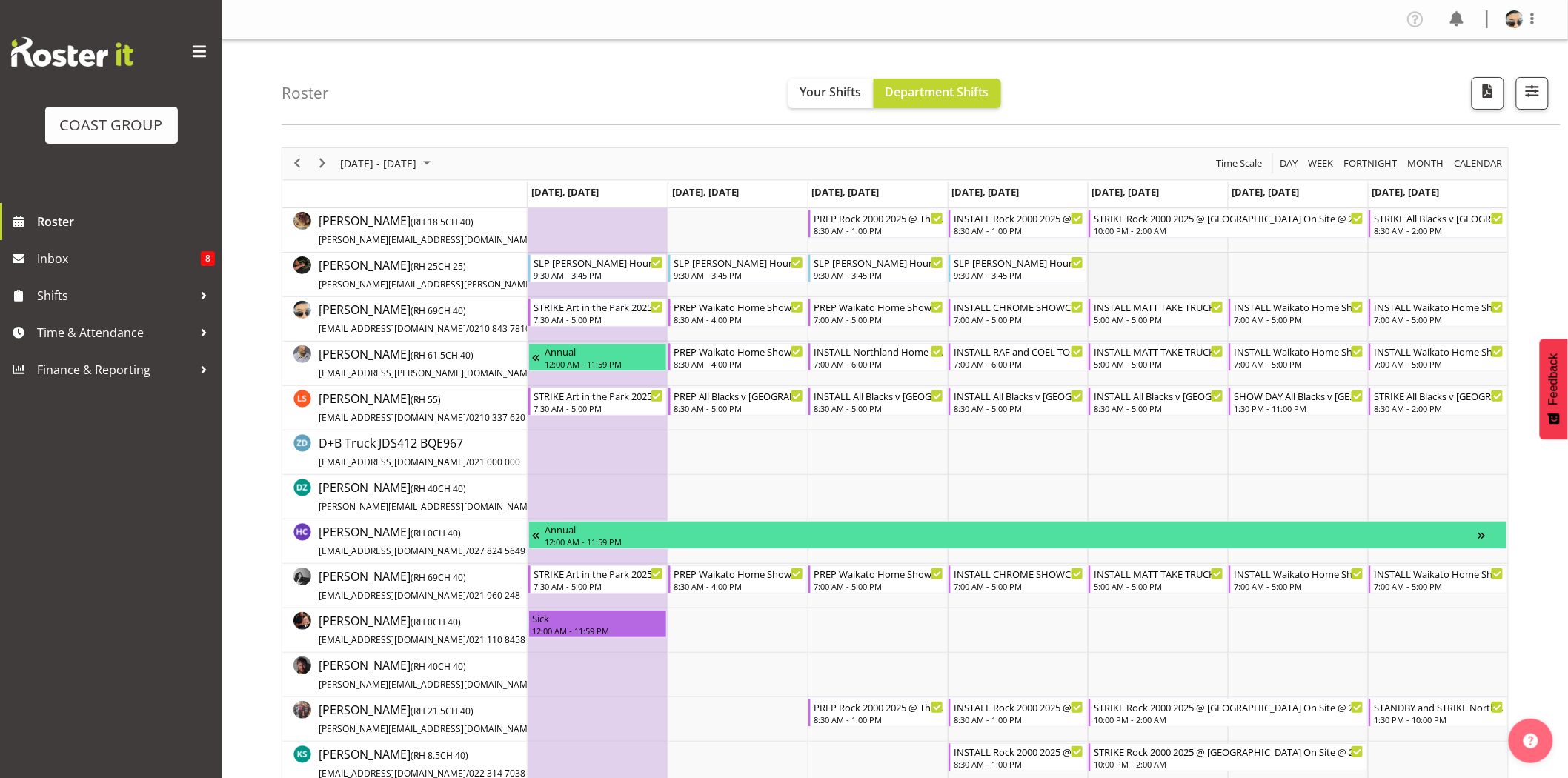
click at [1219, 260] on td "Timeline Week of September 25, 2025" at bounding box center [1158, 275] width 140 height 45
click at [1448, 323] on div "7:00 AM - 5:00 PM" at bounding box center [1438, 318] width 130 height 12
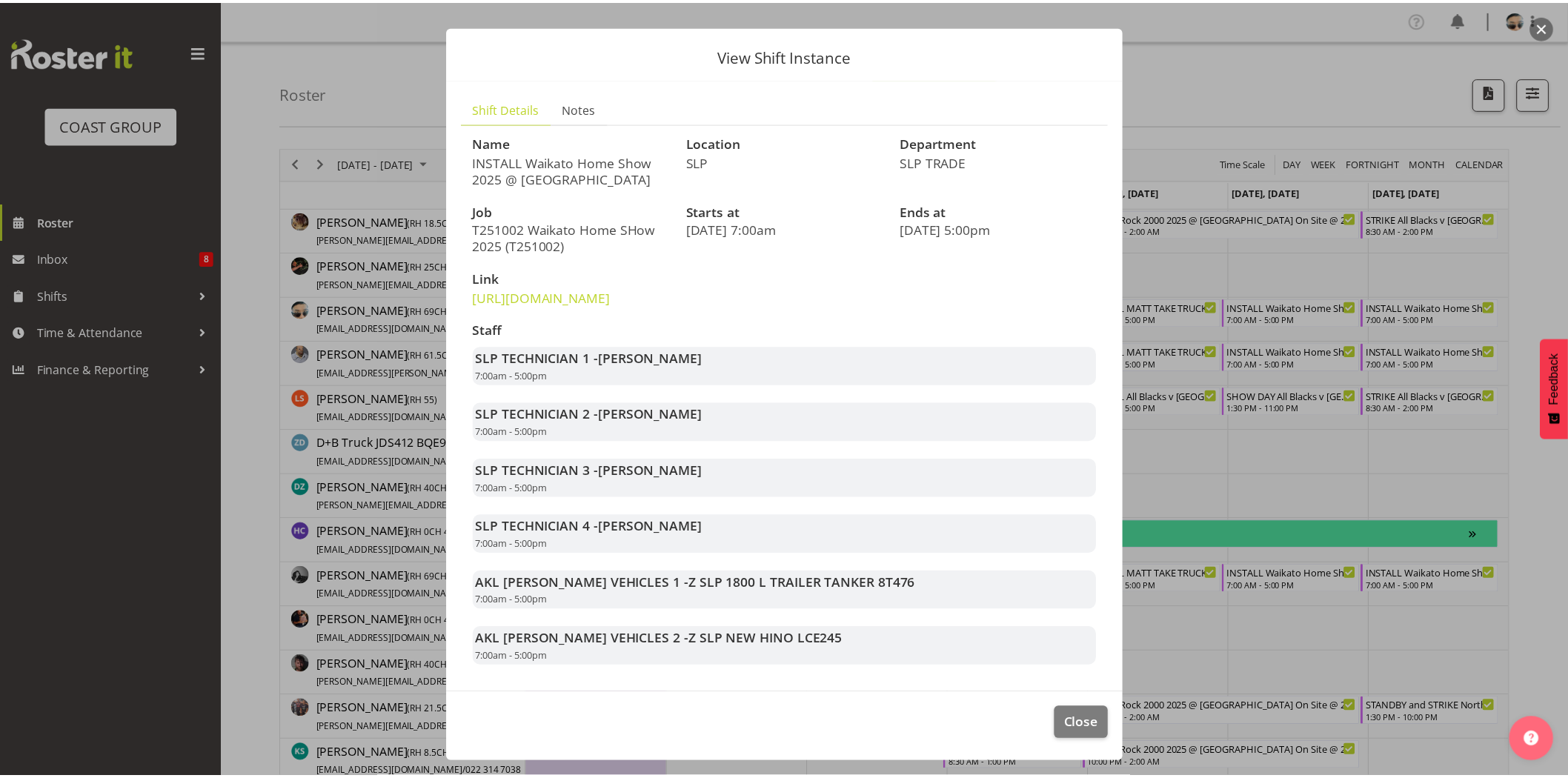
scroll to position [58, 0]
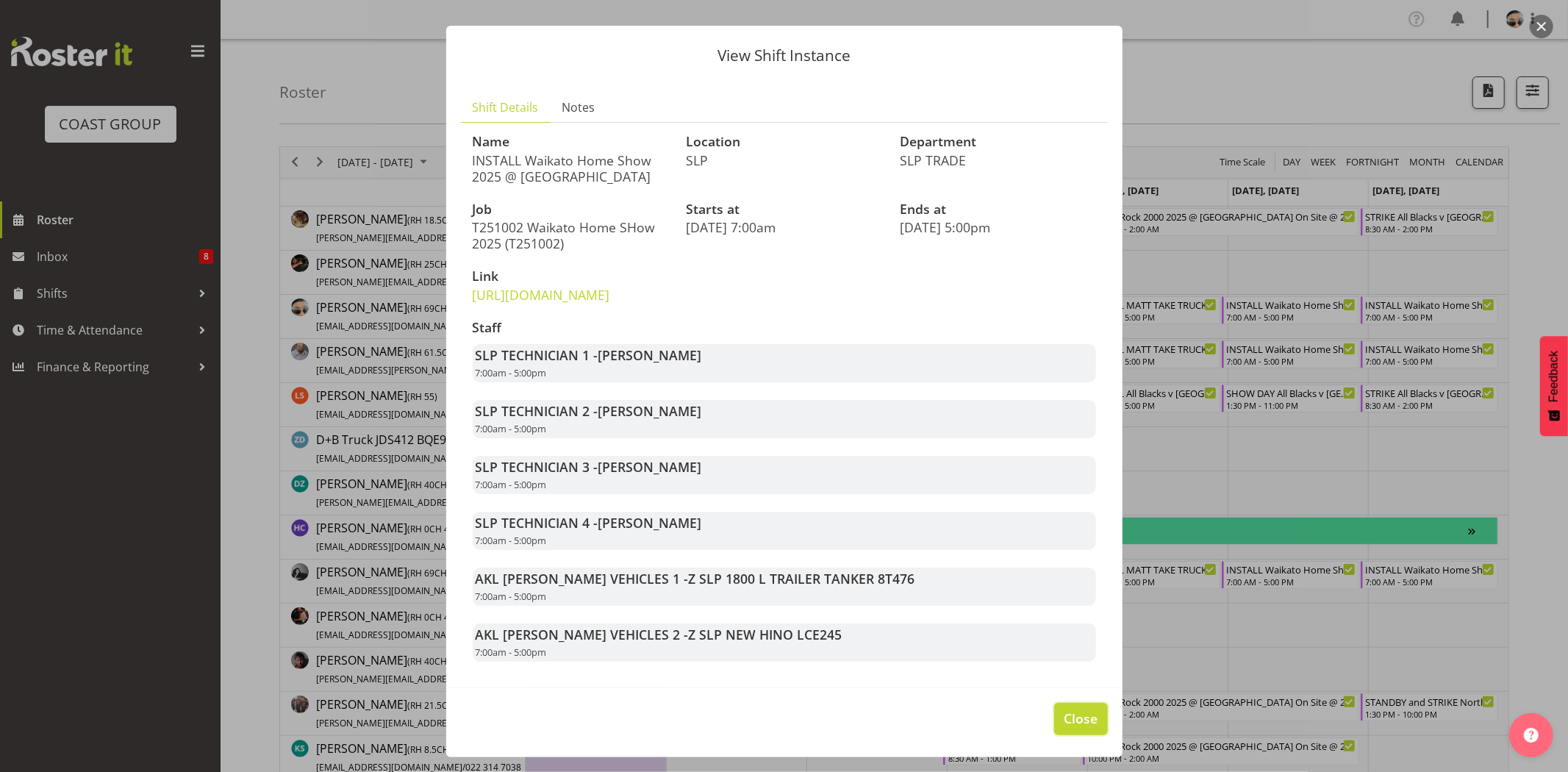
click at [1078, 716] on span "Close" at bounding box center [1080, 717] width 34 height 19
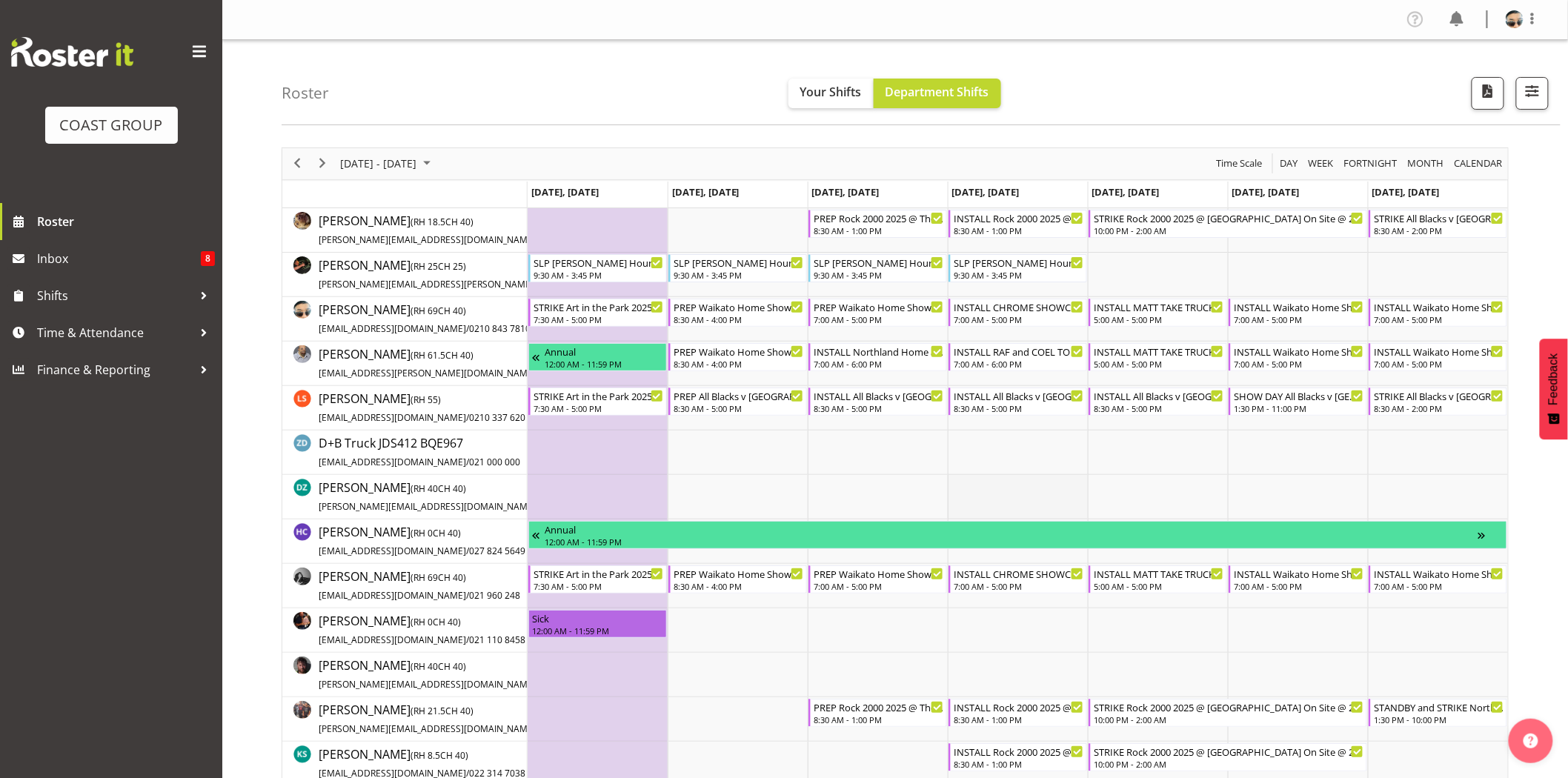
click at [1068, 512] on td "Timeline Week of September 25, 2025" at bounding box center [1018, 497] width 140 height 45
click at [683, 480] on td "Timeline Week of September 25, 2025" at bounding box center [738, 497] width 140 height 45
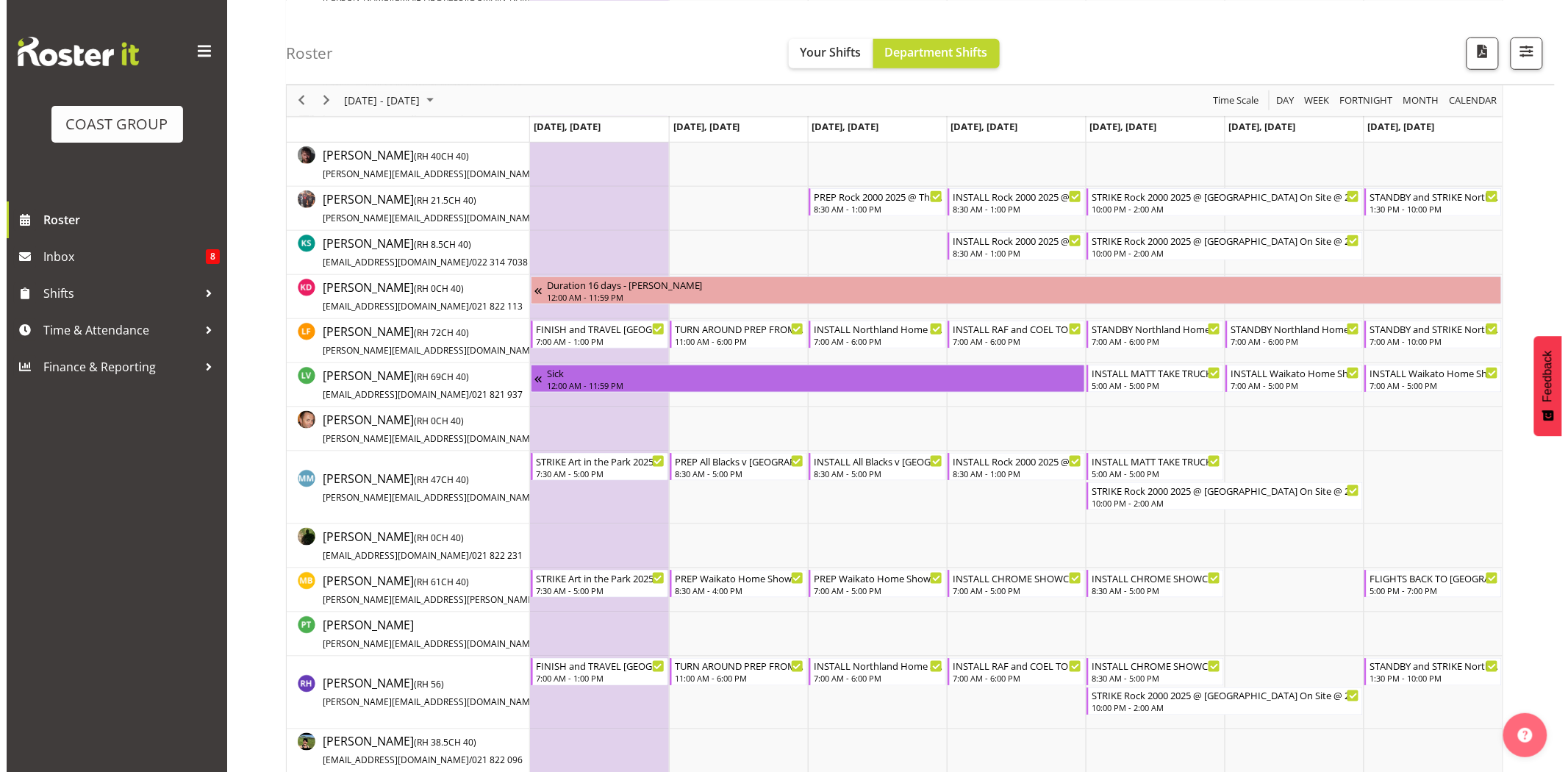
scroll to position [508, 0]
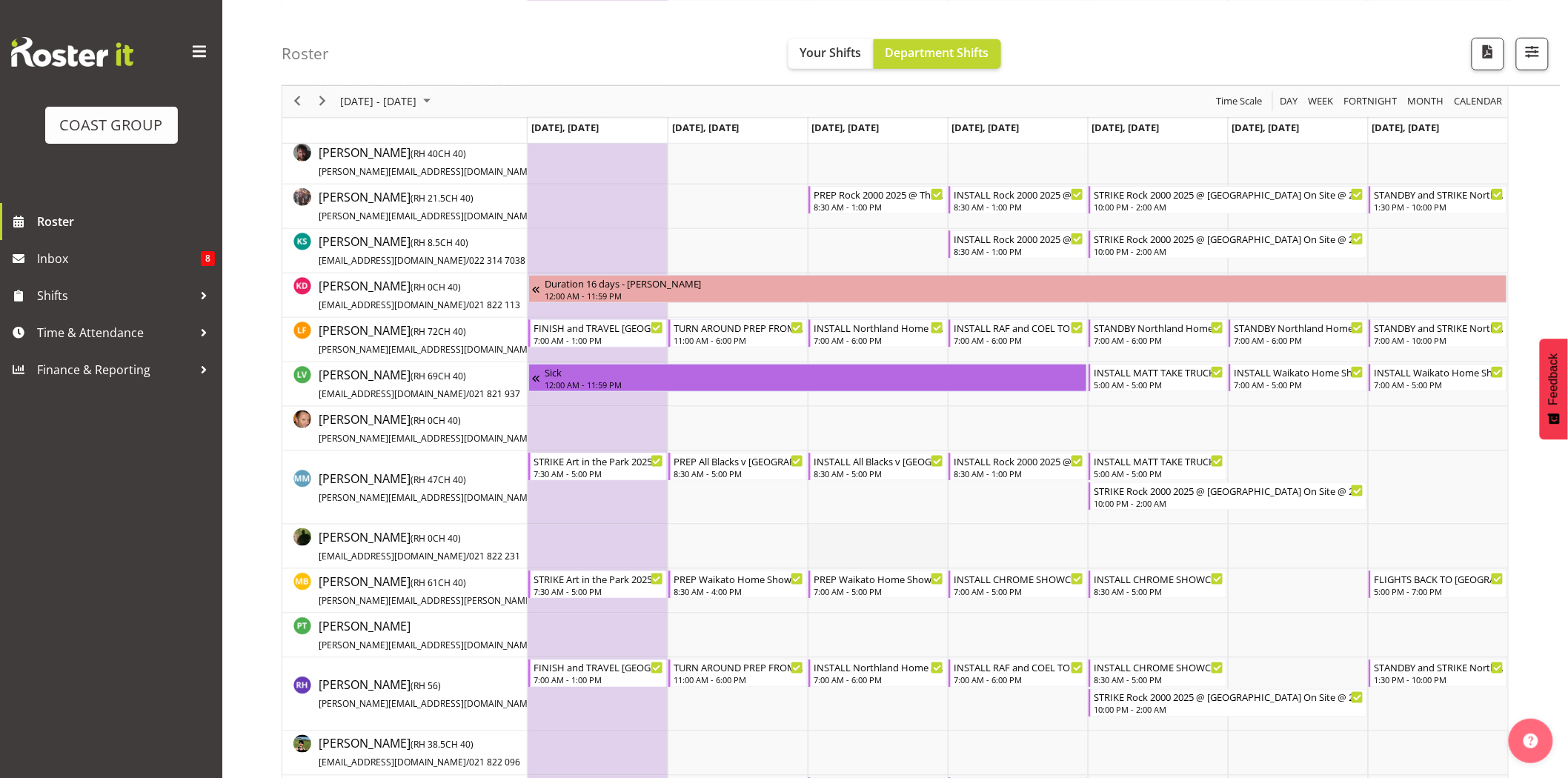
click at [876, 546] on td "Timeline Week of September 25, 2025" at bounding box center [878, 547] width 140 height 45
click at [783, 587] on div "8:30 AM - 4:00 PM" at bounding box center [739, 590] width 130 height 12
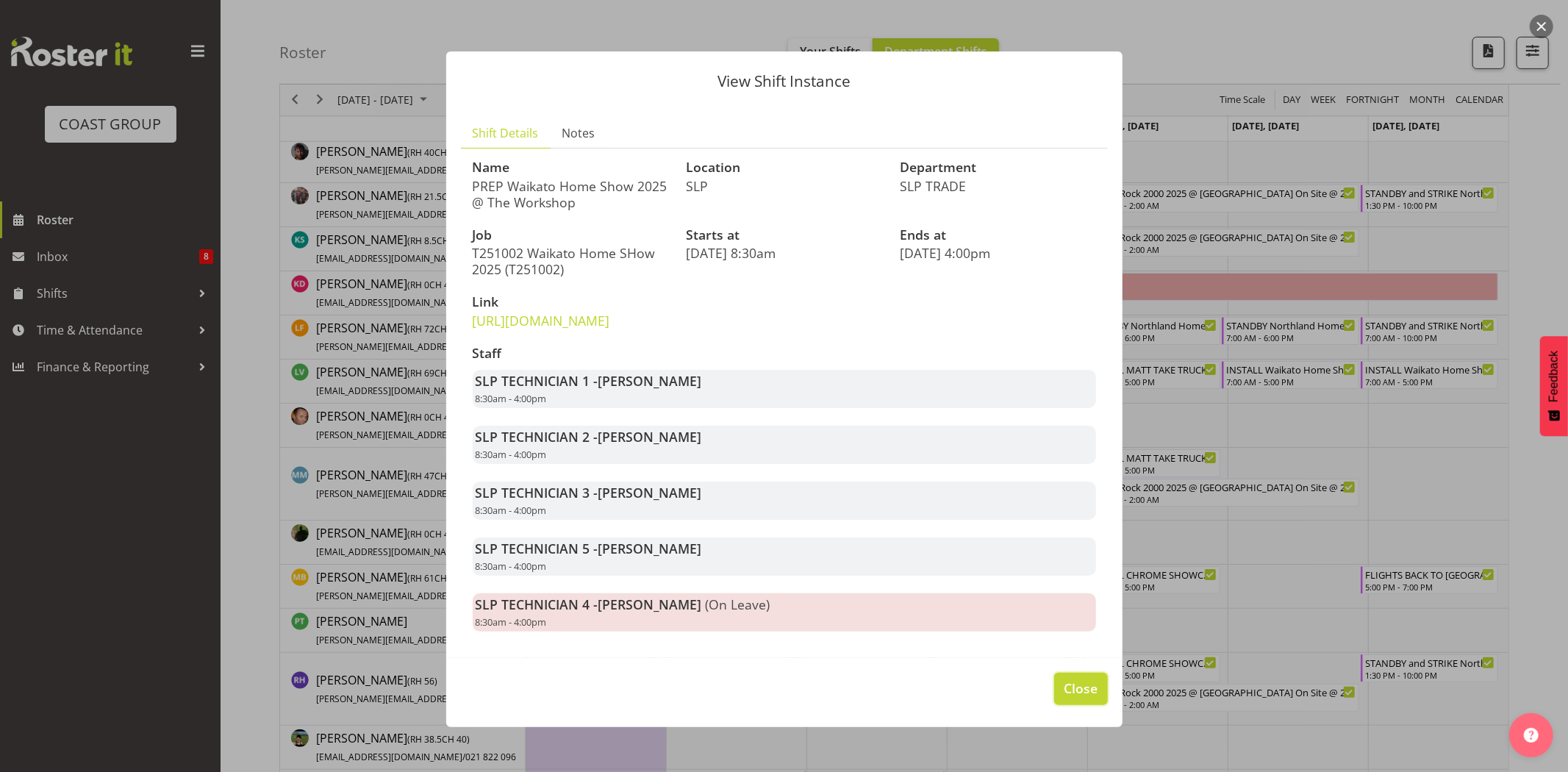
click at [1064, 698] on span "Close" at bounding box center [1080, 688] width 34 height 19
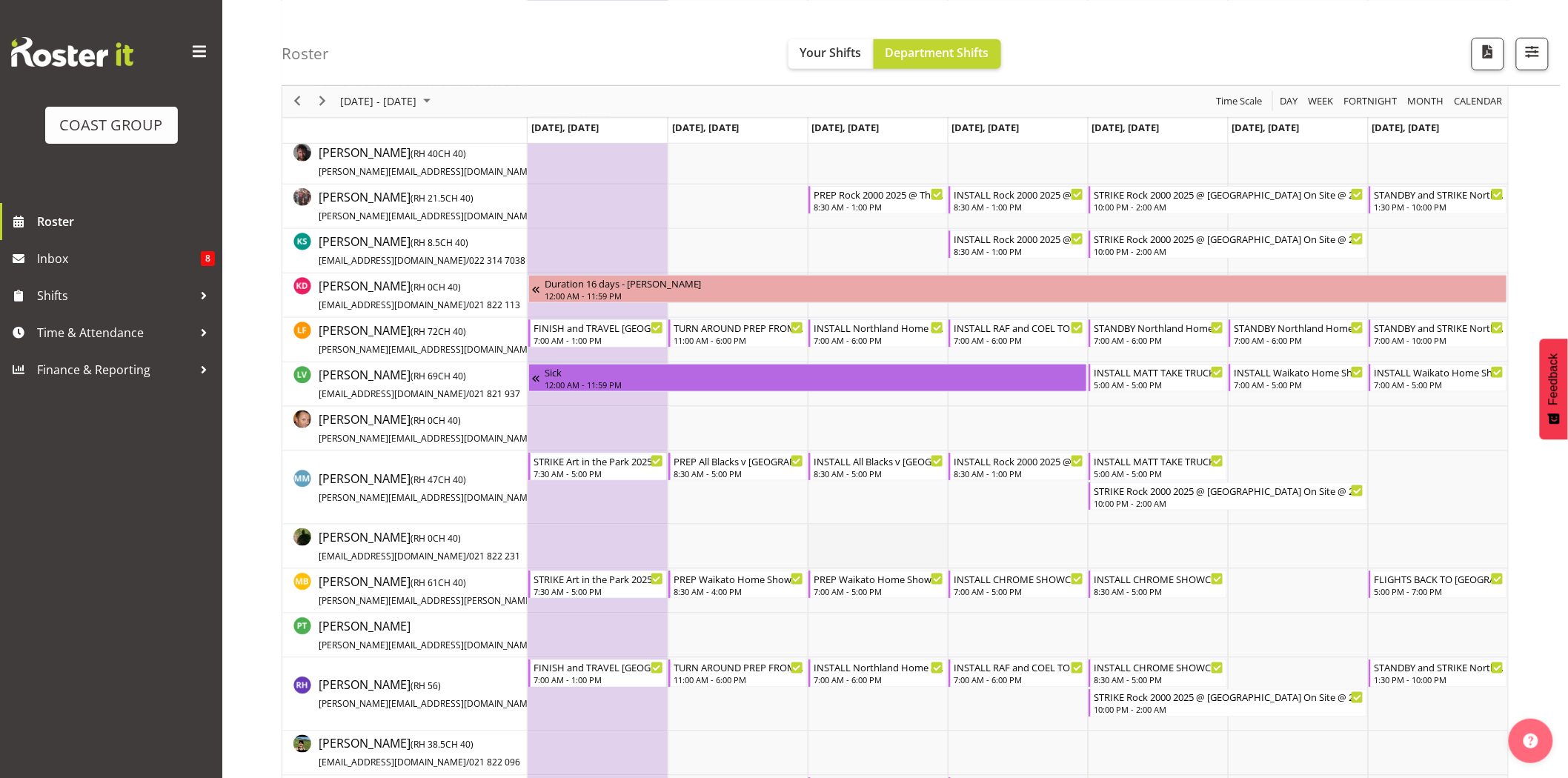
click at [924, 552] on td "Timeline Week of September 25, 2025" at bounding box center [878, 547] width 140 height 45
click at [612, 591] on div "7:30 AM - 5:00 PM" at bounding box center [598, 590] width 130 height 12
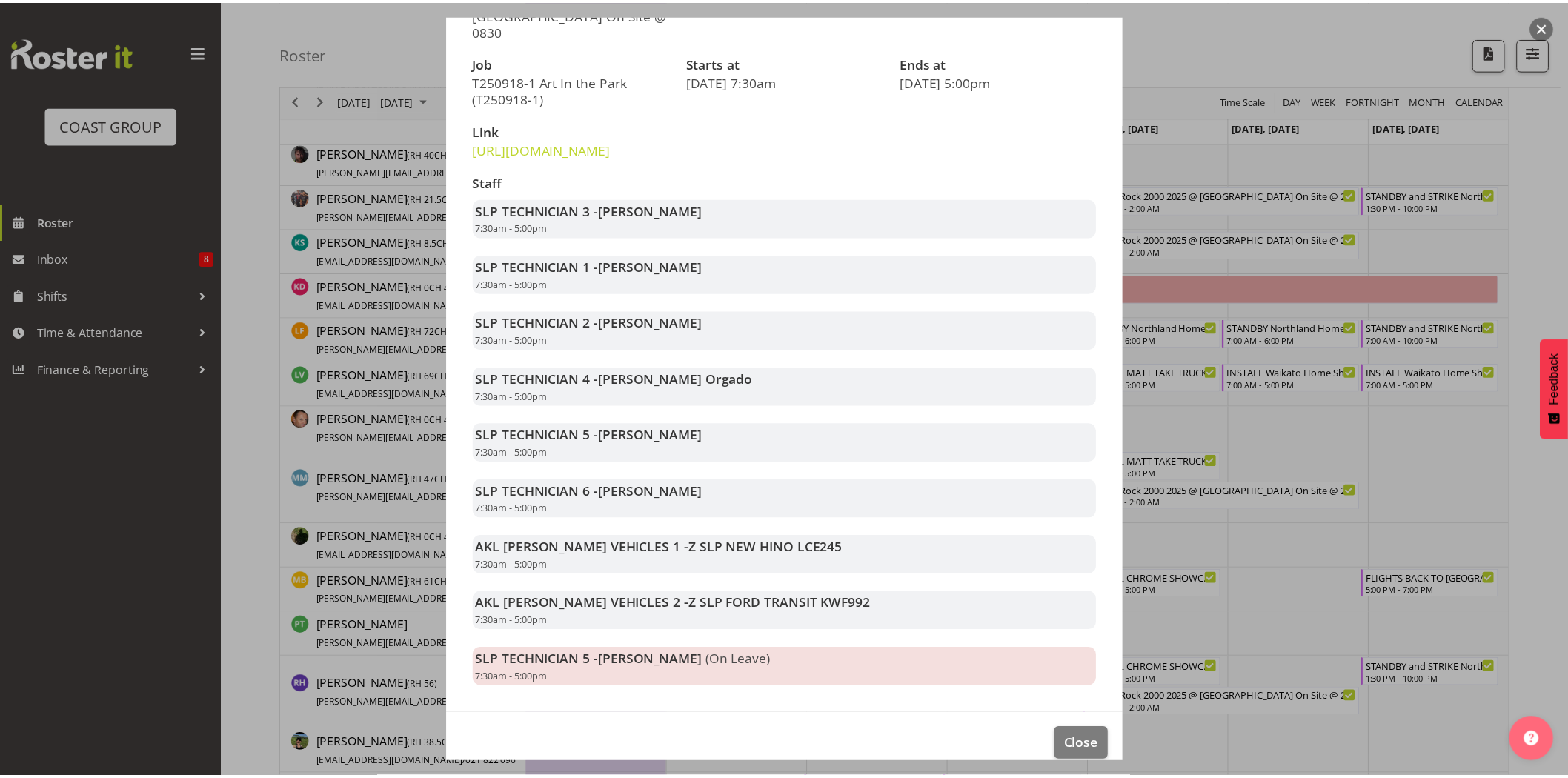
scroll to position [210, 0]
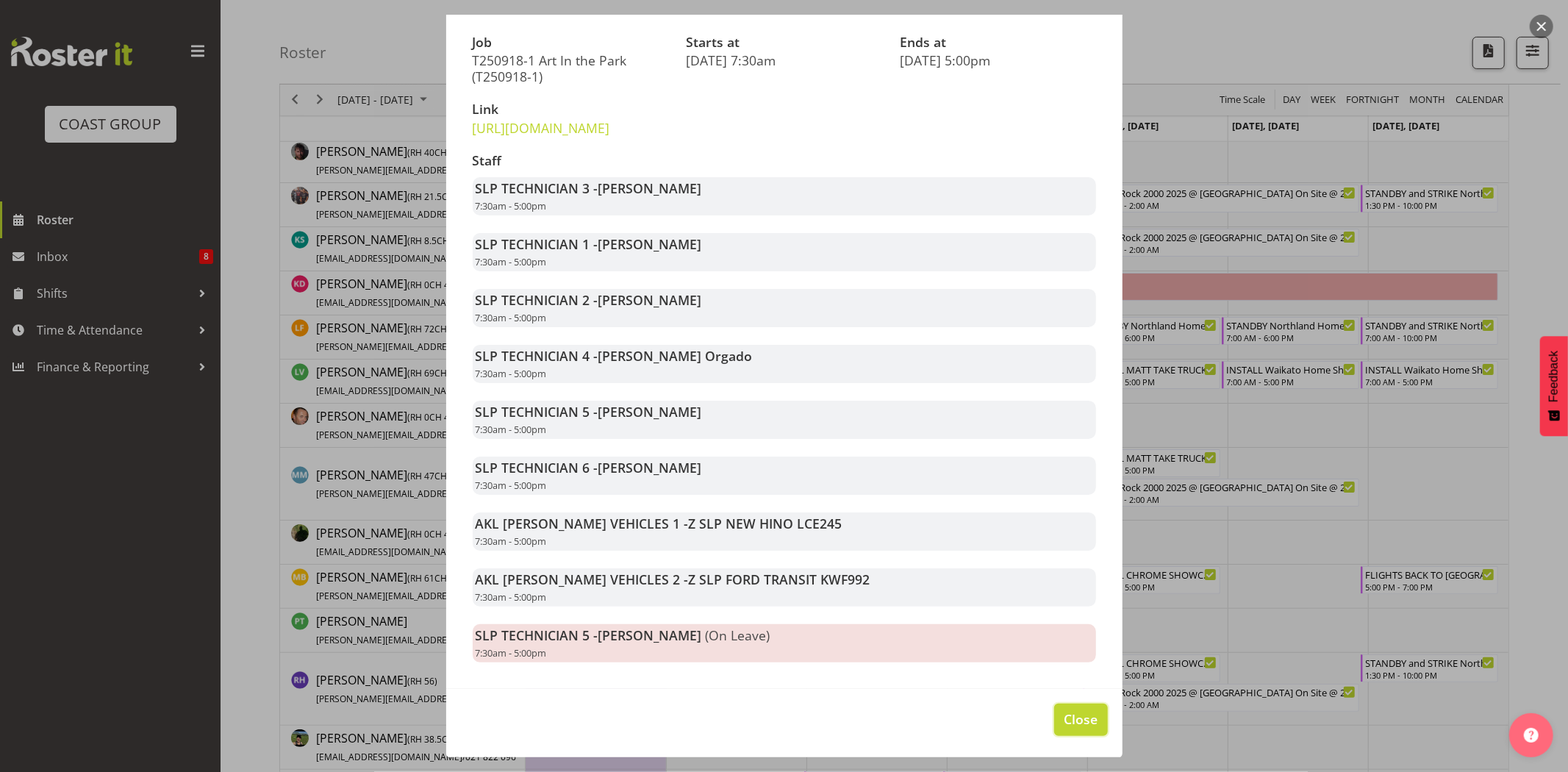
click at [1076, 729] on span "Close" at bounding box center [1080, 718] width 34 height 19
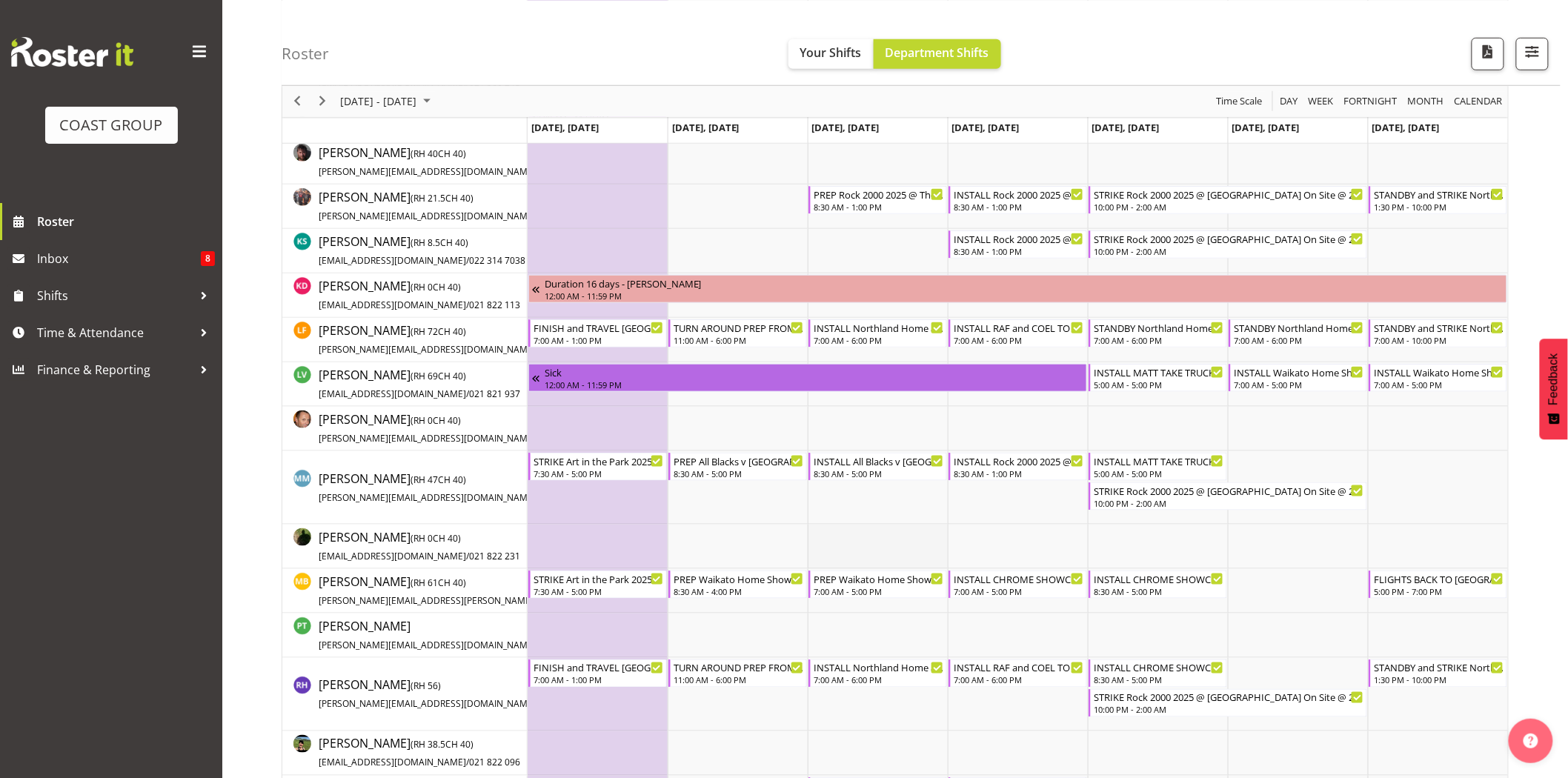
click at [822, 552] on td "Timeline Week of September 25, 2025" at bounding box center [878, 547] width 140 height 45
click at [1018, 580] on div "INSTALL CHROME SHOWCASE 2025 @ Showgrounds" at bounding box center [1018, 578] width 130 height 15
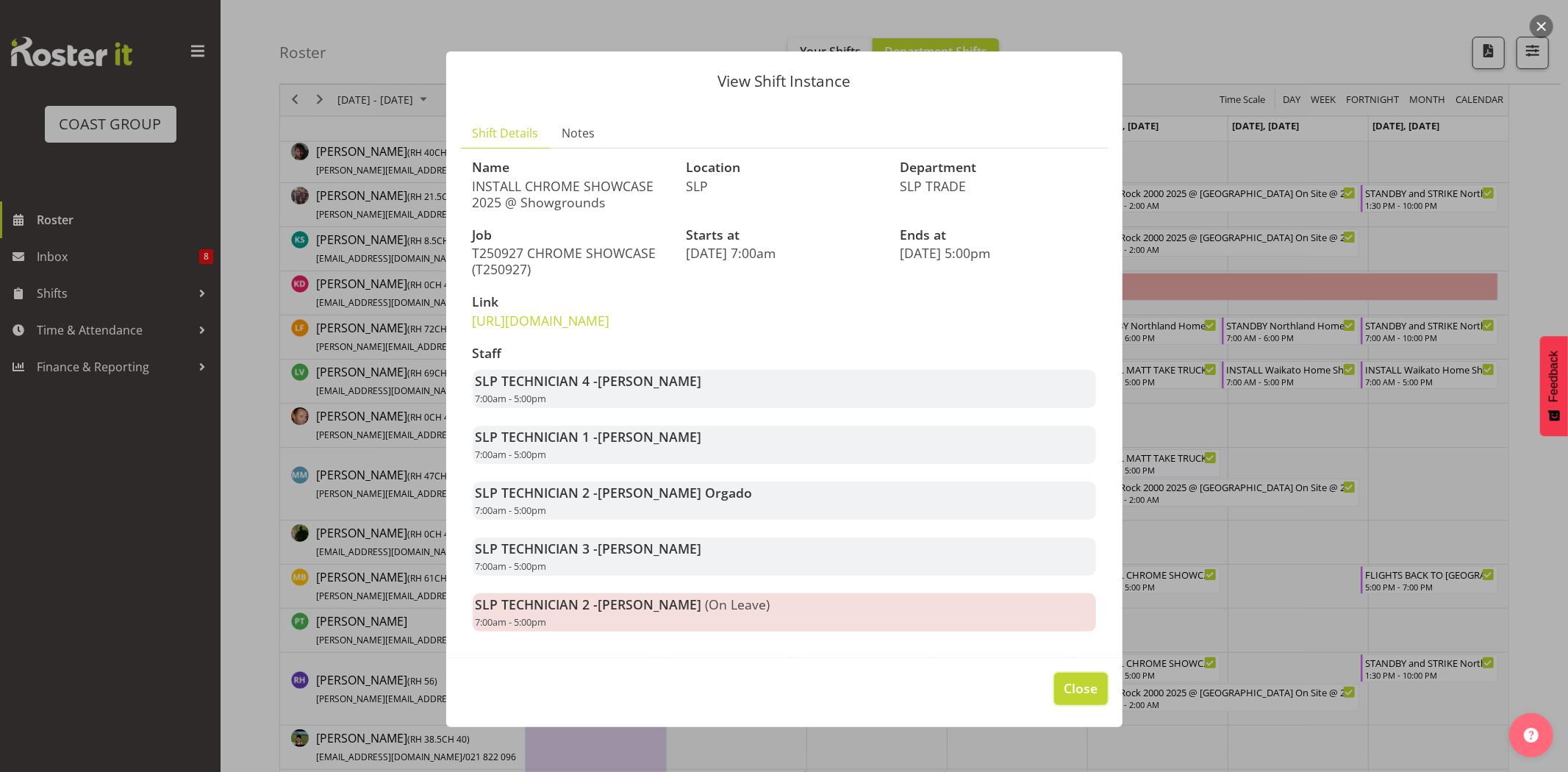
click at [1075, 698] on span "Close" at bounding box center [1080, 688] width 34 height 19
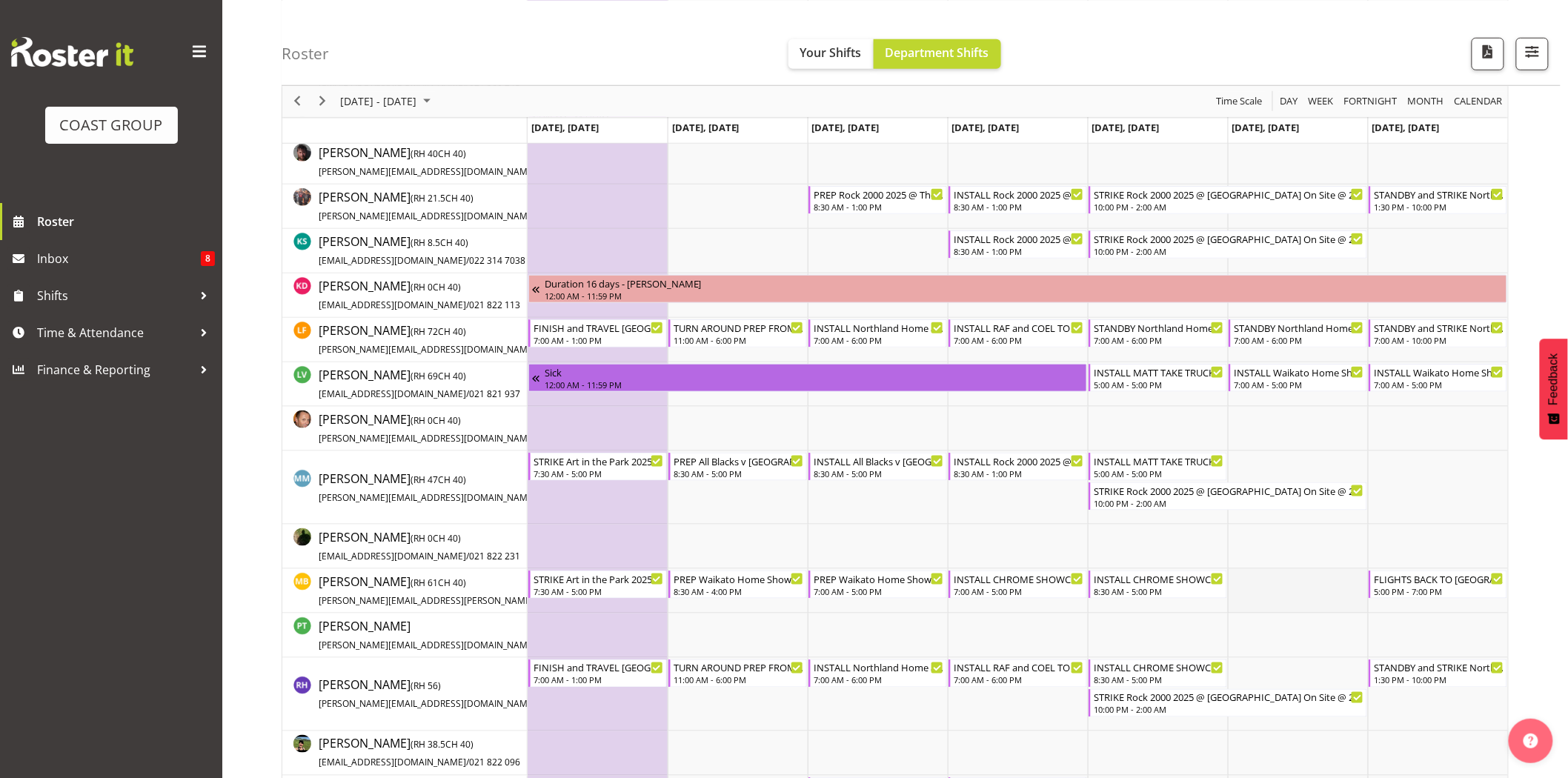
click at [1254, 568] on td "Timeline Week of September 25, 2025" at bounding box center [1298, 591] width 140 height 45
click at [1445, 593] on div "5:00 PM - 7:00 PM" at bounding box center [1438, 590] width 130 height 12
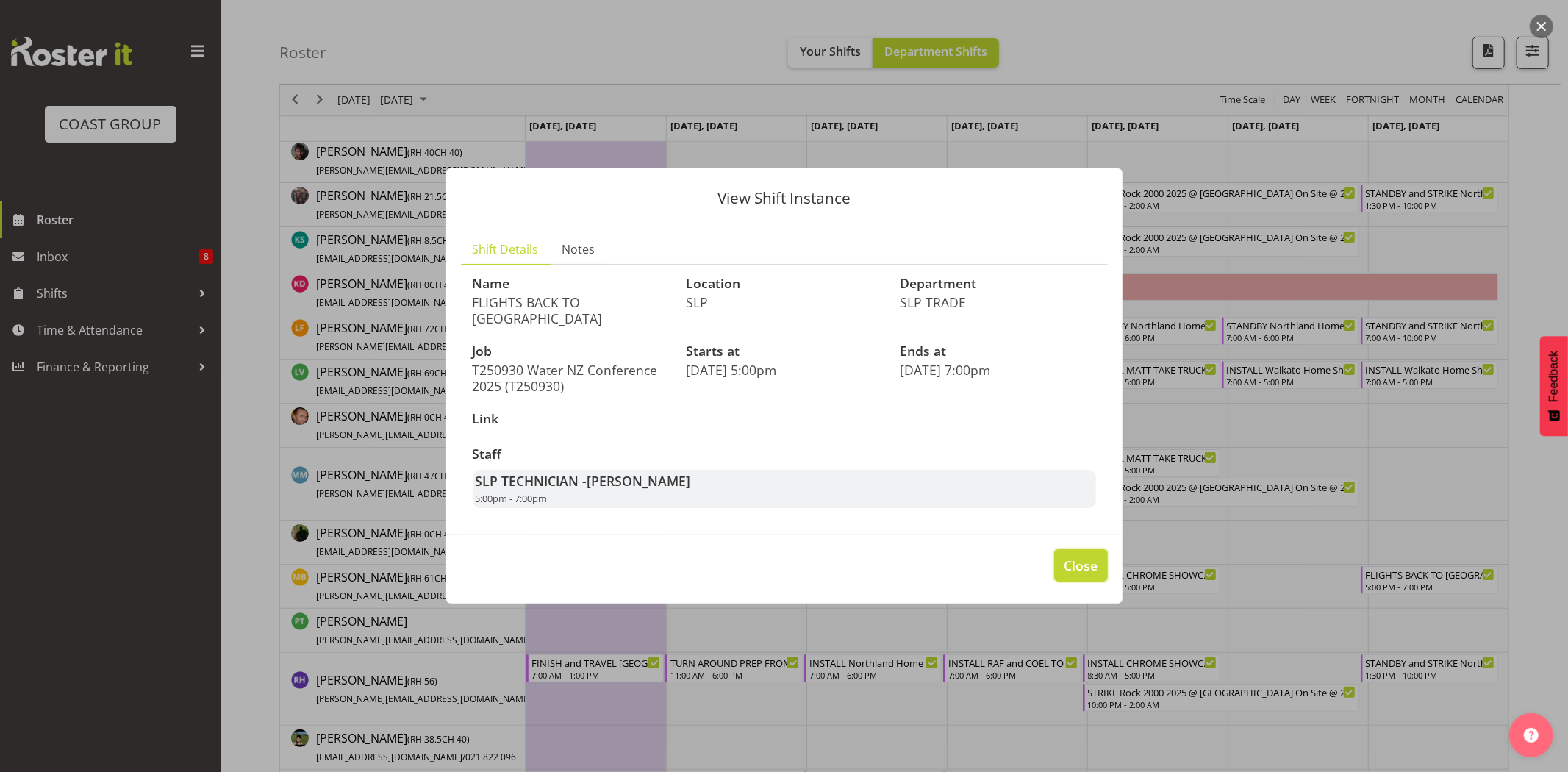
click at [1072, 556] on span "Close" at bounding box center [1080, 565] width 34 height 19
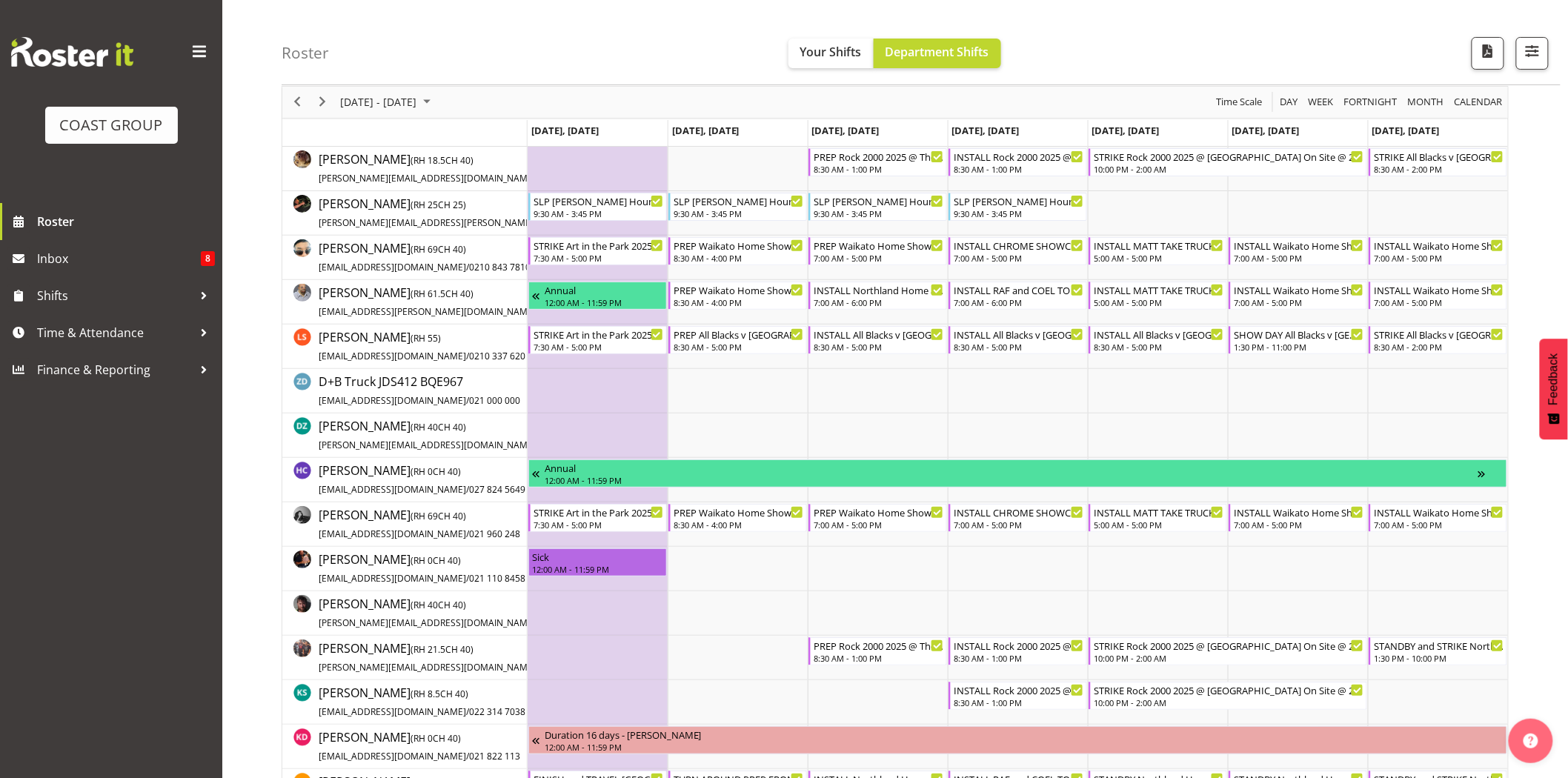
scroll to position [0, 0]
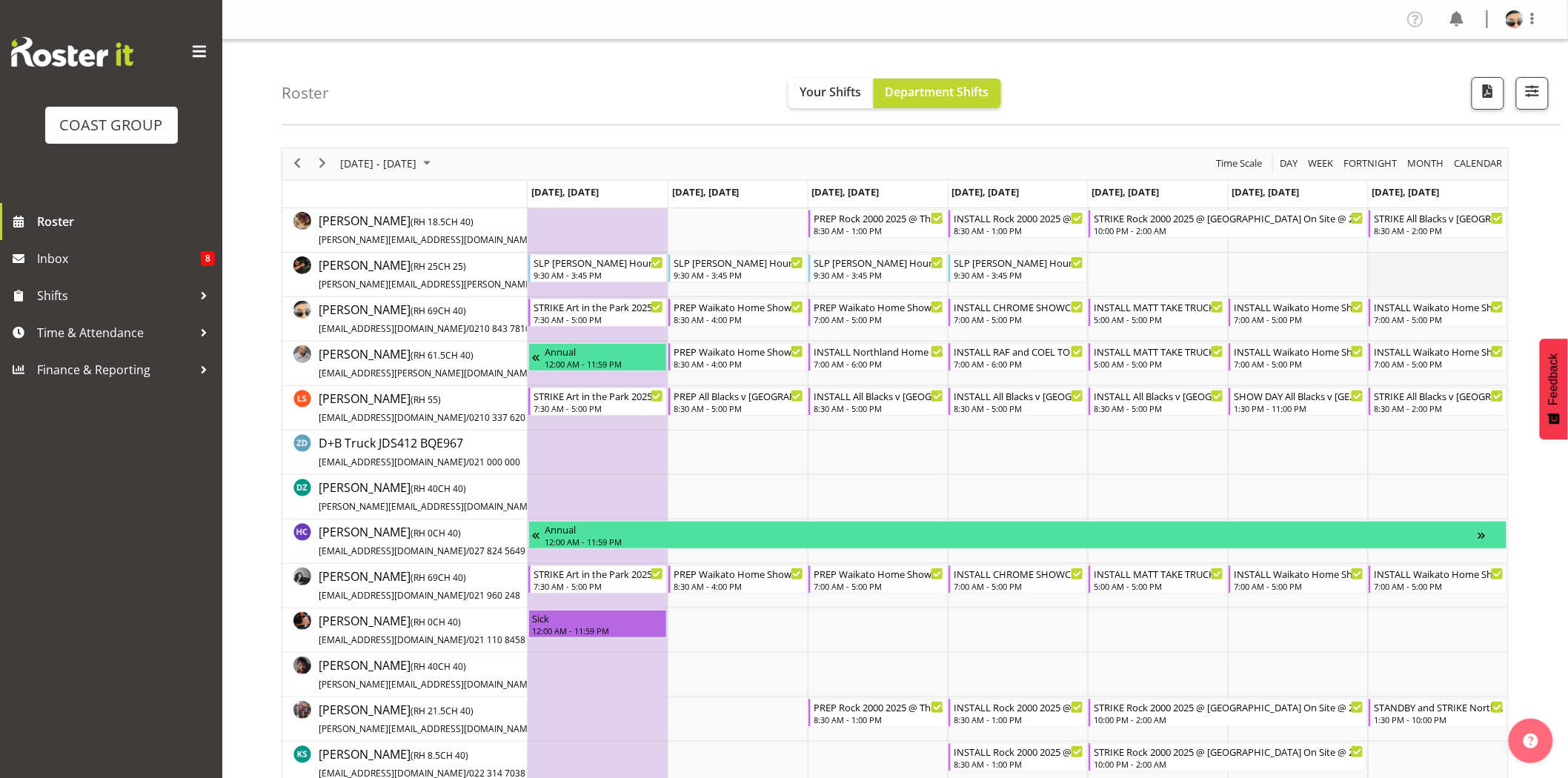
click at [1396, 277] on td "Timeline Week of September 25, 2025" at bounding box center [1438, 275] width 140 height 45
click at [319, 166] on span "Next" at bounding box center [323, 163] width 18 height 18
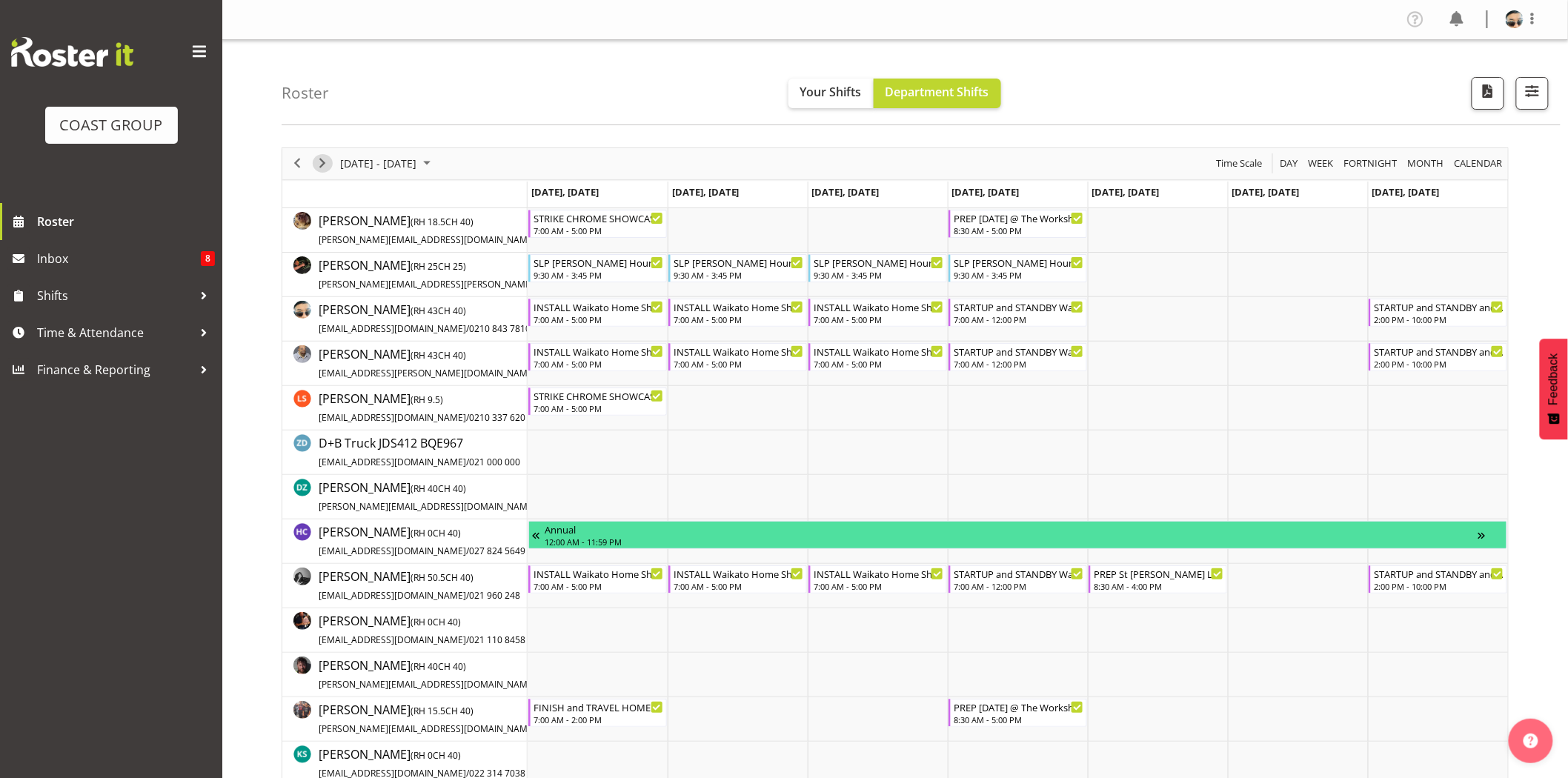
click at [319, 166] on span "Next" at bounding box center [323, 163] width 18 height 18
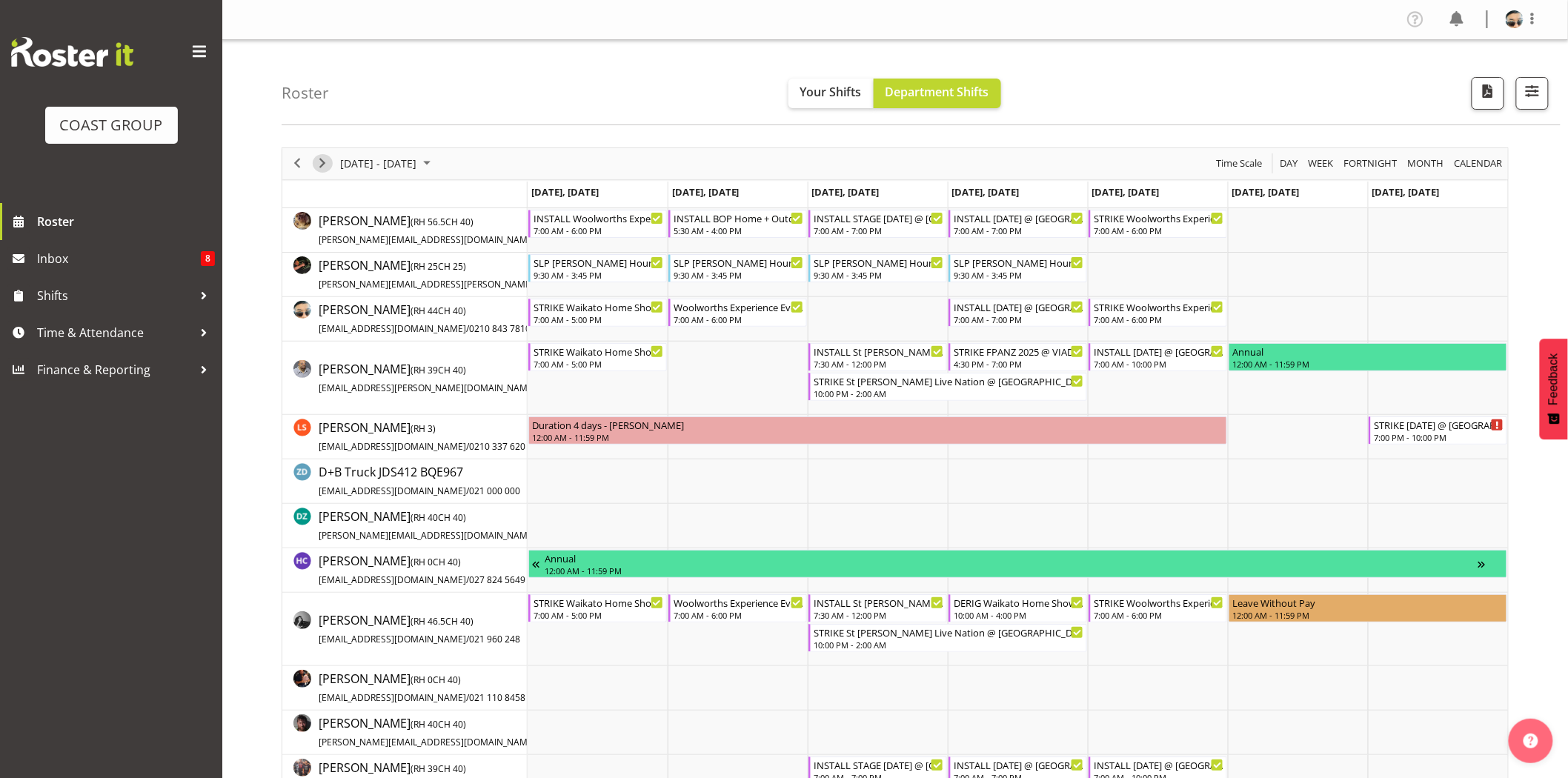
click at [314, 164] on span "Next" at bounding box center [323, 163] width 18 height 18
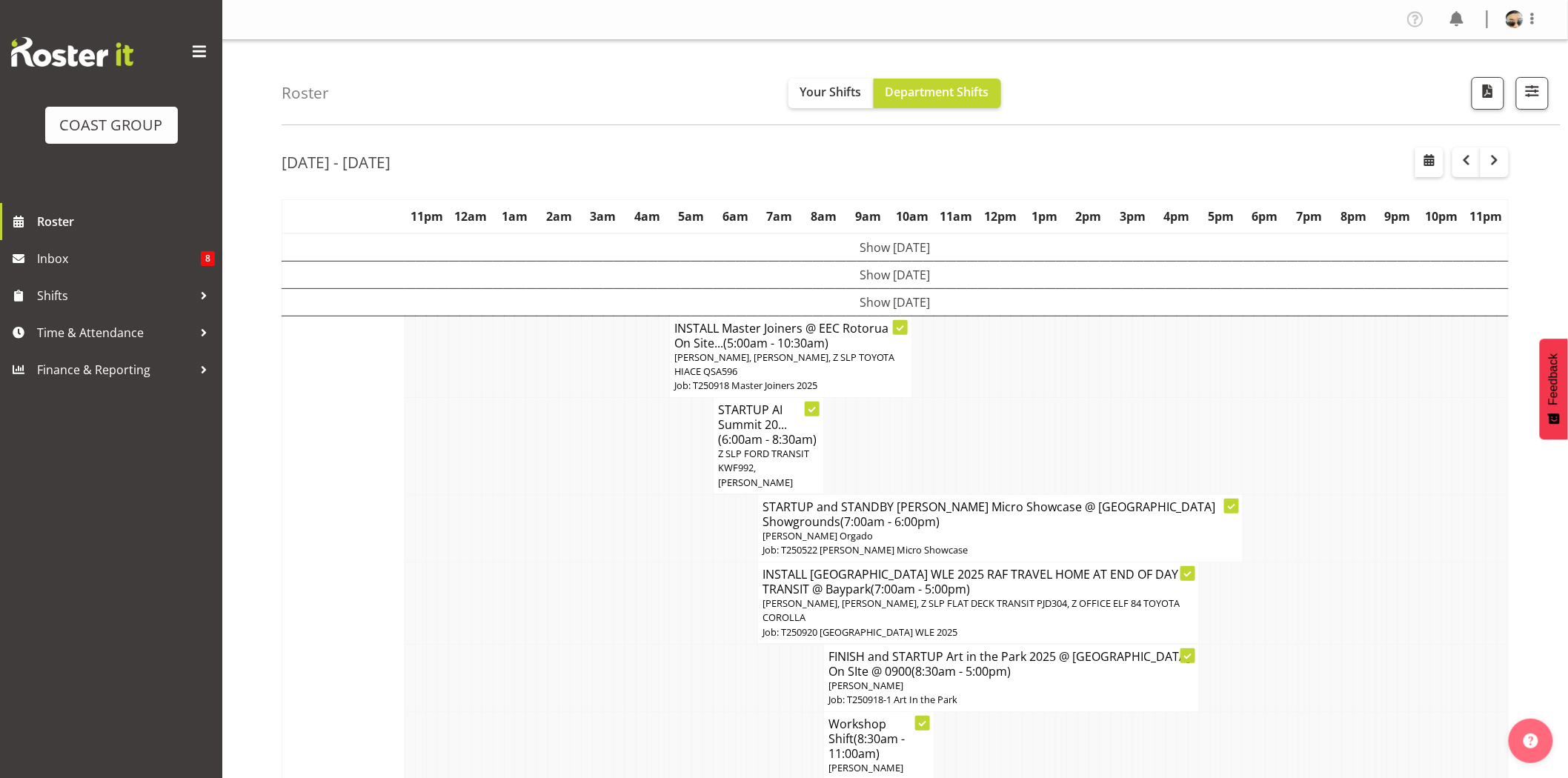
click at [960, 417] on td at bounding box center [961, 446] width 11 height 97
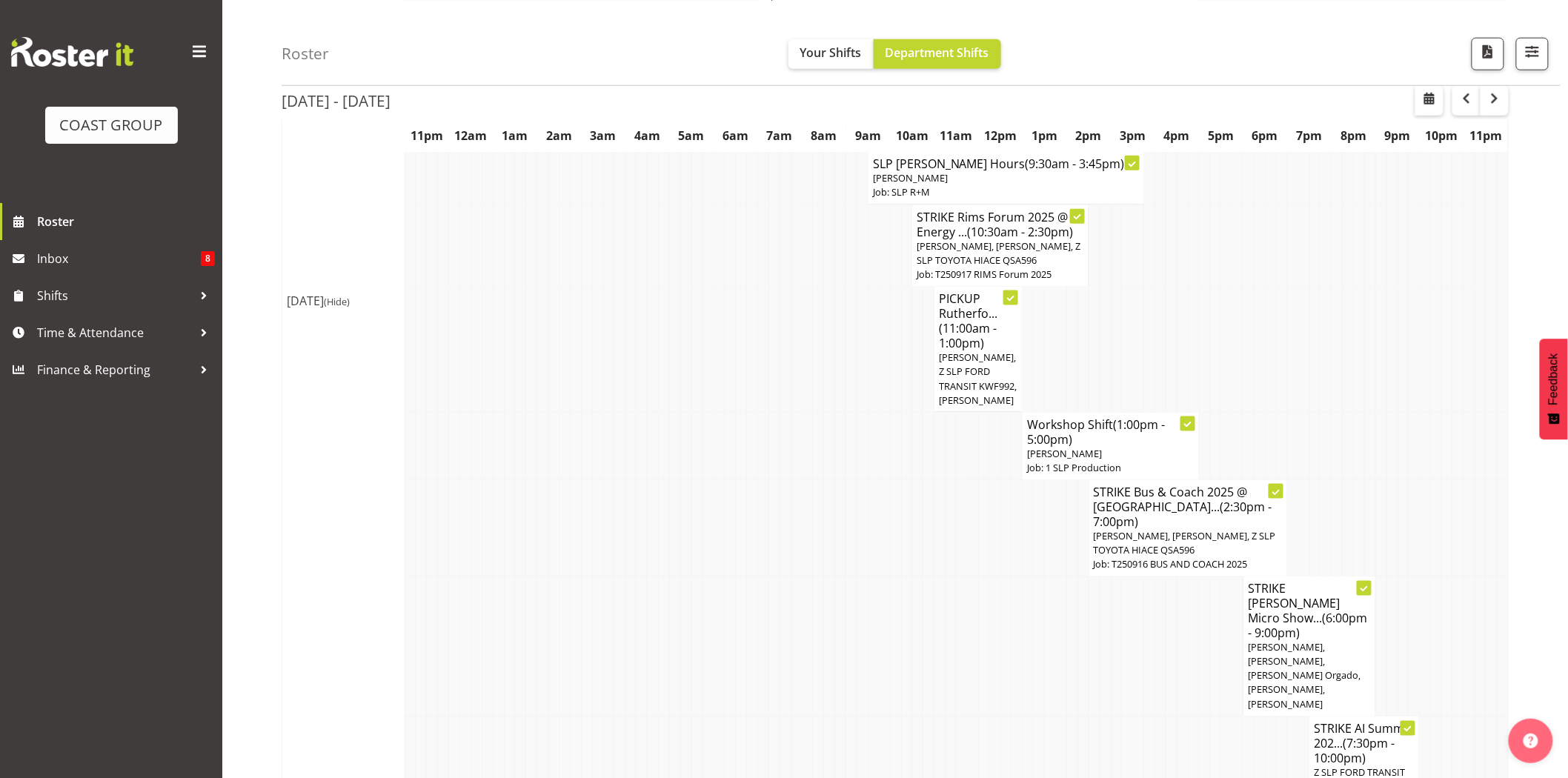
scroll to position [632, 0]
click at [1395, 508] on td at bounding box center [1391, 525] width 11 height 97
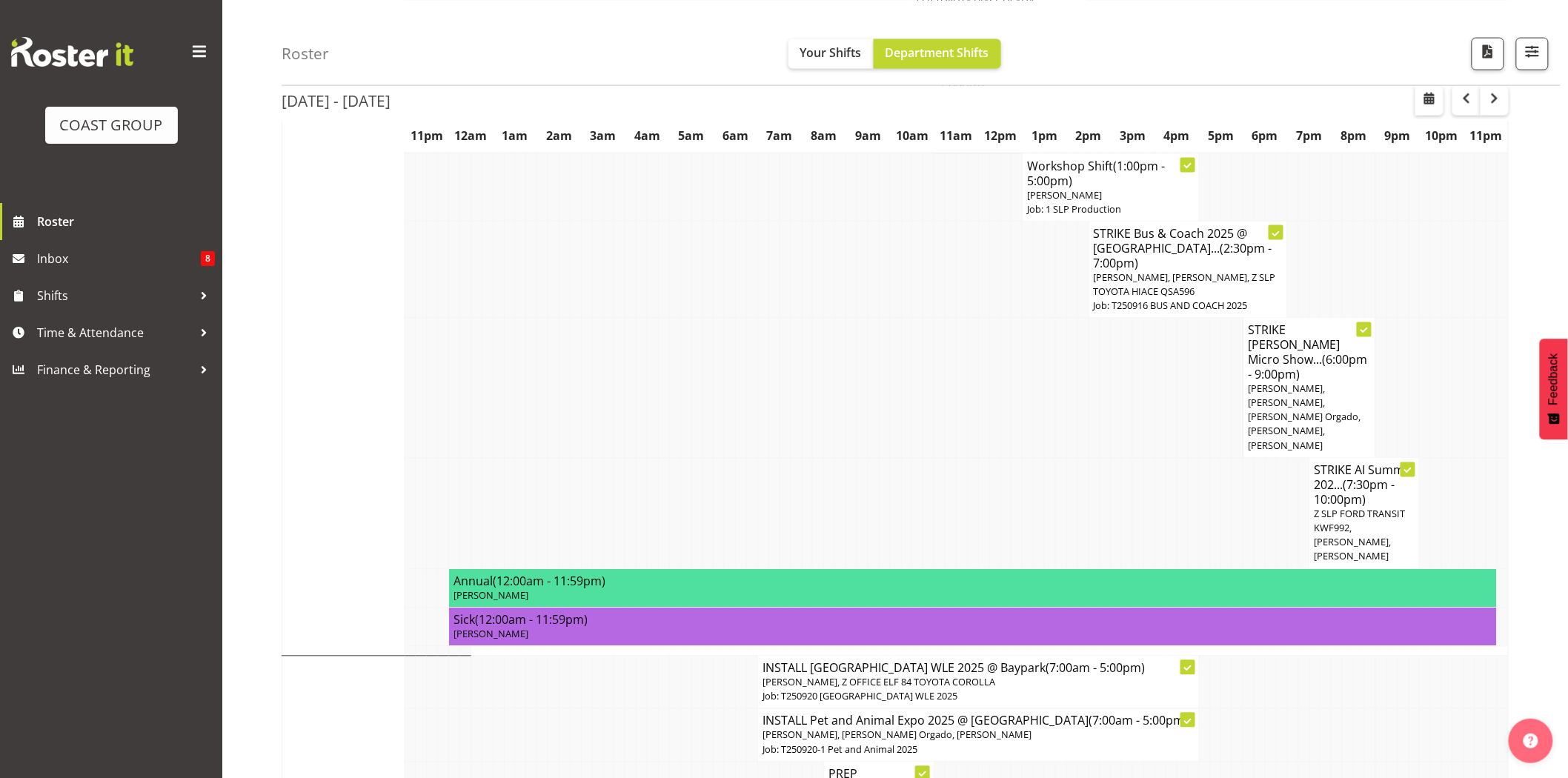
scroll to position [903, 0]
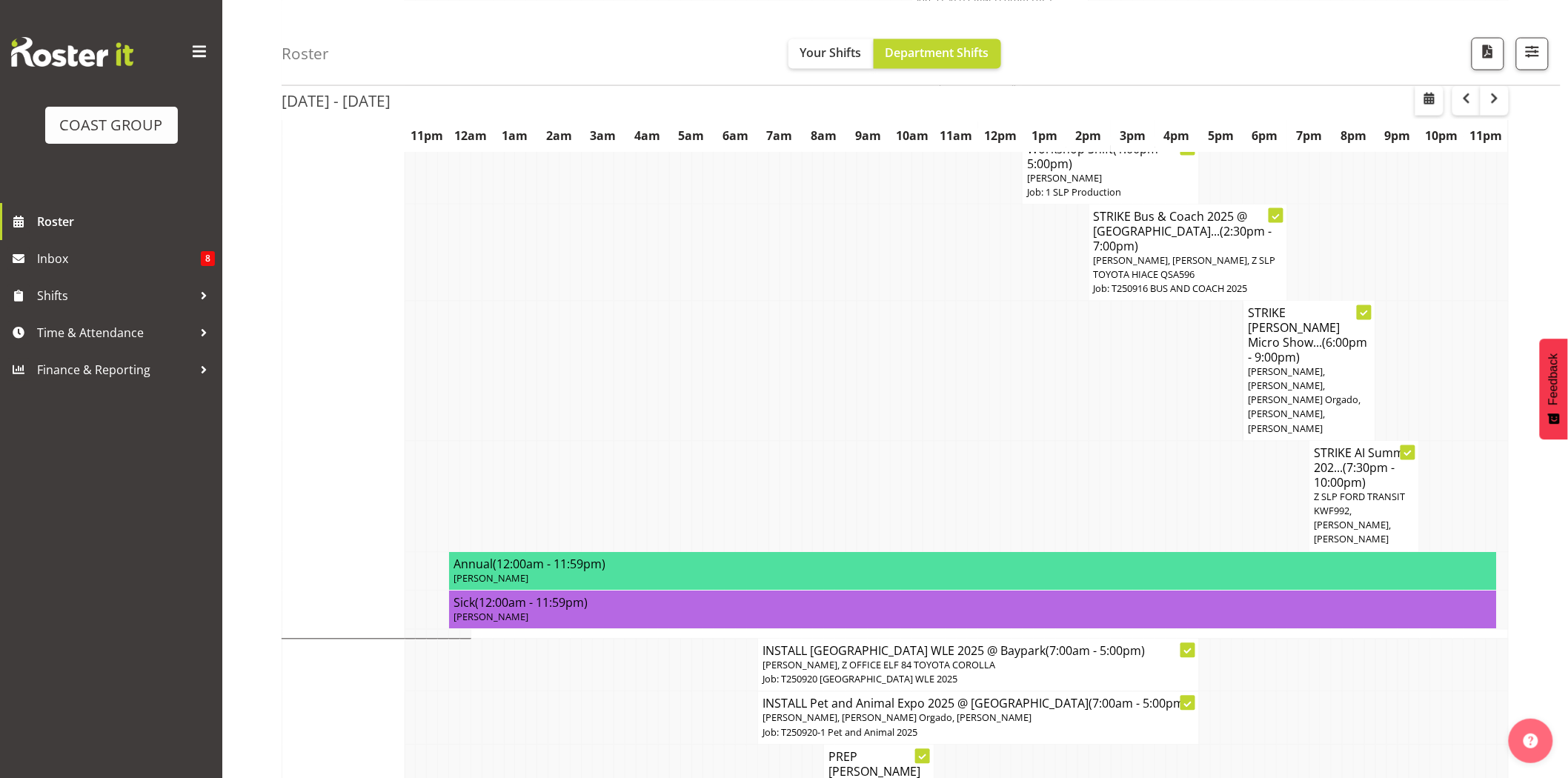
click at [1025, 490] on td at bounding box center [1027, 496] width 11 height 111
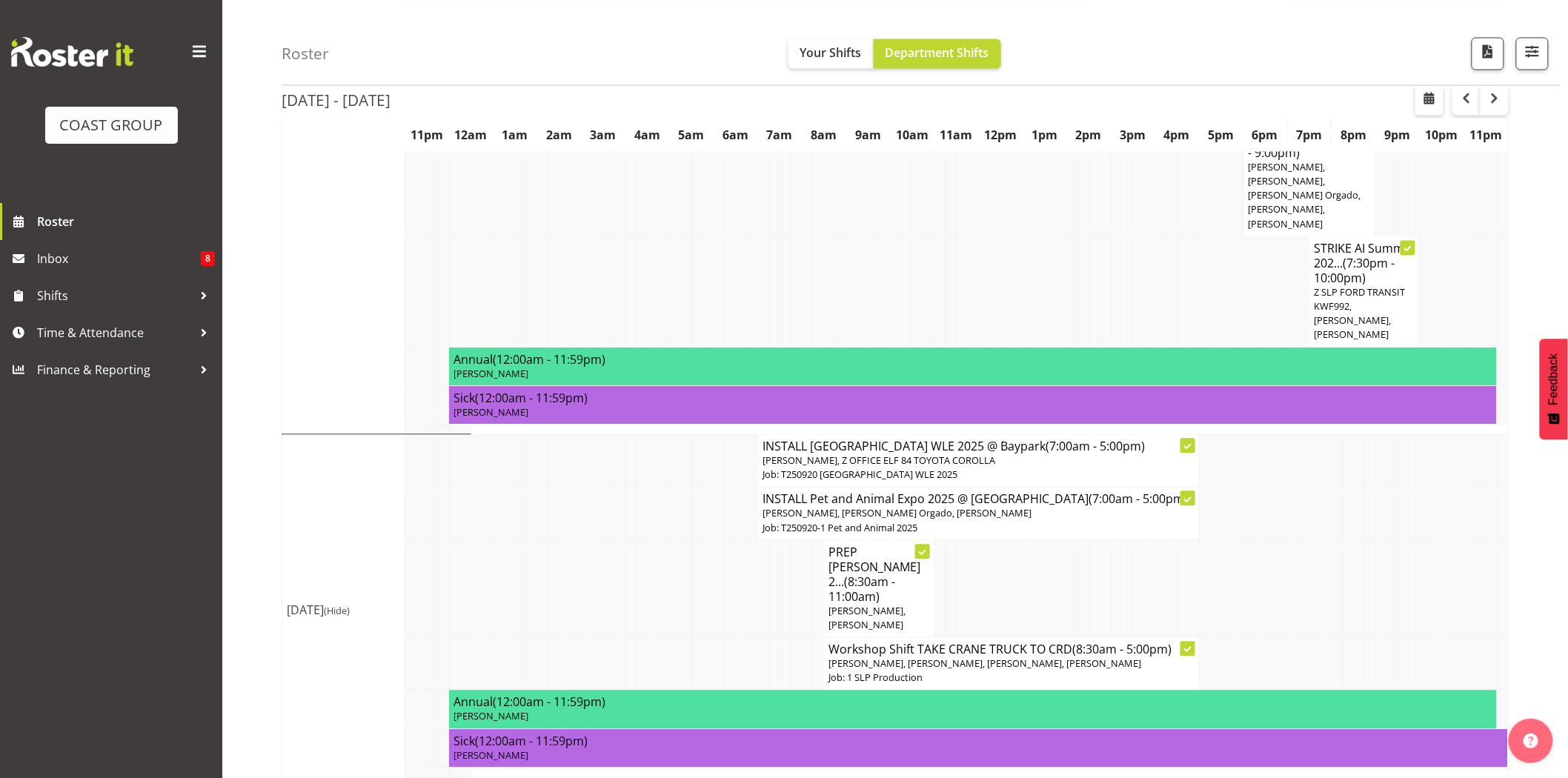
scroll to position [1125, 0]
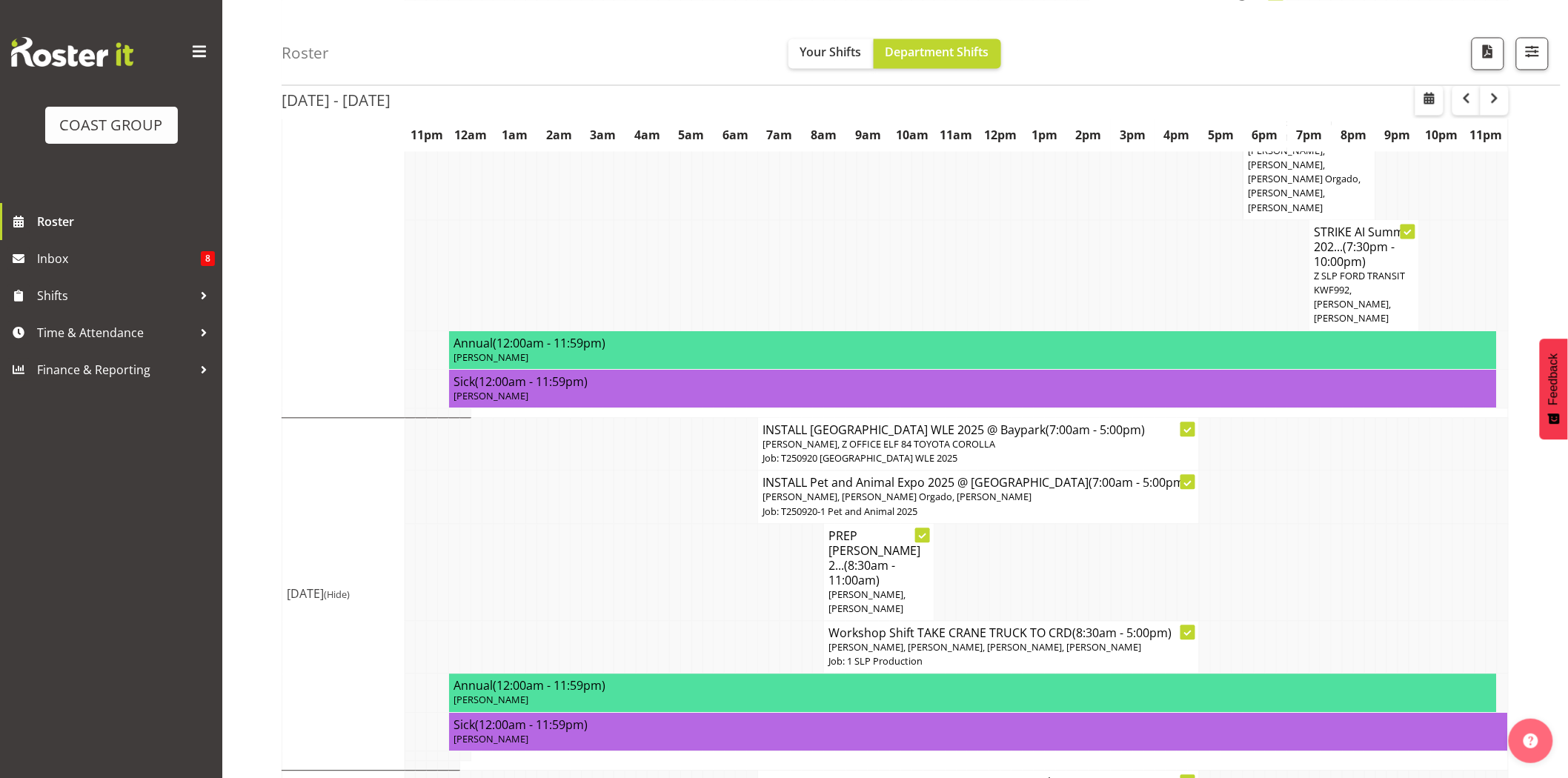
click at [798, 220] on td at bounding box center [796, 276] width 11 height 111
click at [26, 323] on span at bounding box center [18, 332] width 22 height 22
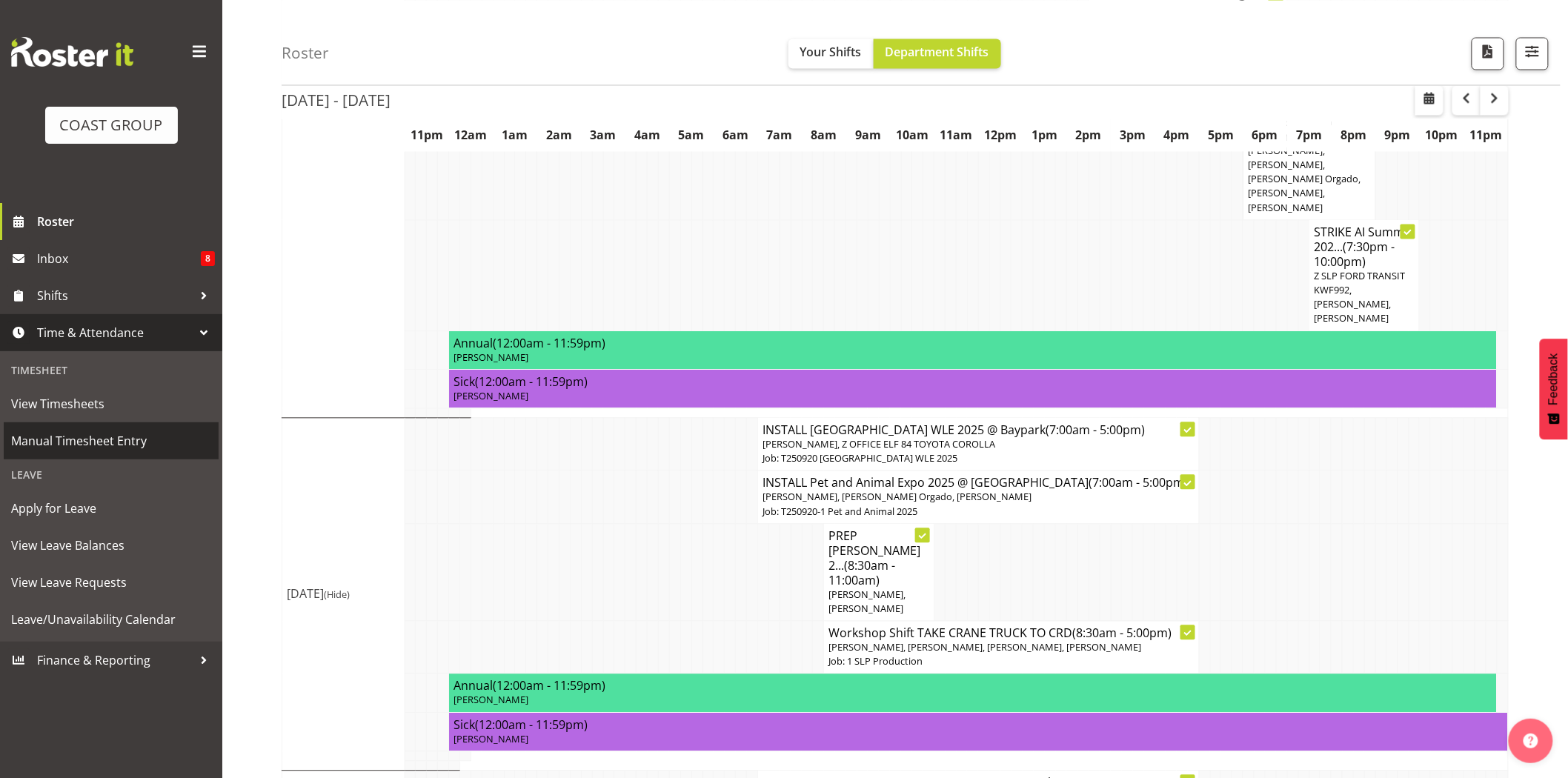
click at [102, 437] on span "Manual Timesheet Entry" at bounding box center [111, 441] width 200 height 22
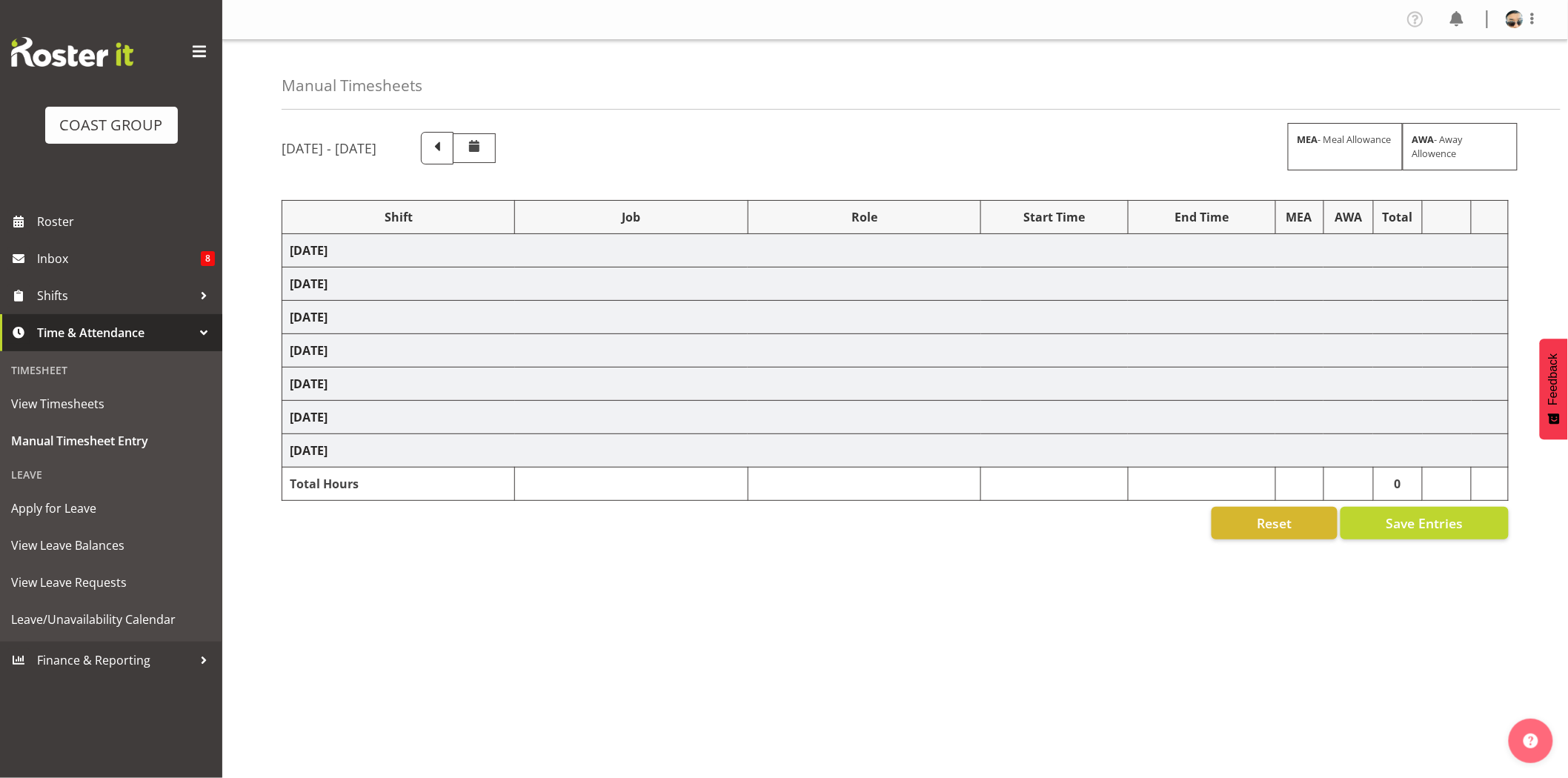
select select "78452"
select select "10280"
select select "72811"
select select "9802"
select select "80832"
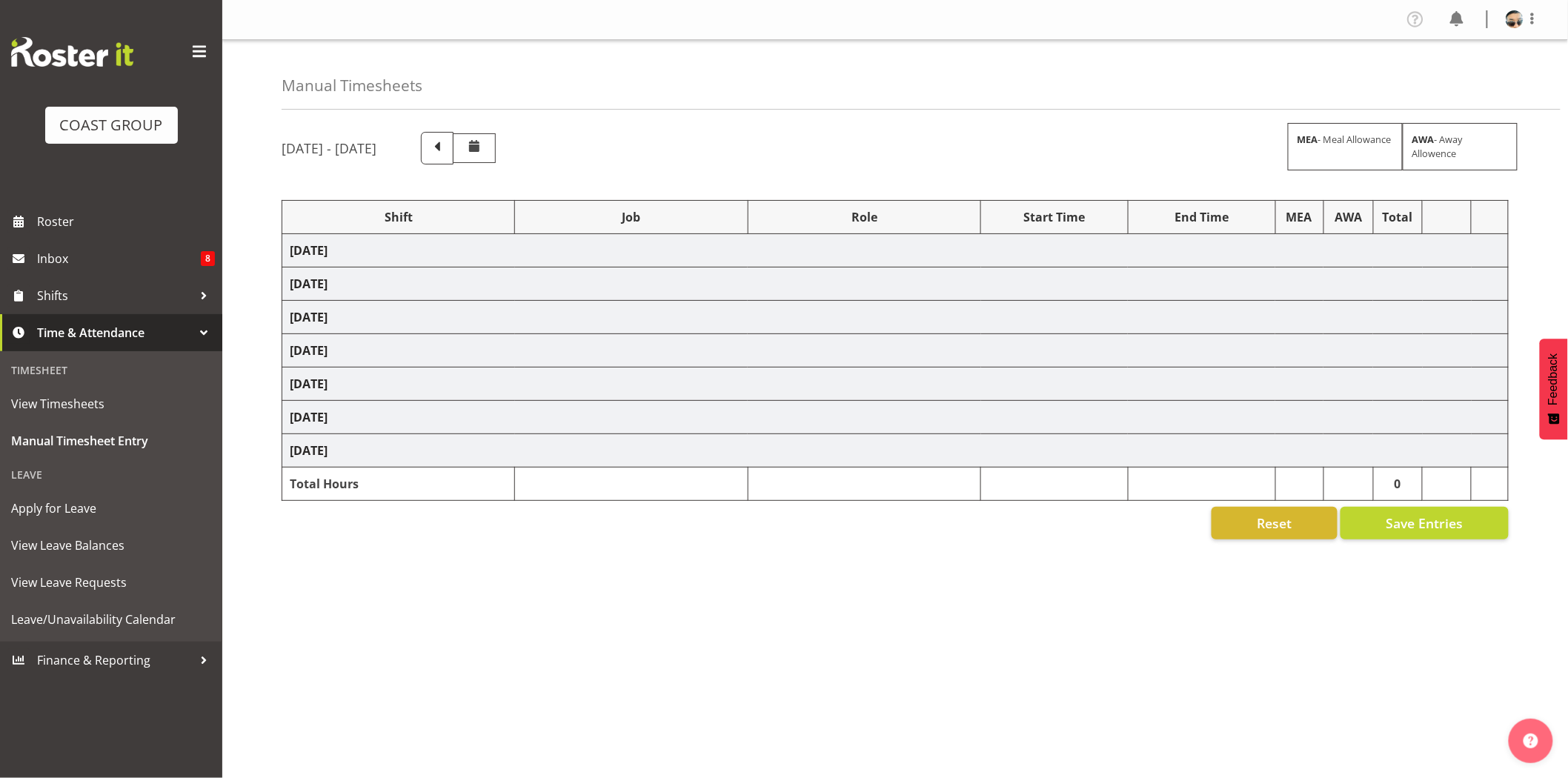
select select "10547"
select select "72811"
select select "9802"
select select "74392"
select select "9942"
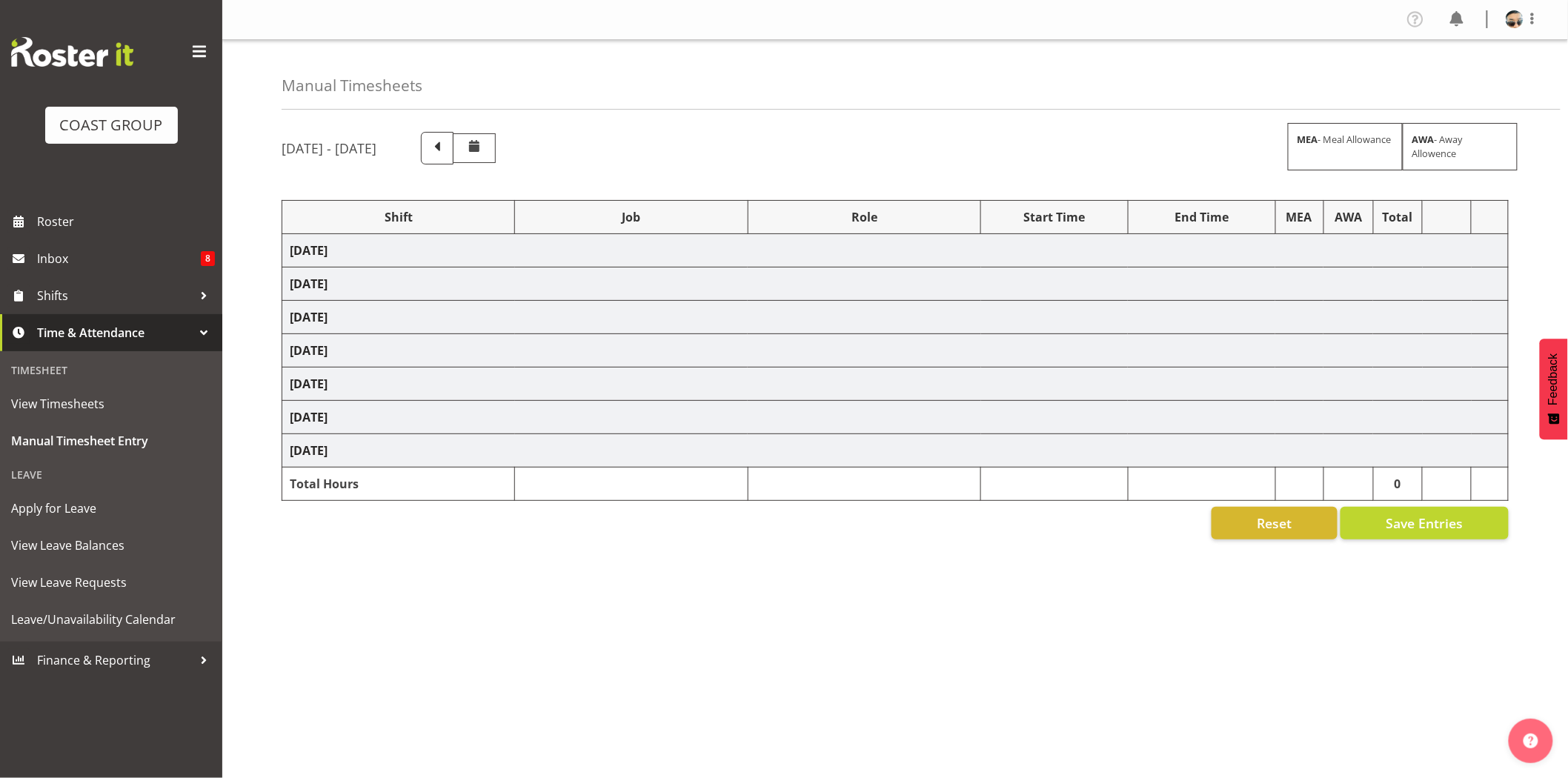
select select "79707"
select select "10453"
select select "77482"
select select "10165"
select select "72811"
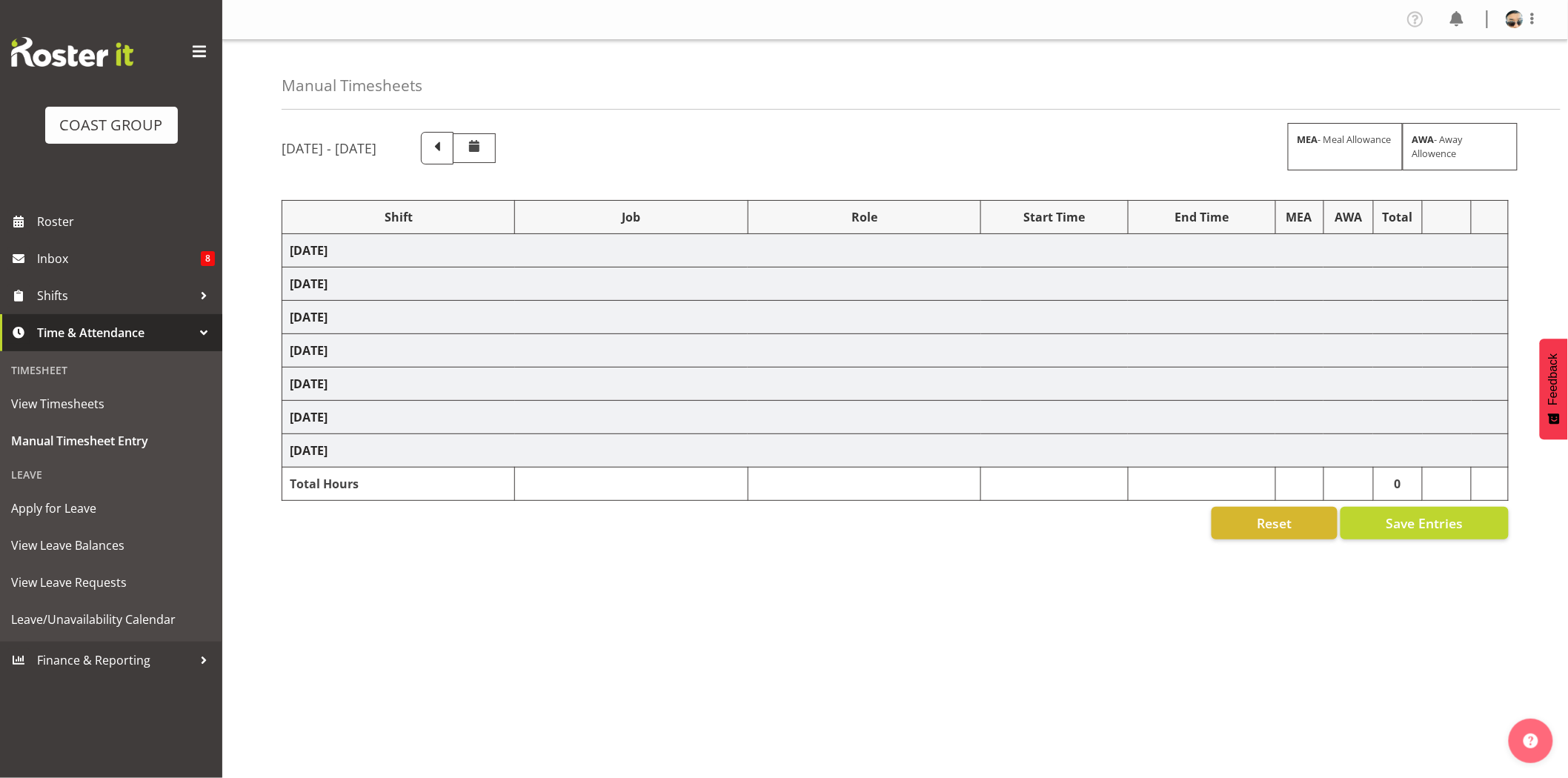
select select "9802"
select select "74313"
select select "9928"
select select "66173"
select select "9156"
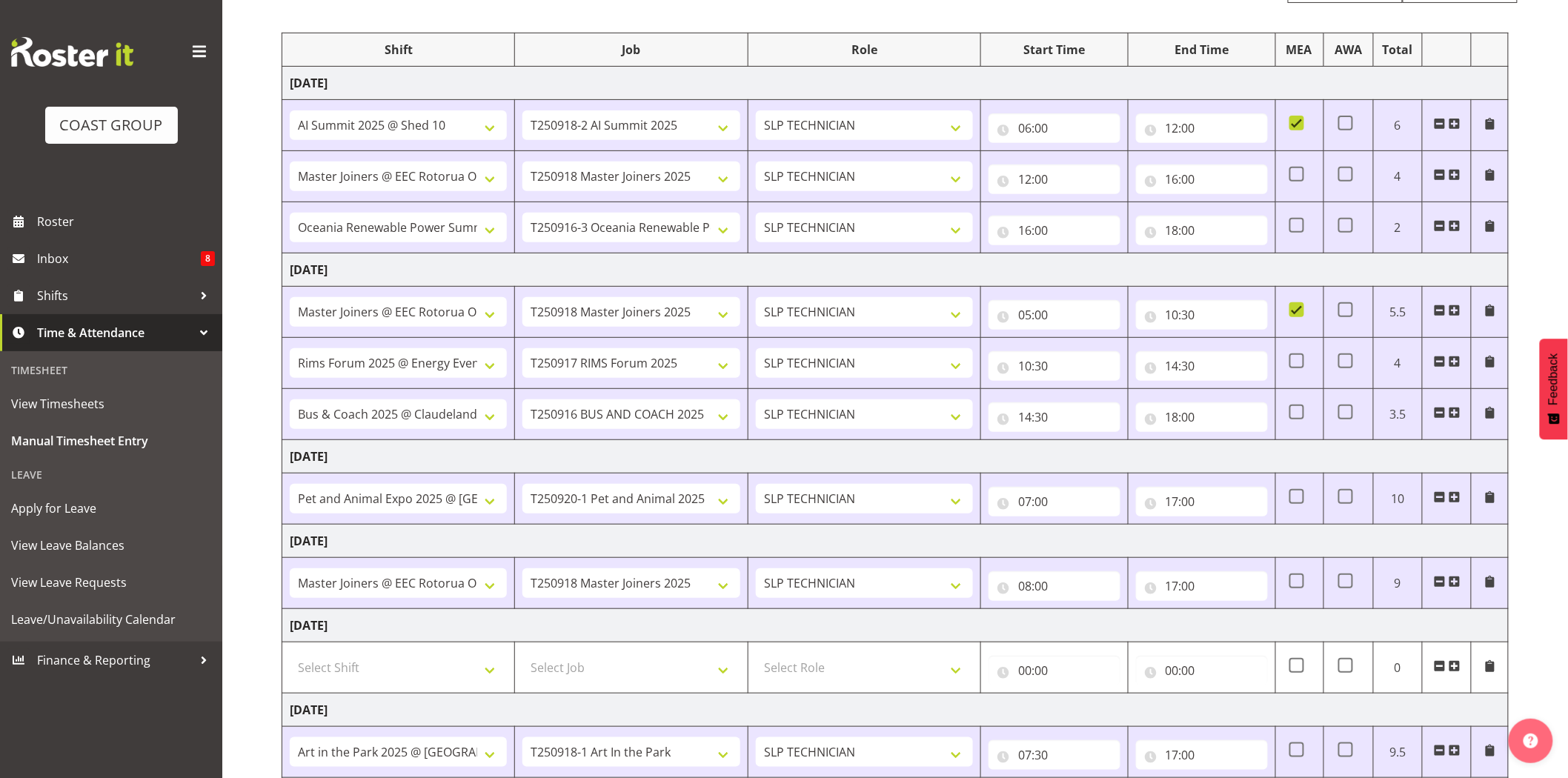
scroll to position [349, 0]
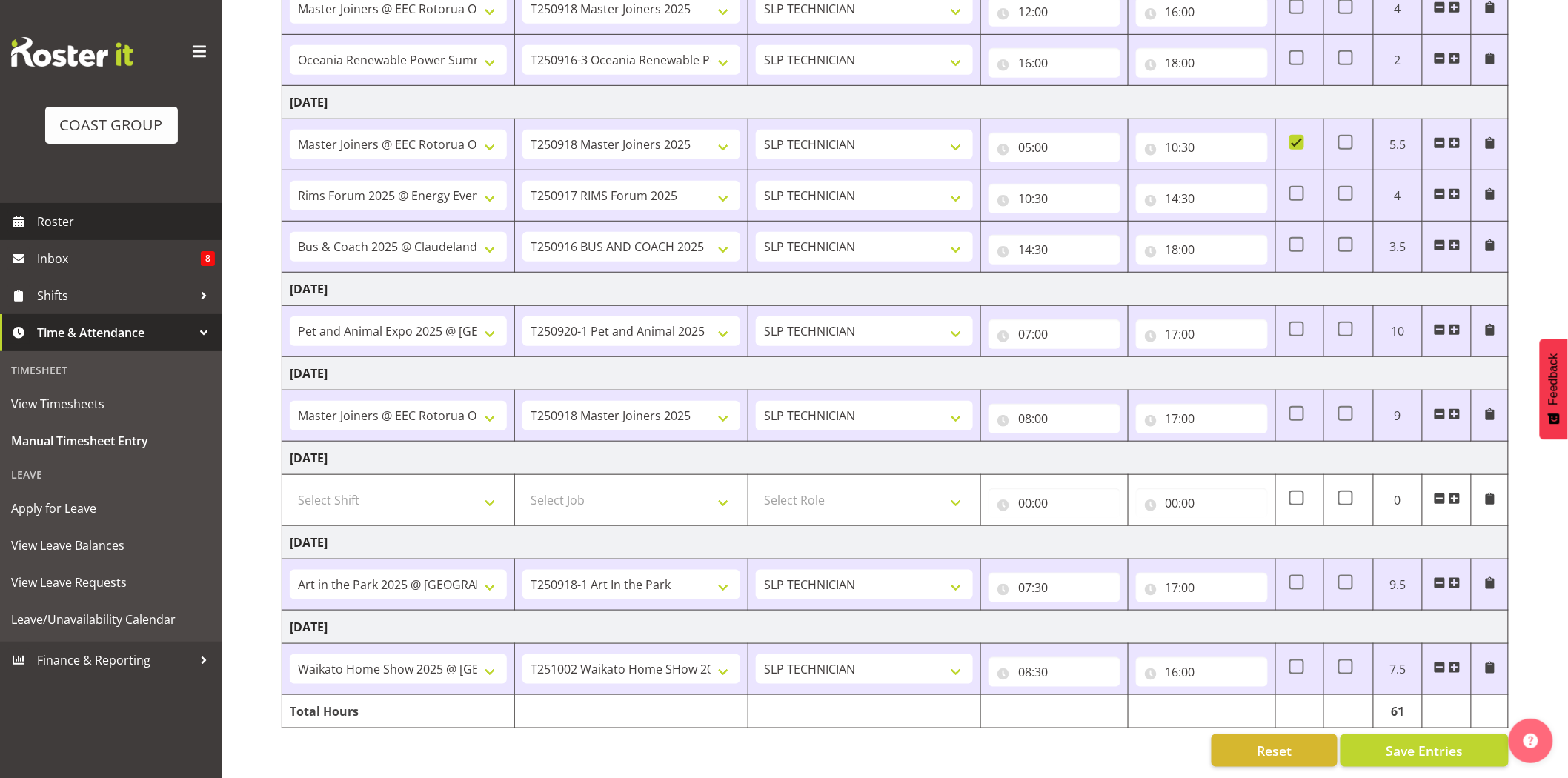
click at [73, 227] on span "Roster" at bounding box center [125, 221] width 177 height 22
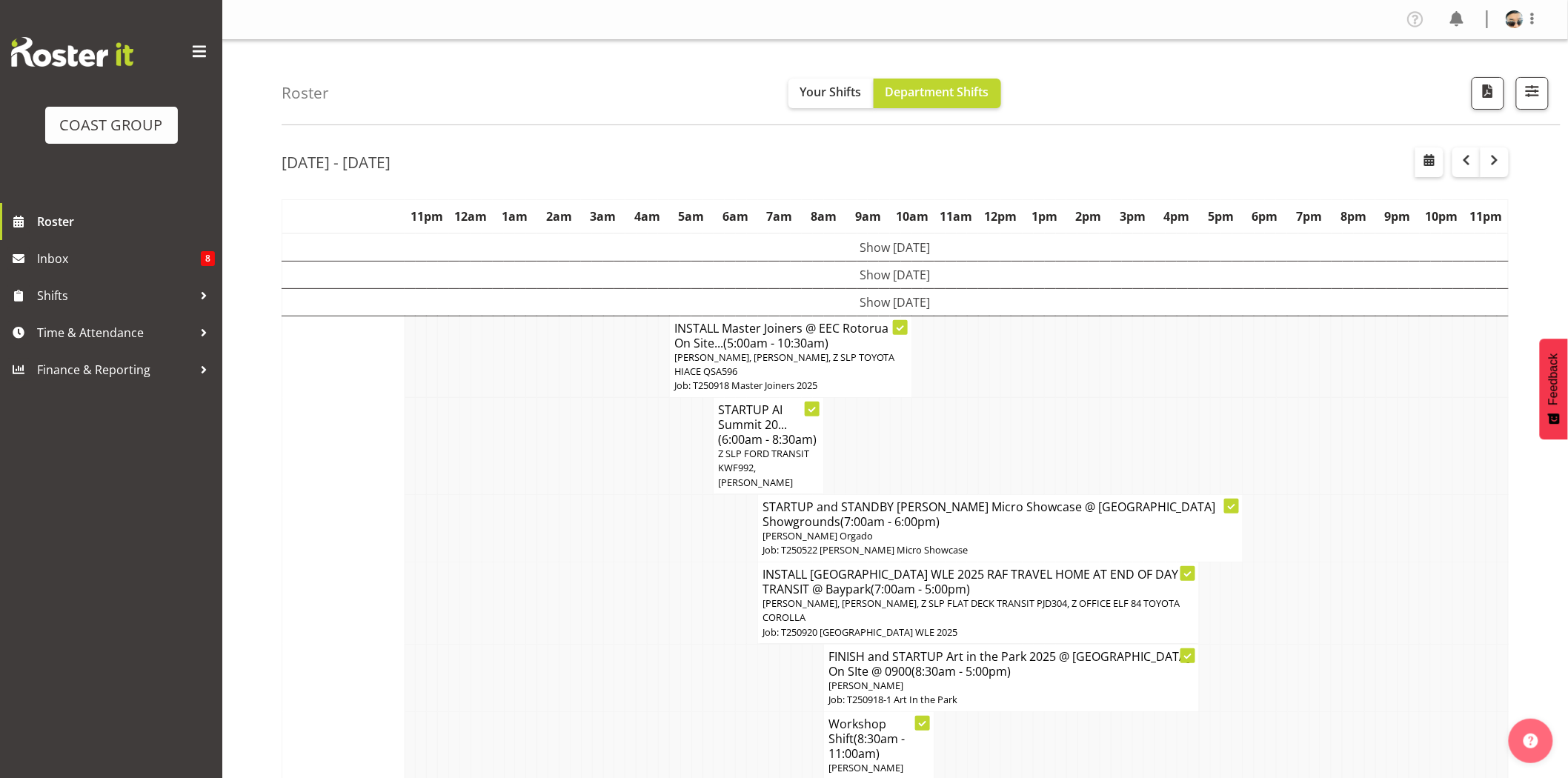
click at [1079, 460] on td at bounding box center [1082, 446] width 11 height 97
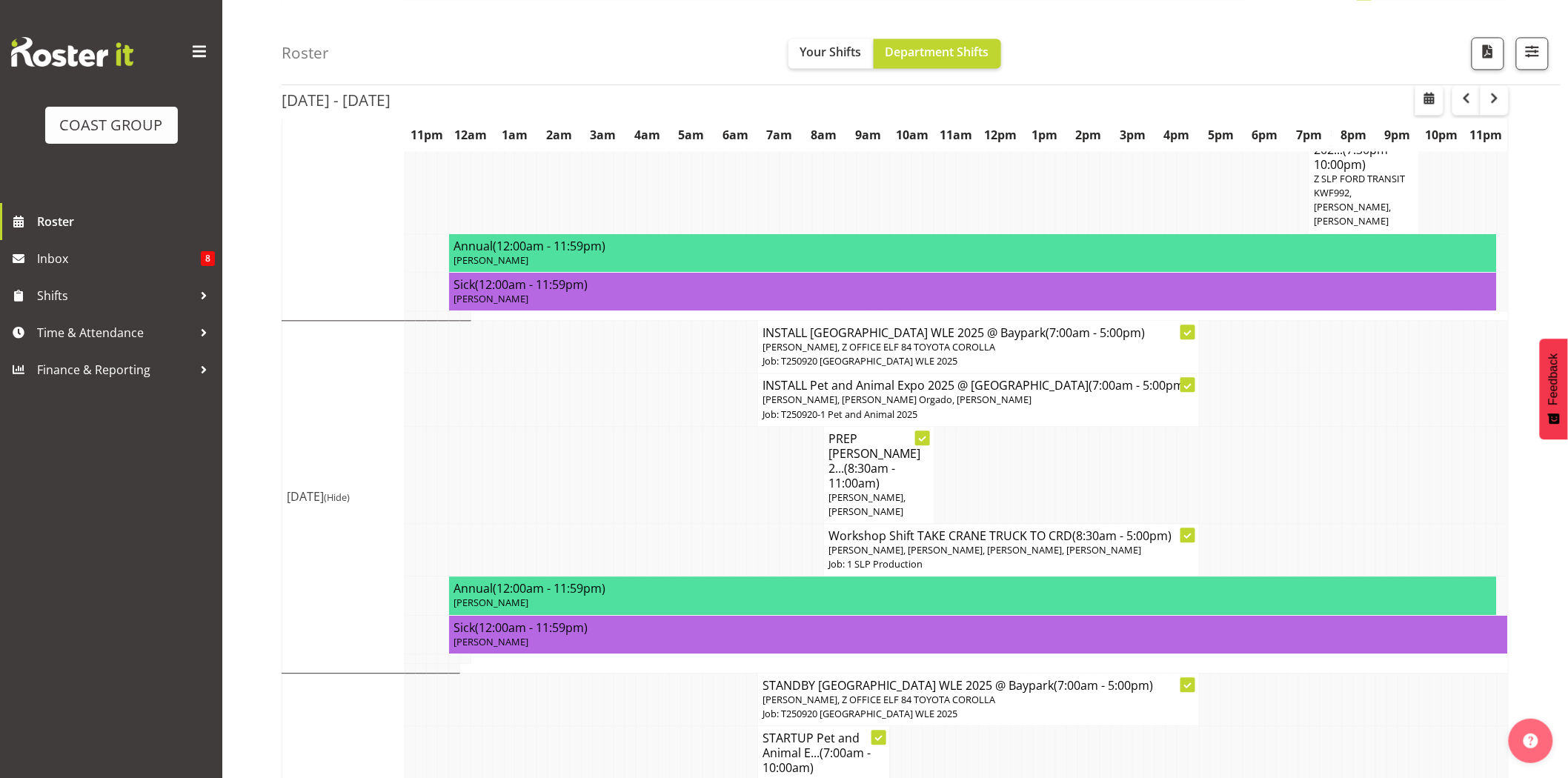
scroll to position [1242, 0]
